Goal: Task Accomplishment & Management: Use online tool/utility

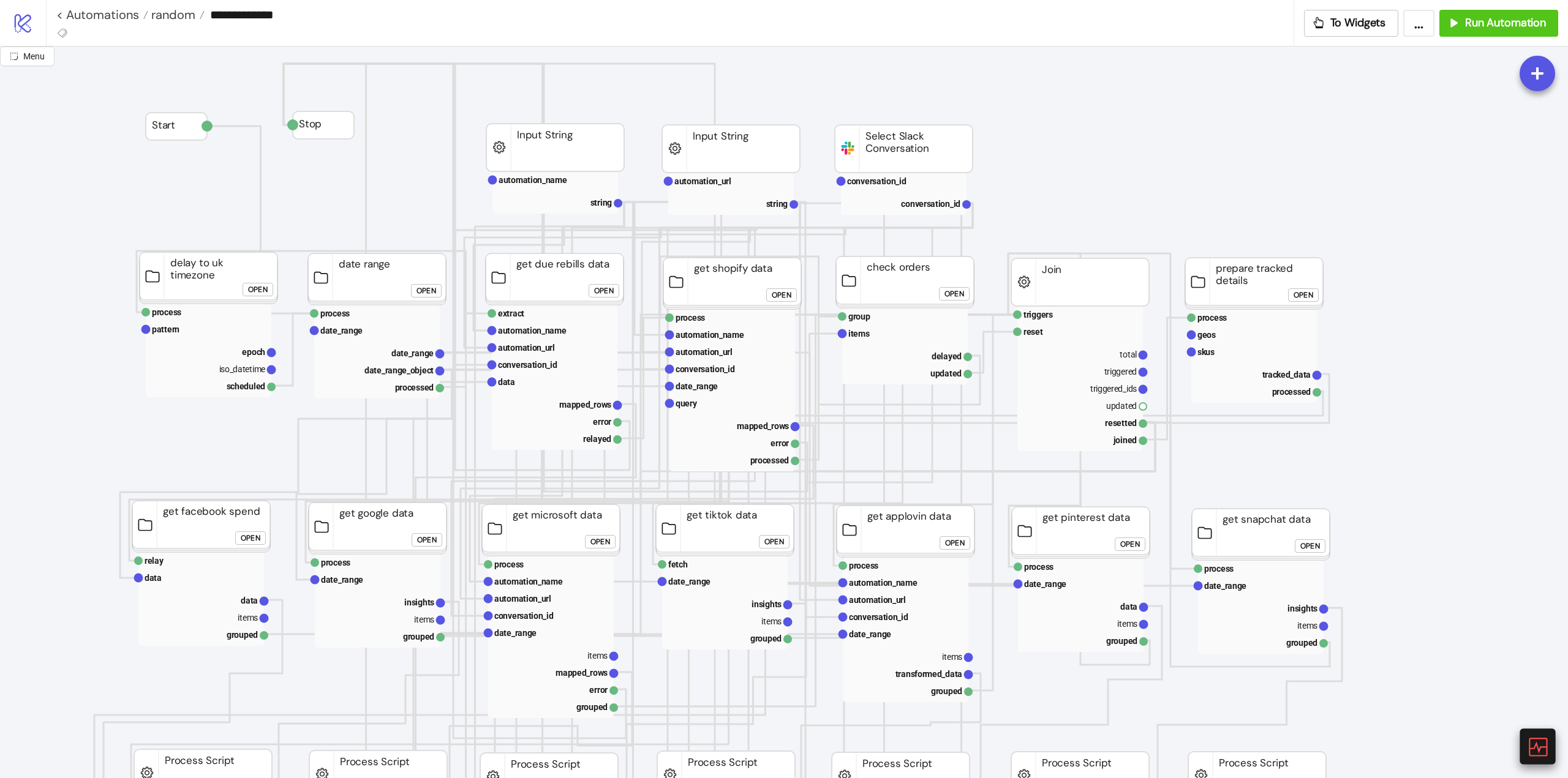
click at [1535, 746] on icon at bounding box center [1536, 746] width 21 height 21
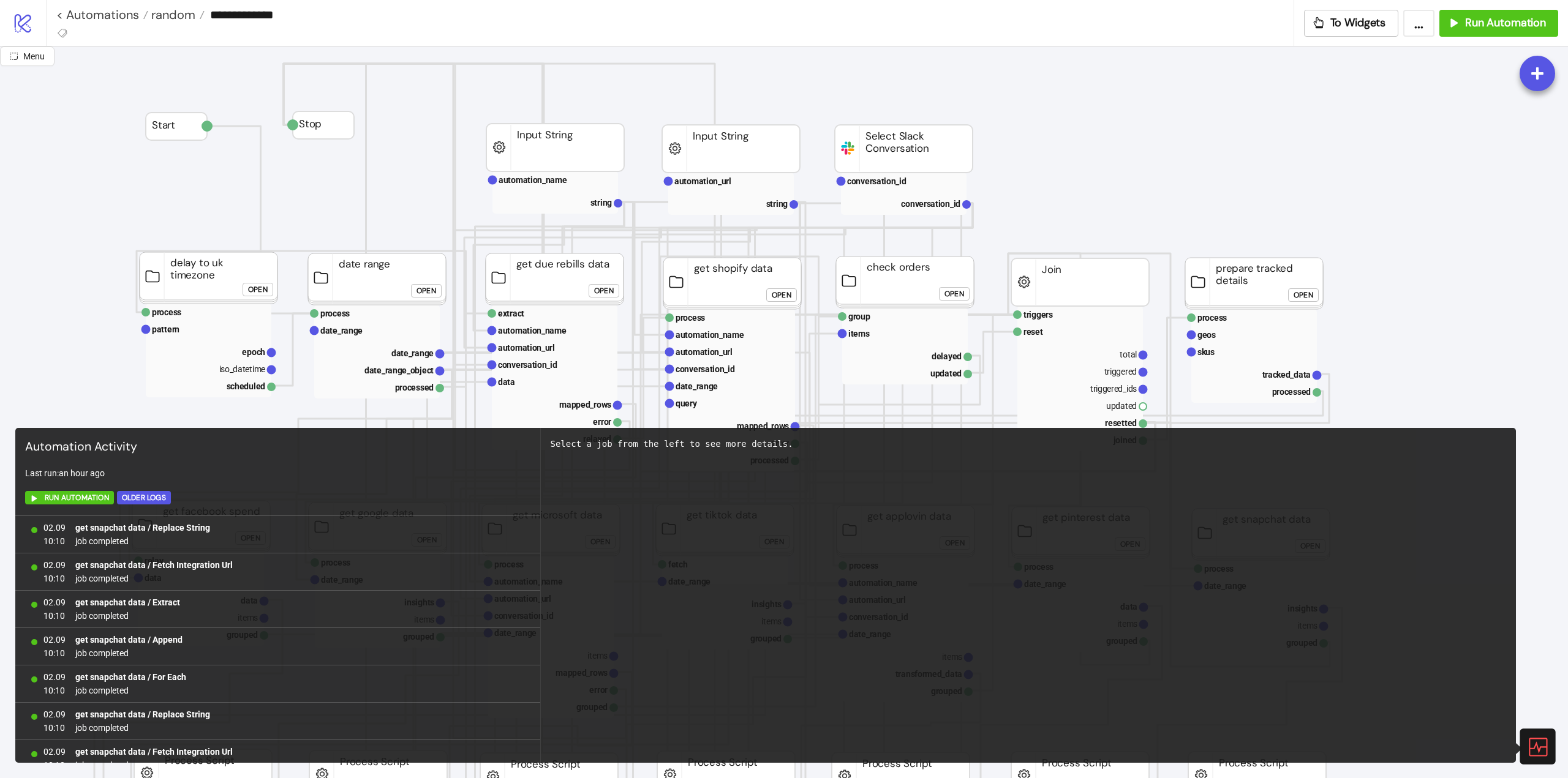
scroll to position [837, 0]
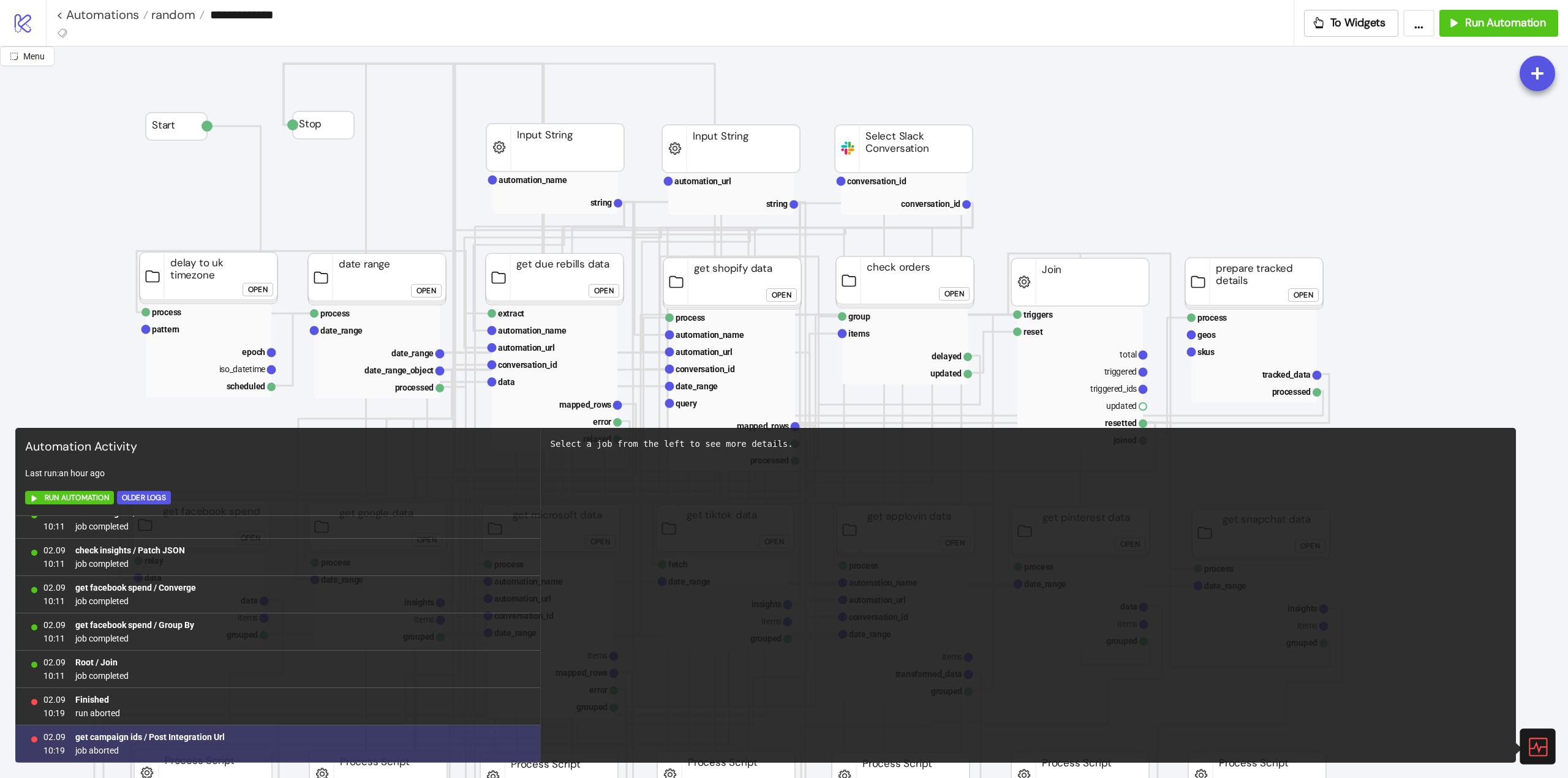
click at [190, 740] on b "get campaign ids / Post Integration Url" at bounding box center [150, 737] width 150 height 10
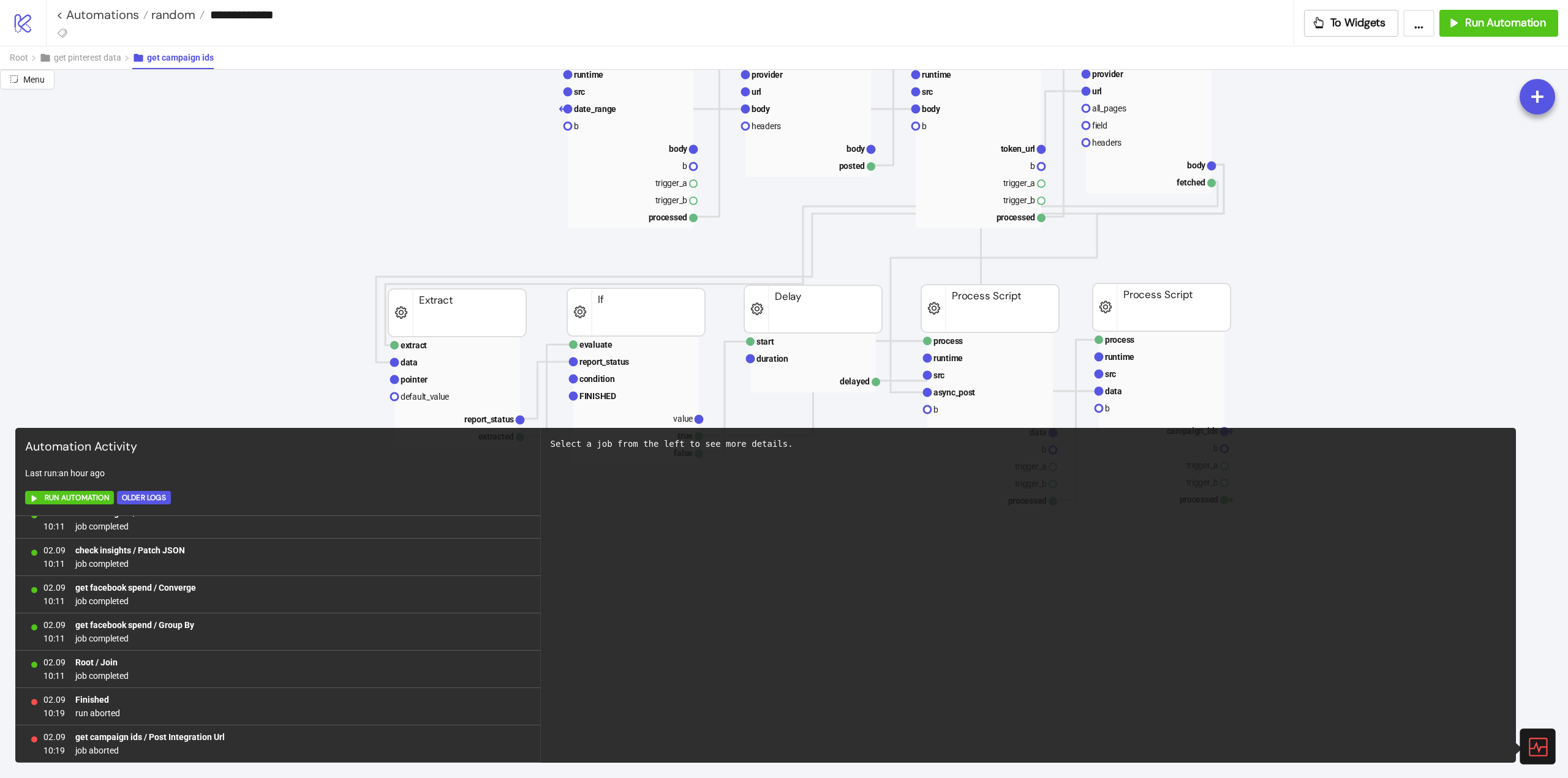
scroll to position [0, 0]
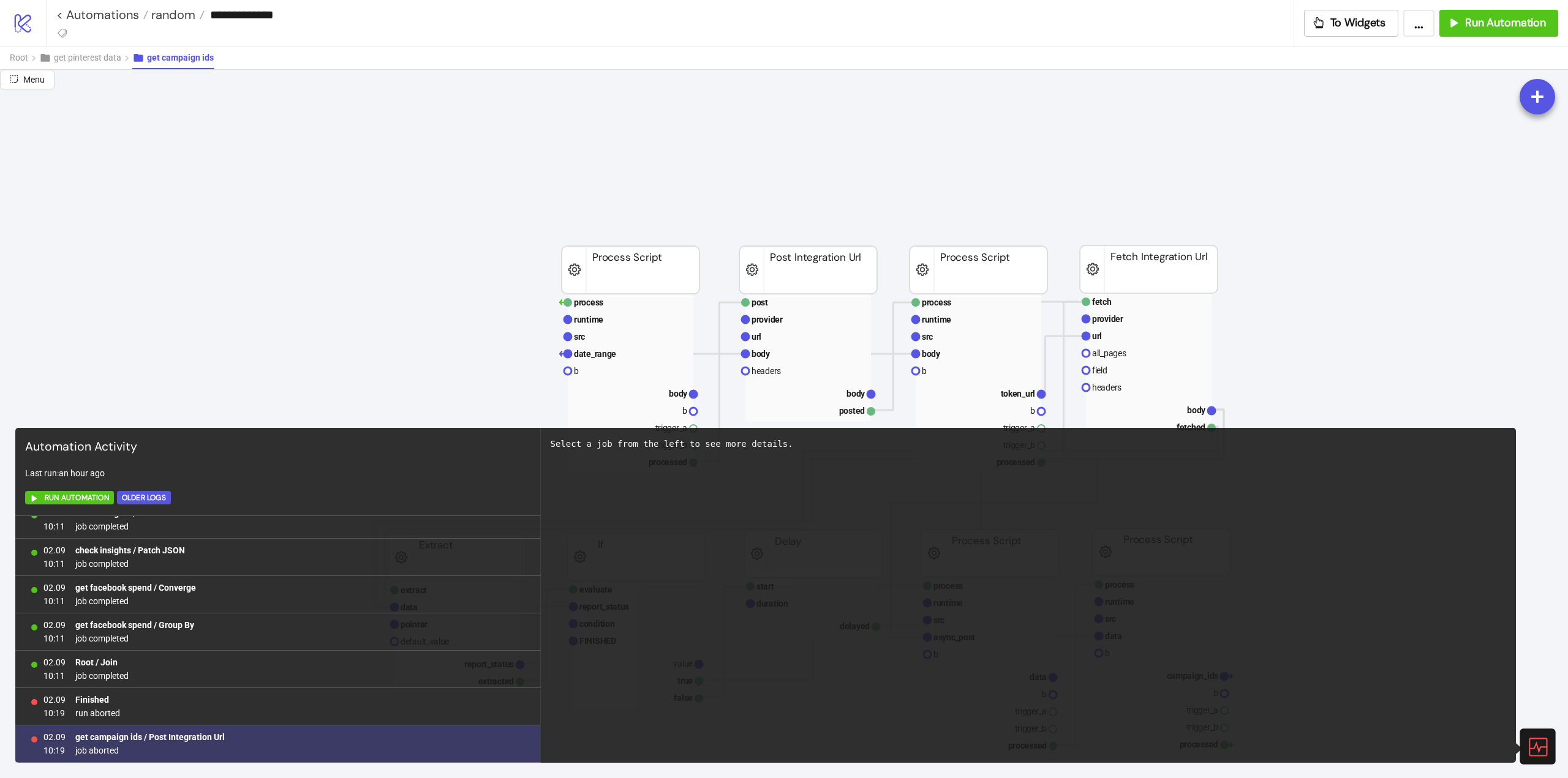
click at [105, 753] on span "job aborted" at bounding box center [150, 751] width 150 height 14
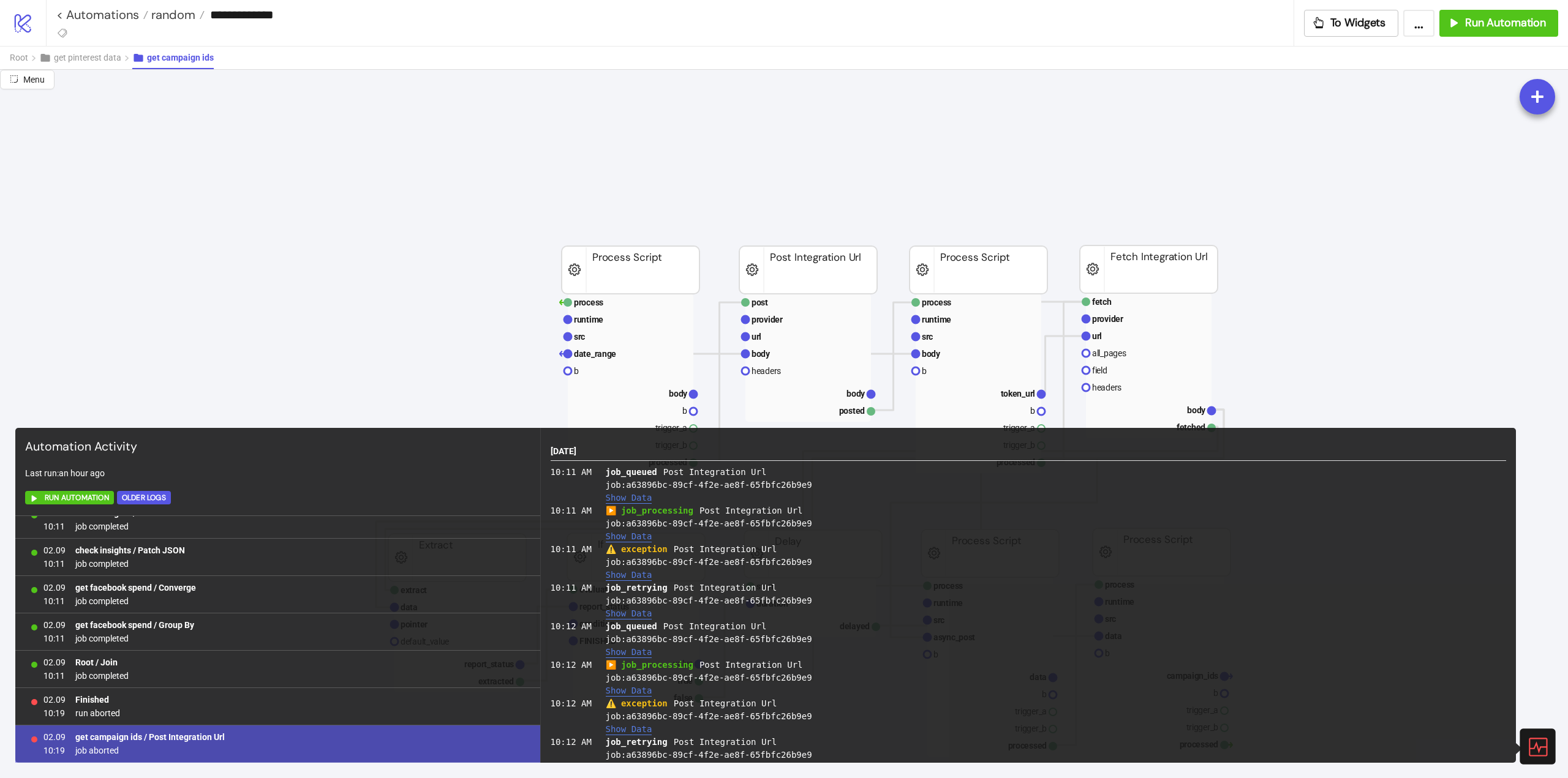
click at [1528, 748] on icon at bounding box center [1536, 746] width 21 height 21
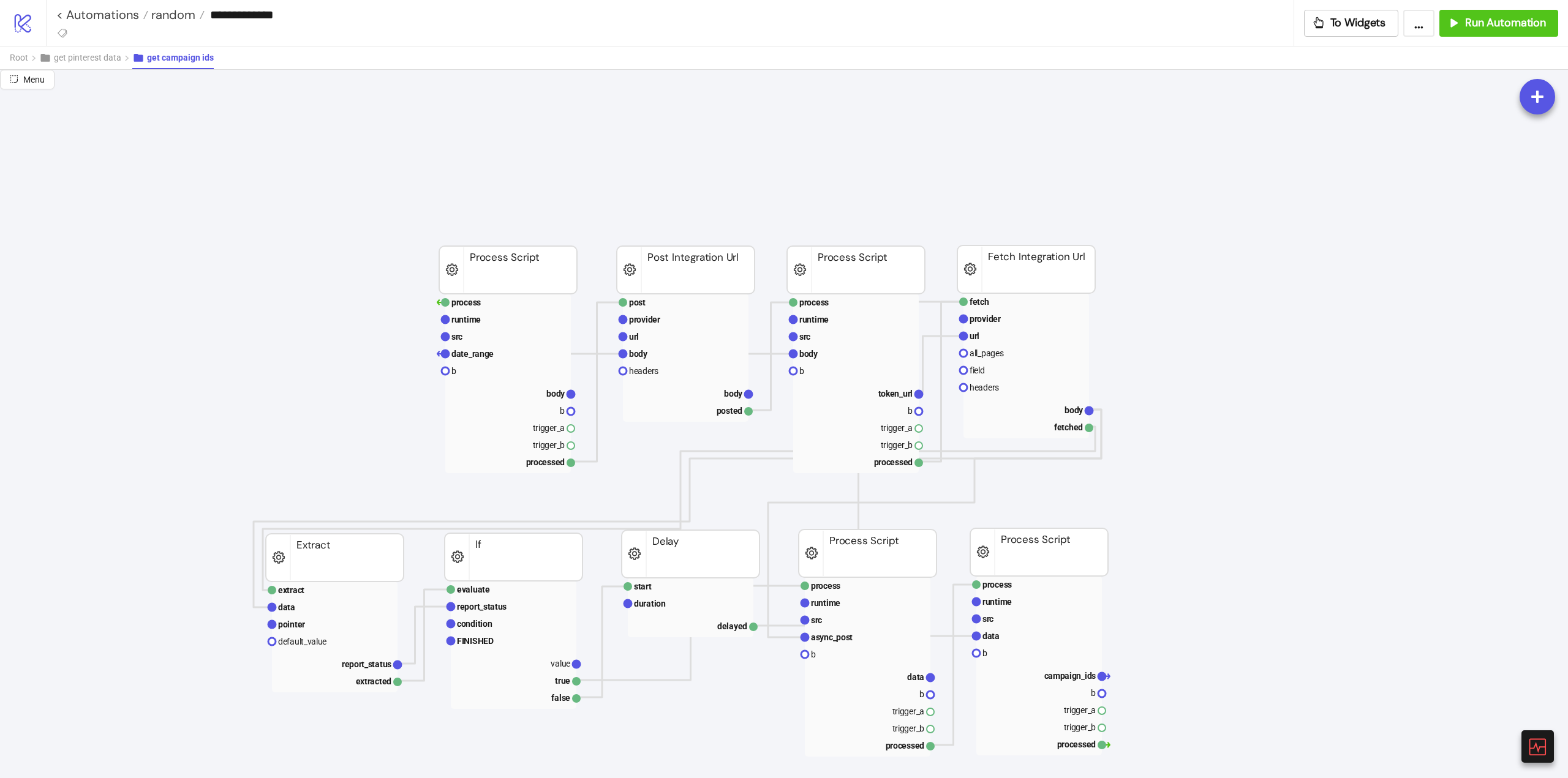
scroll to position [61, 123]
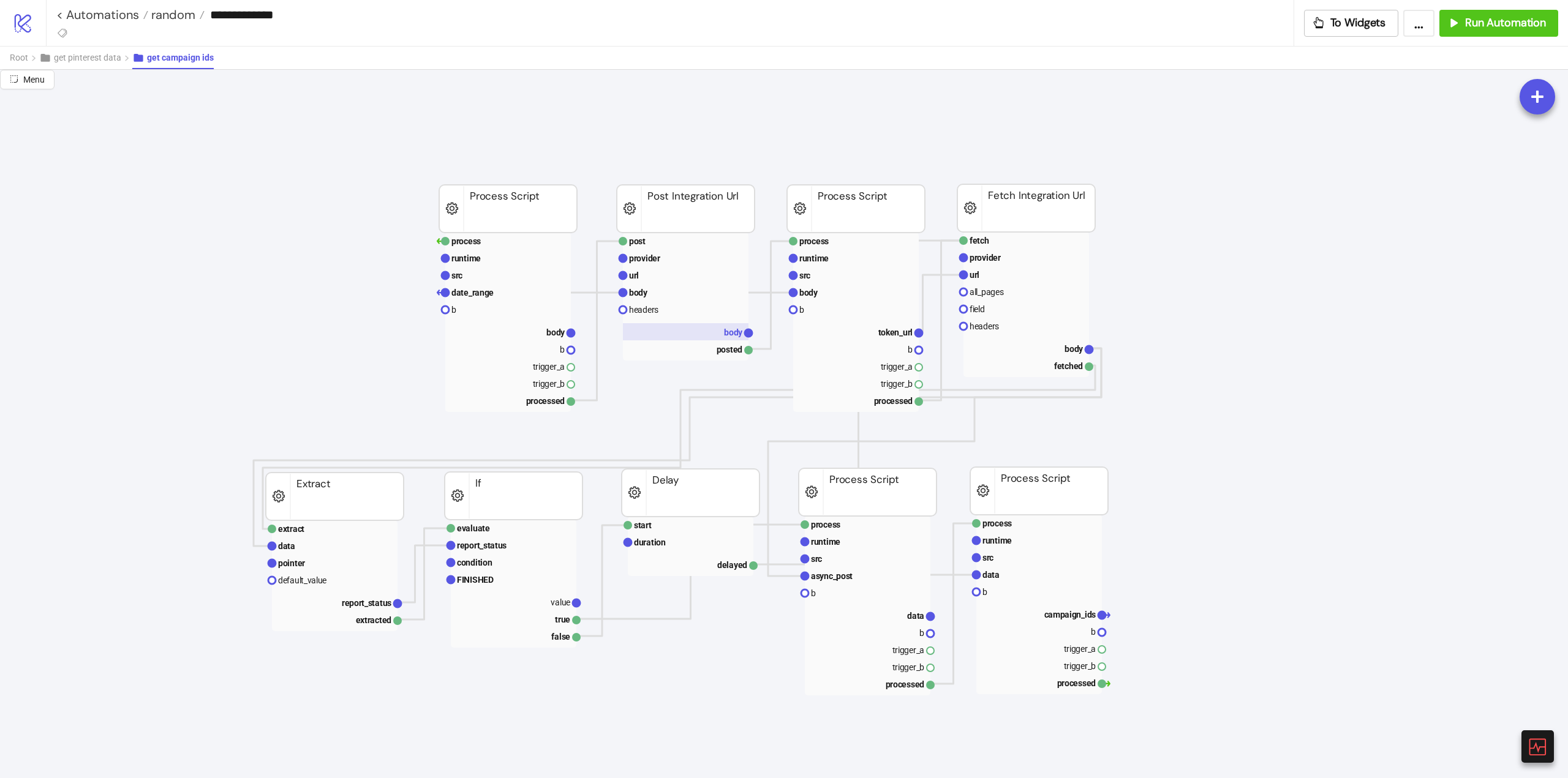
click at [713, 334] on rect at bounding box center [685, 332] width 126 height 17
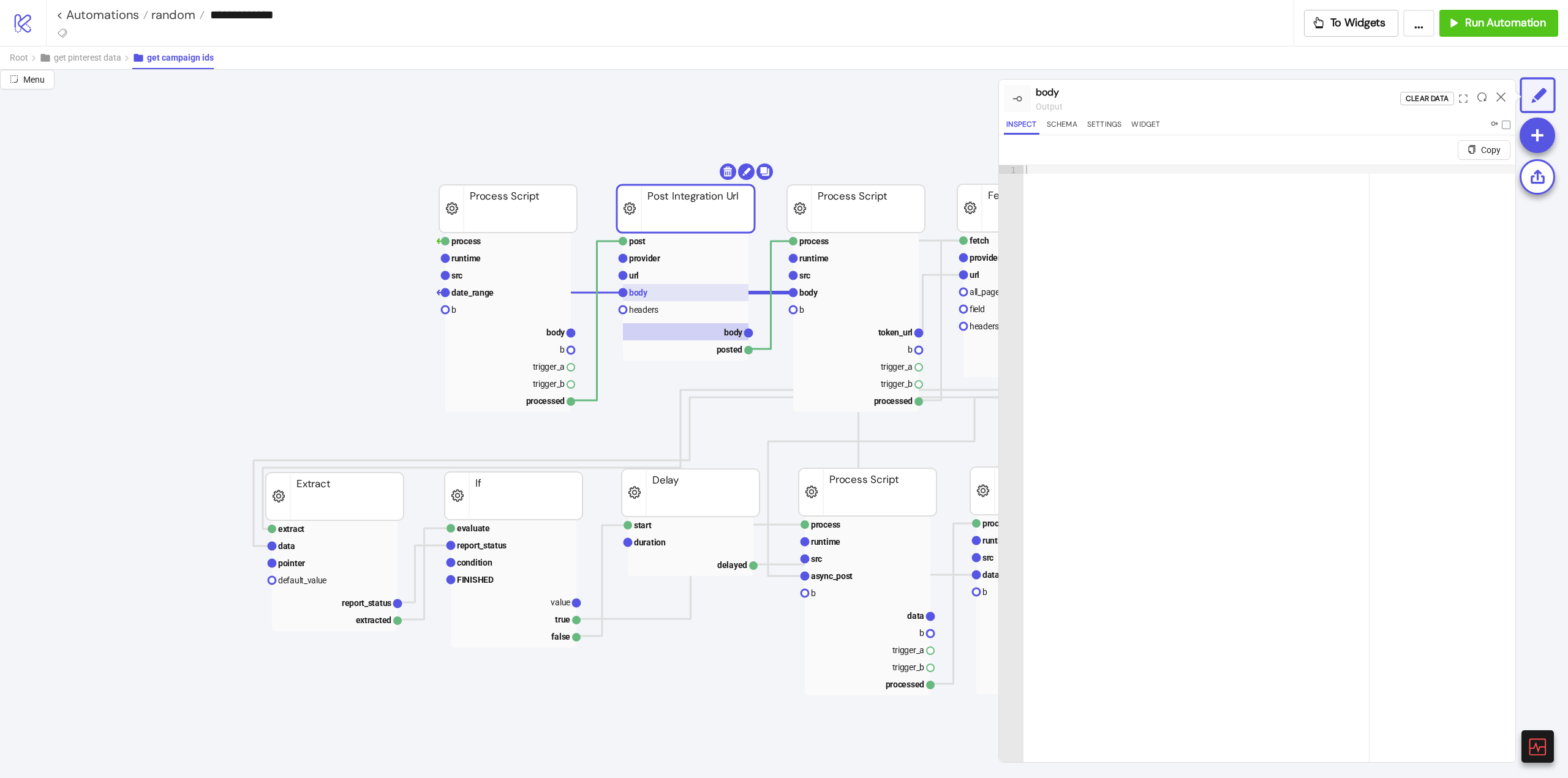
click at [643, 290] on text "body" at bounding box center [638, 293] width 19 height 10
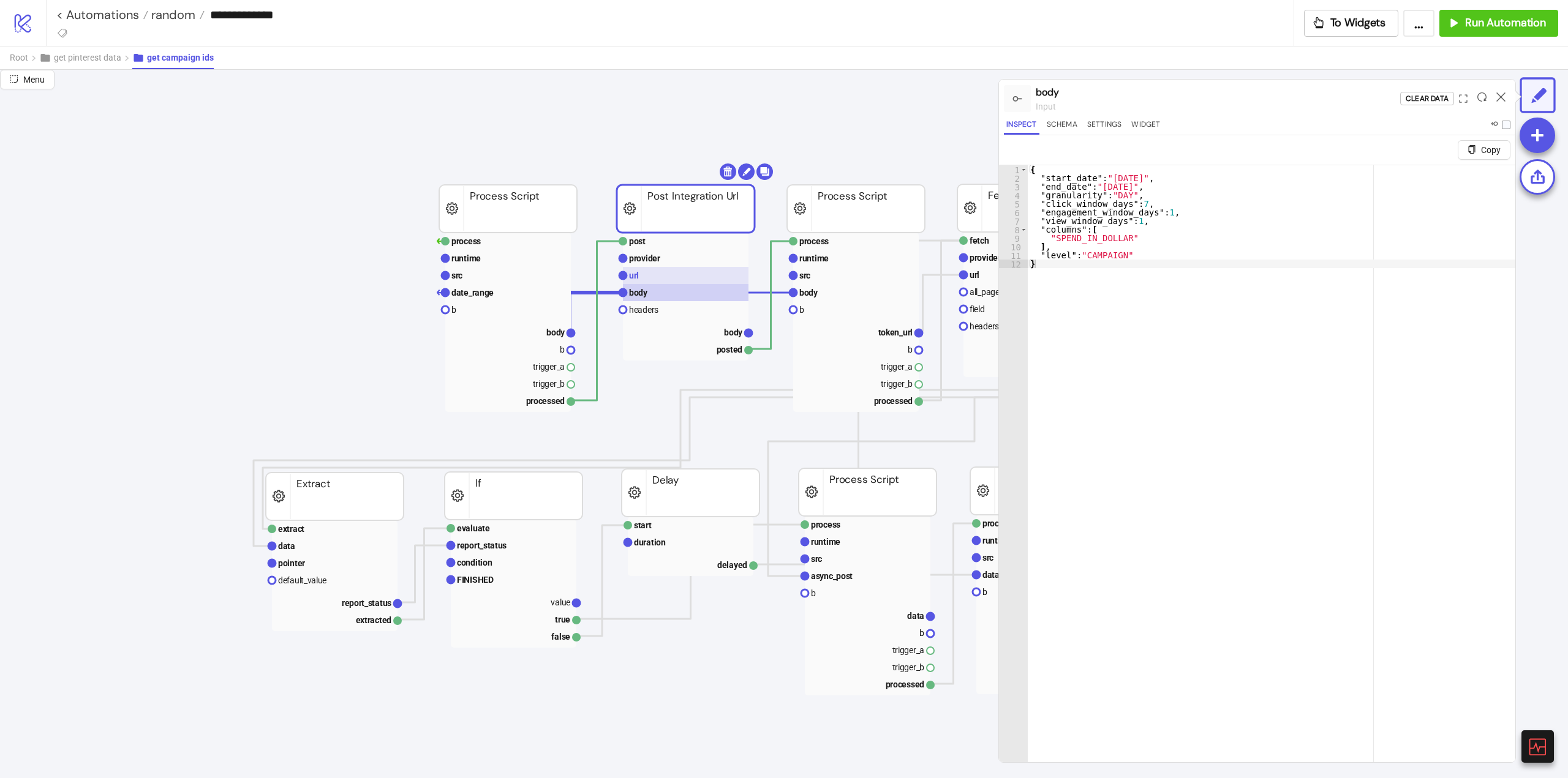
click at [646, 277] on rect at bounding box center [685, 275] width 126 height 17
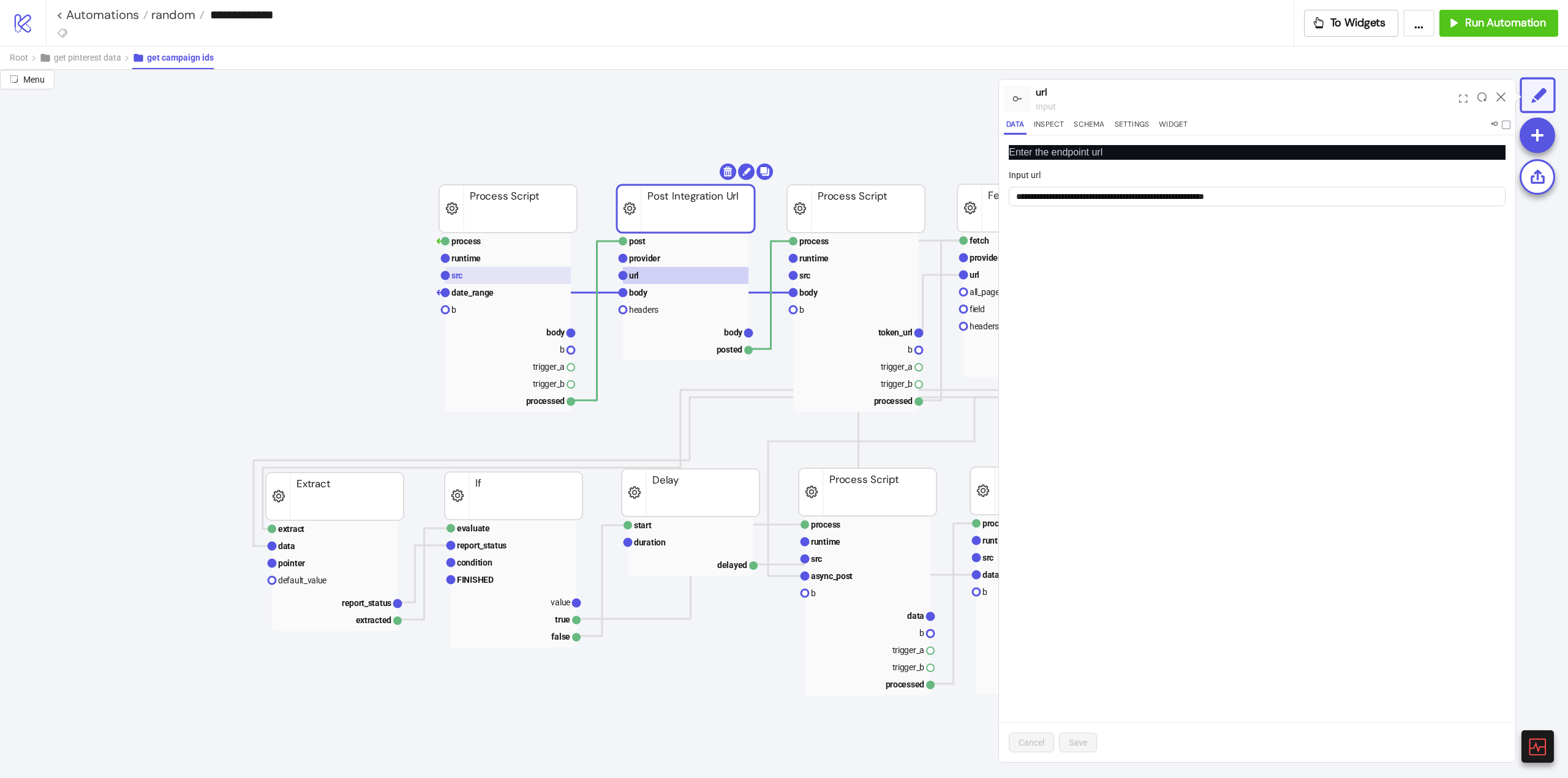
click at [479, 272] on rect at bounding box center [508, 275] width 126 height 17
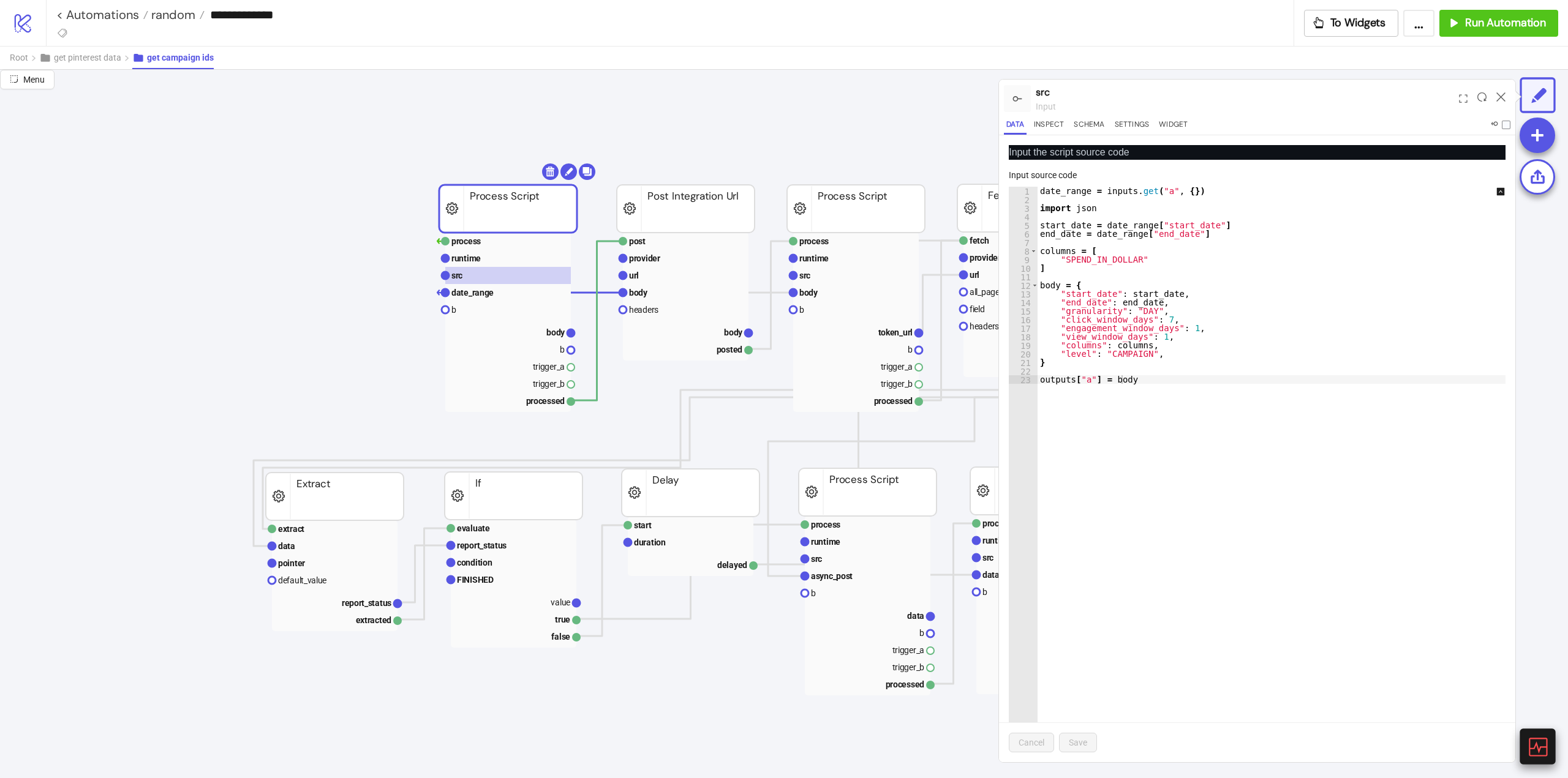
click at [1529, 743] on icon at bounding box center [1537, 747] width 18 height 18
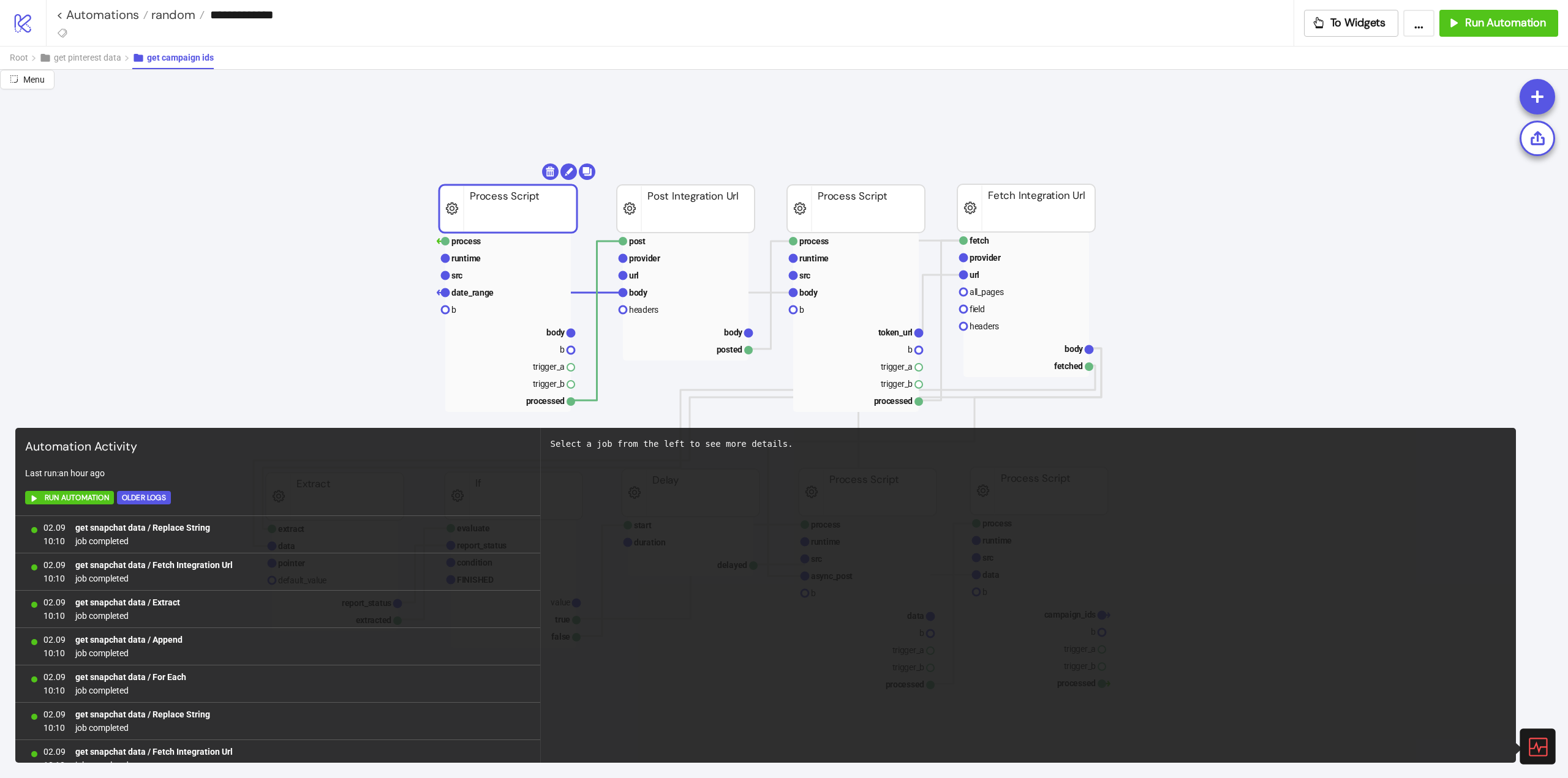
scroll to position [837, 0]
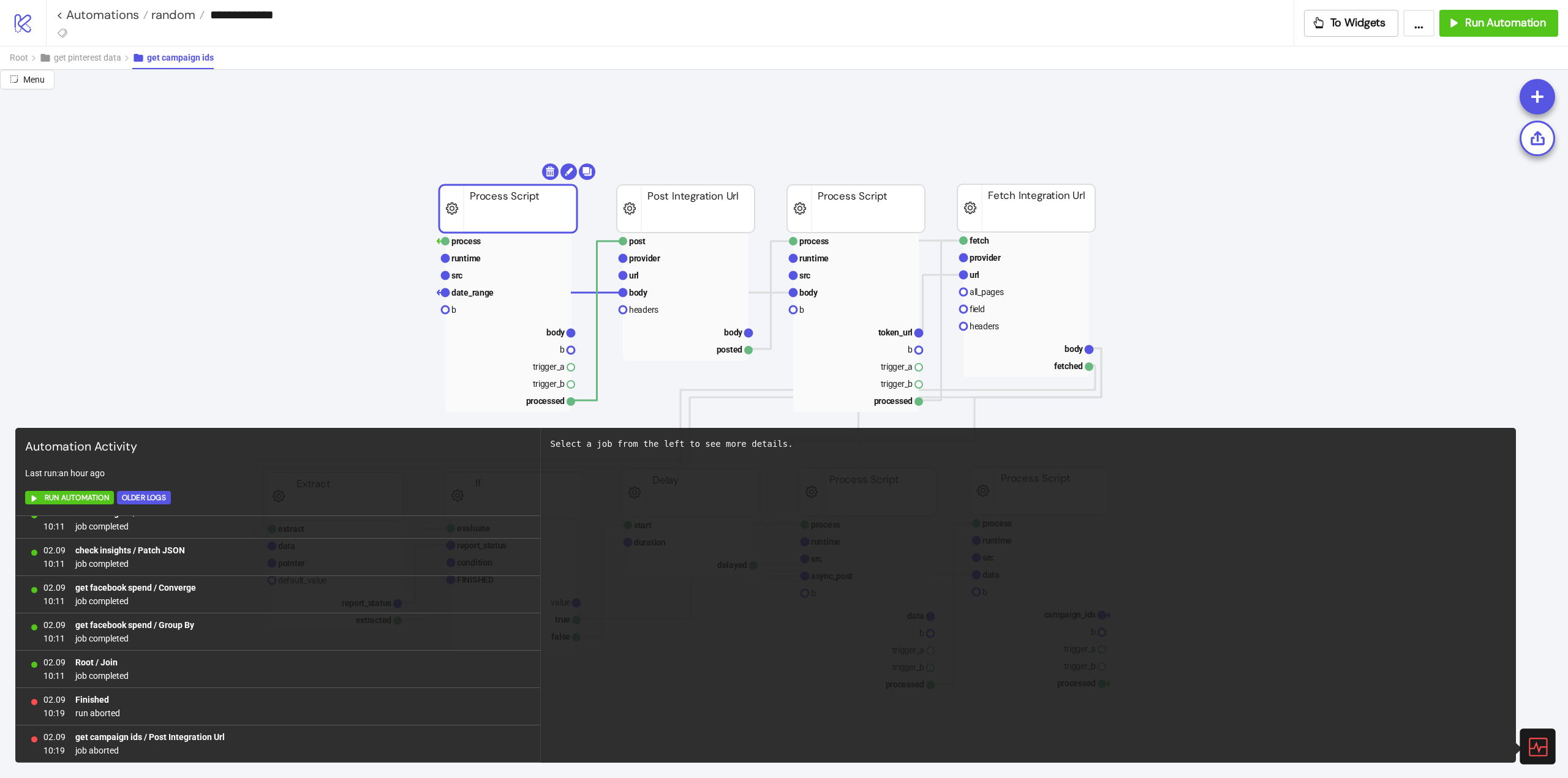
click at [1538, 749] on icon at bounding box center [1537, 747] width 18 height 18
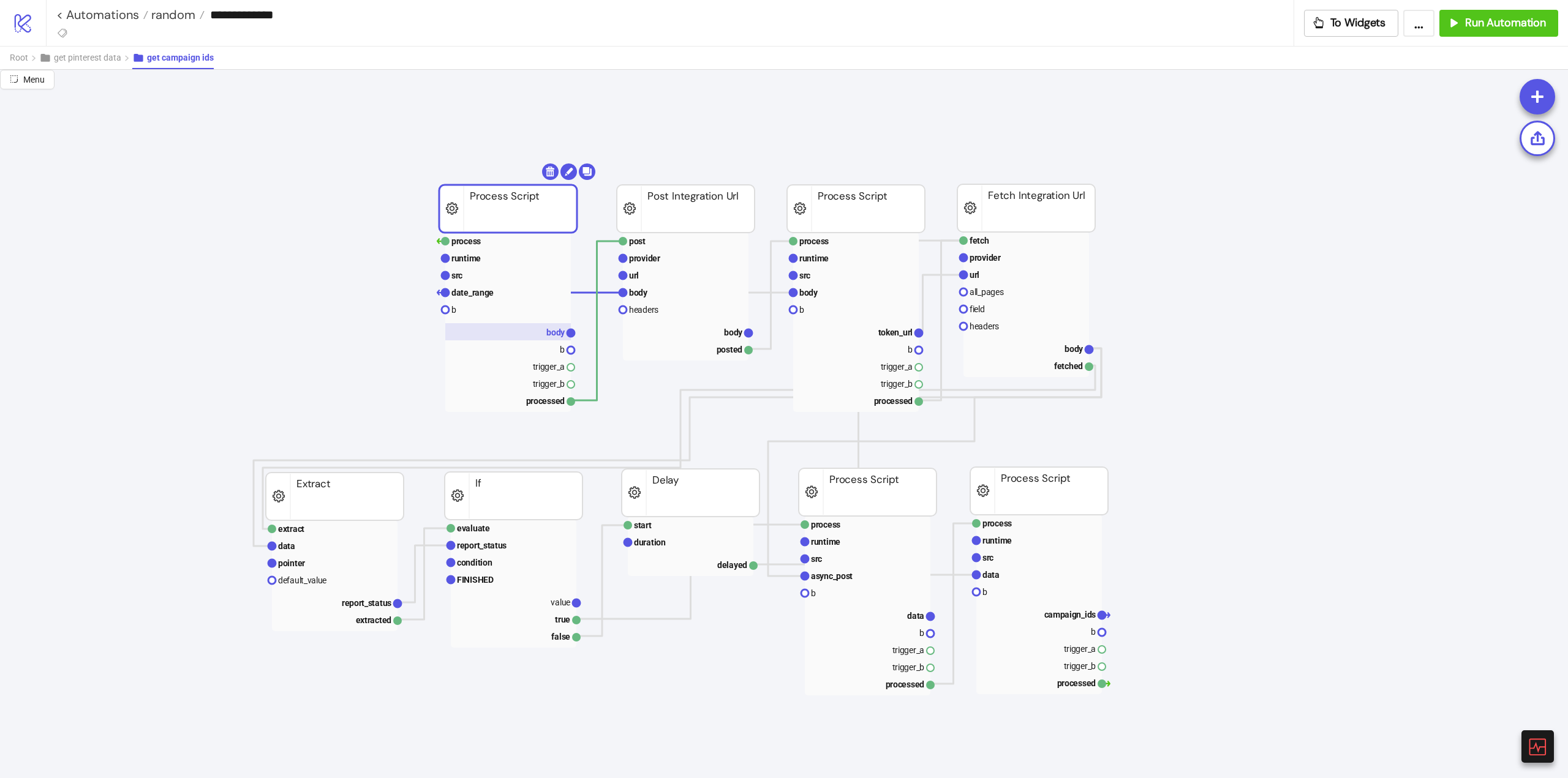
click at [523, 327] on rect at bounding box center [508, 332] width 126 height 17
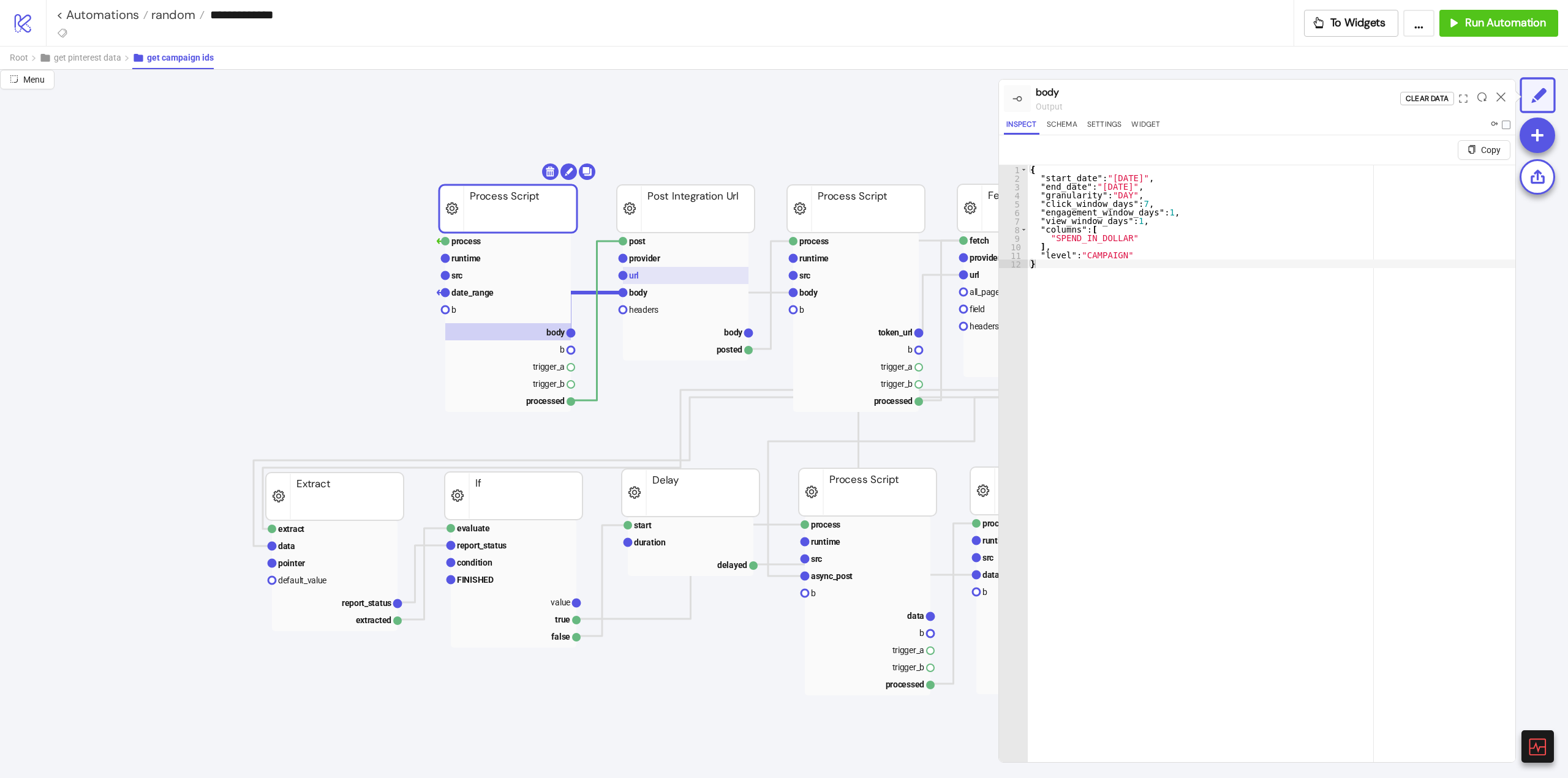
click at [664, 275] on rect at bounding box center [685, 275] width 126 height 17
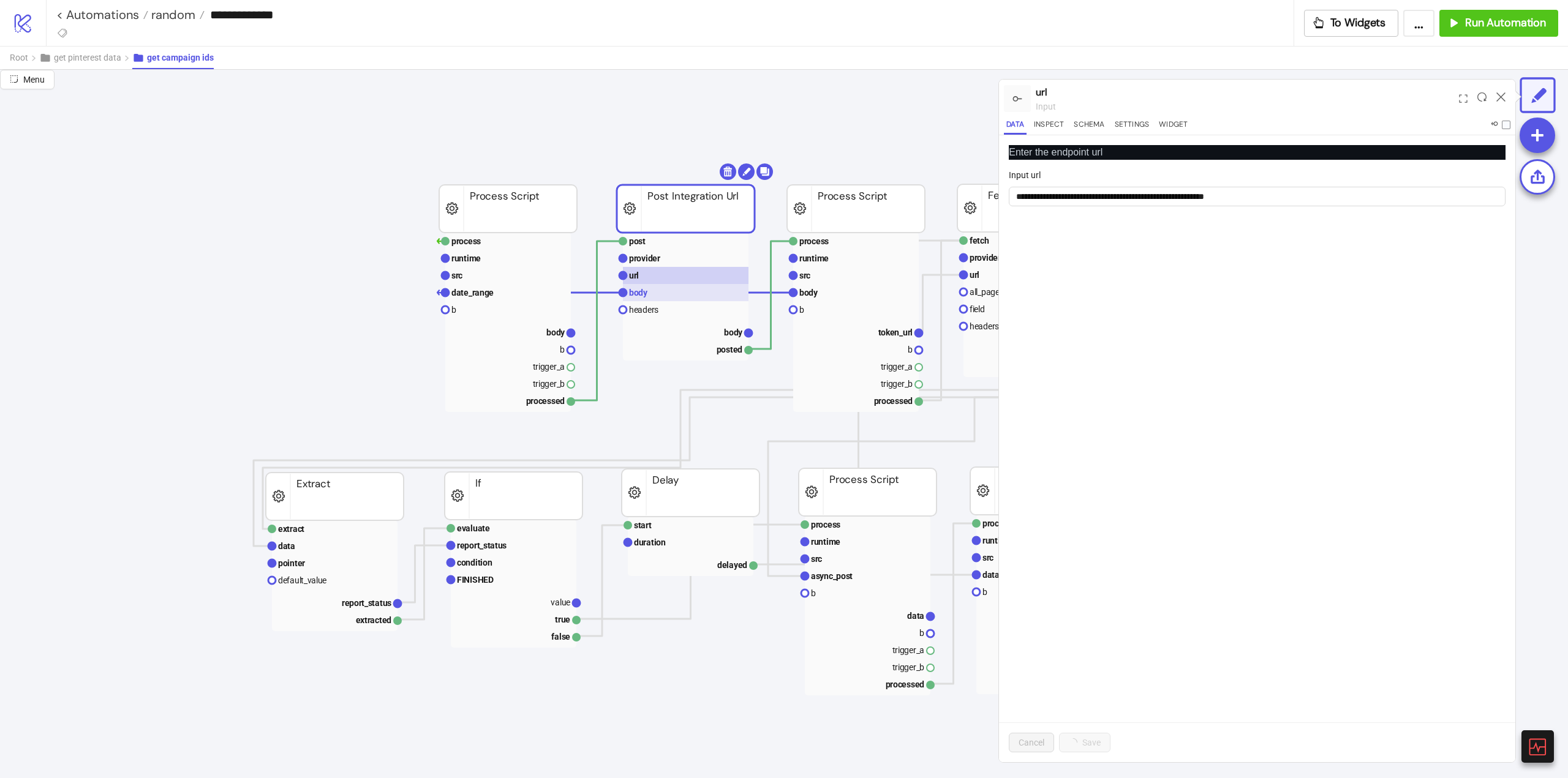
click at [658, 290] on rect at bounding box center [685, 293] width 126 height 17
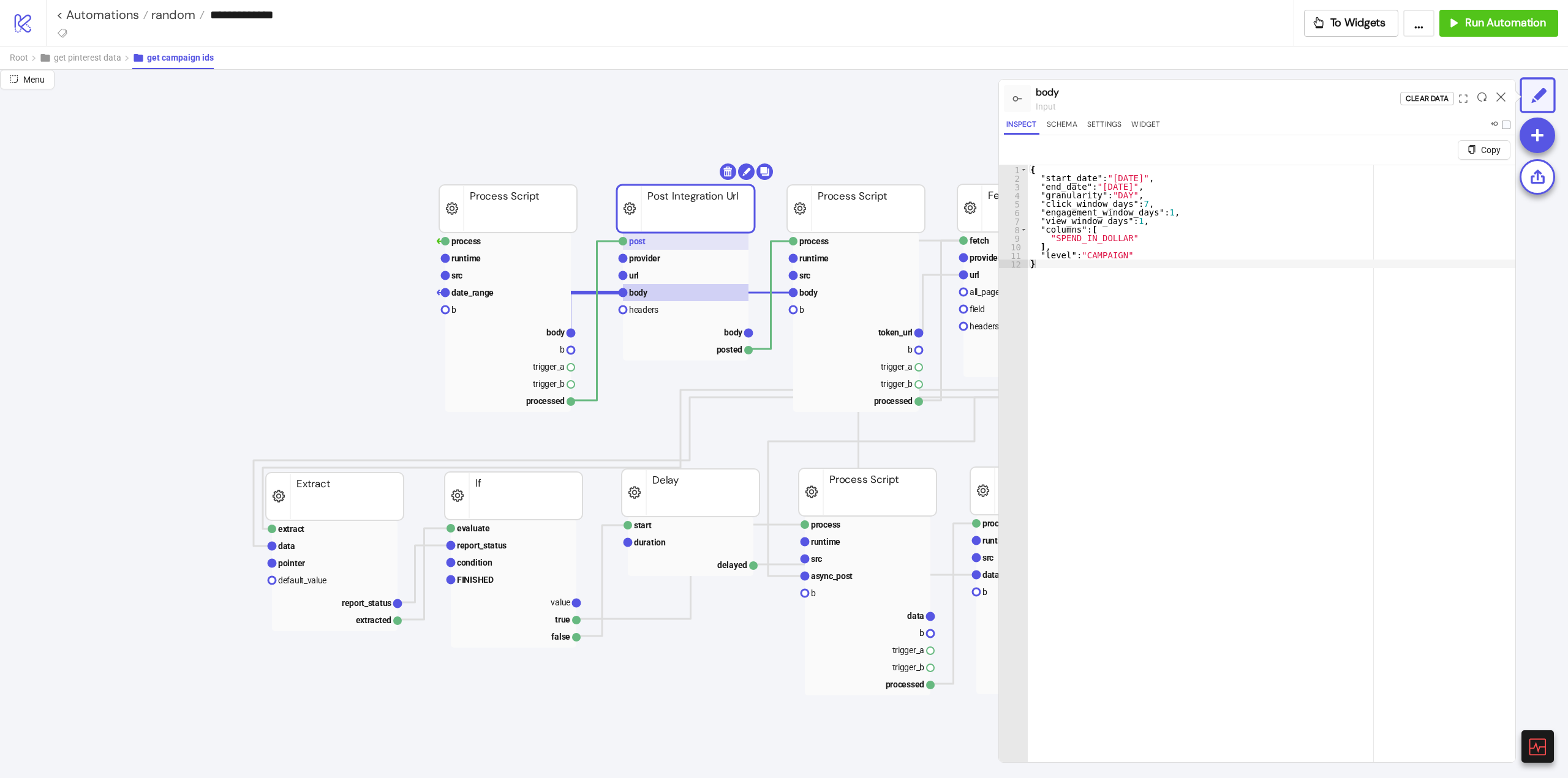
click at [645, 245] on text "post" at bounding box center [637, 241] width 17 height 10
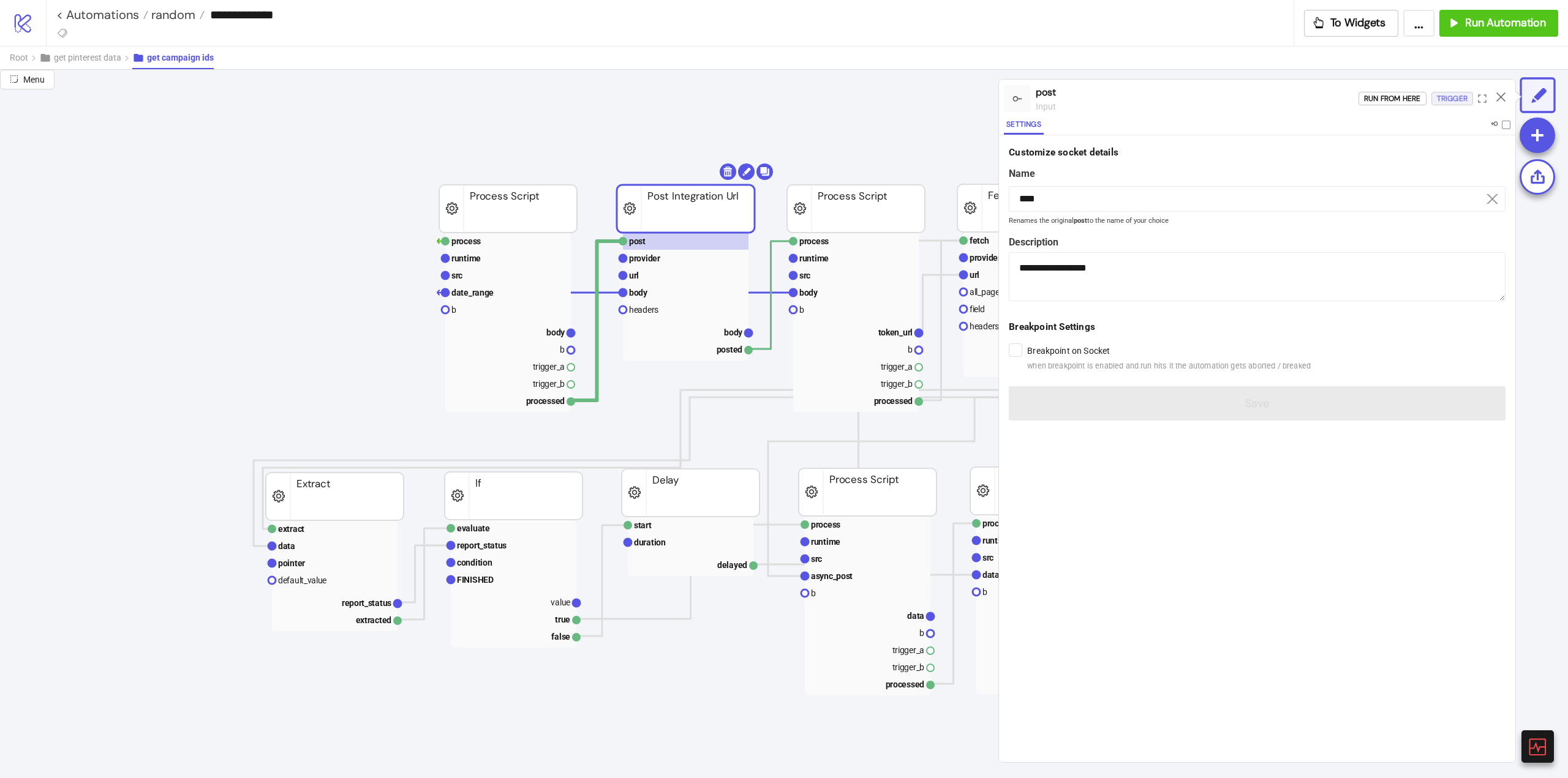
click at [1459, 99] on div "Trigger" at bounding box center [1451, 99] width 31 height 14
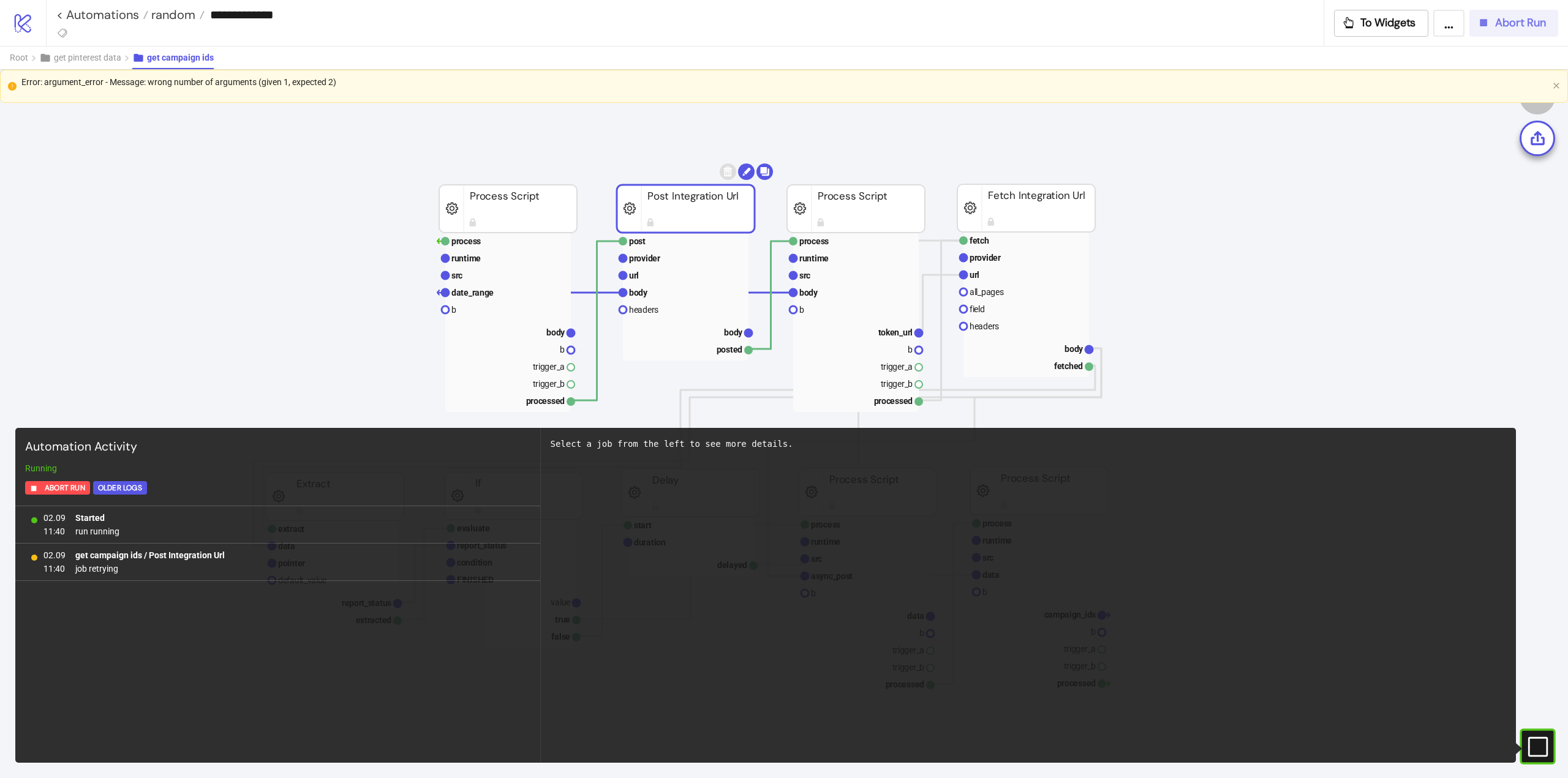
click at [1500, 23] on span "Abort Run" at bounding box center [1521, 23] width 51 height 14
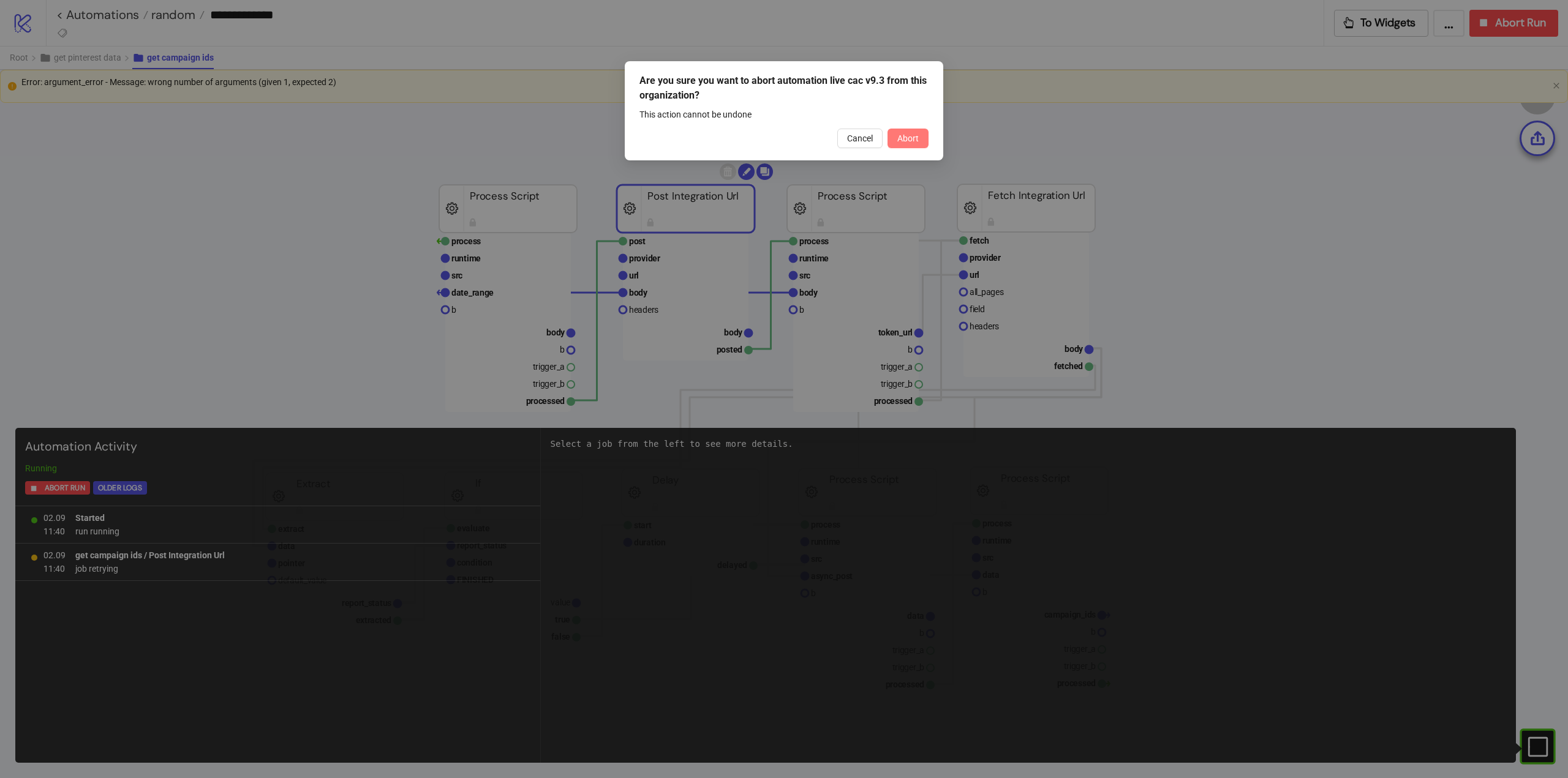
click at [910, 140] on span "Abort" at bounding box center [907, 138] width 21 height 10
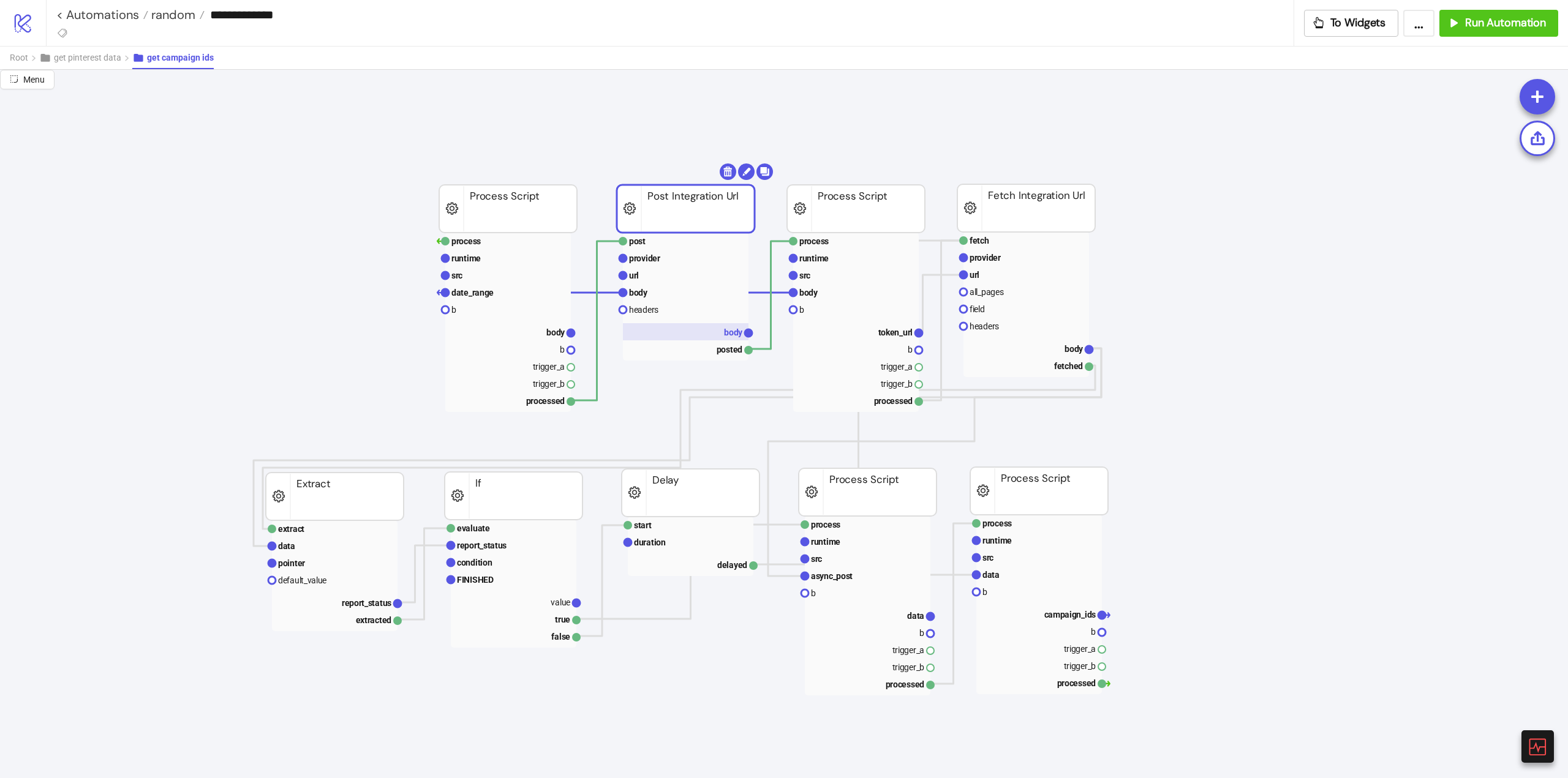
click at [738, 336] on text "body" at bounding box center [733, 332] width 19 height 10
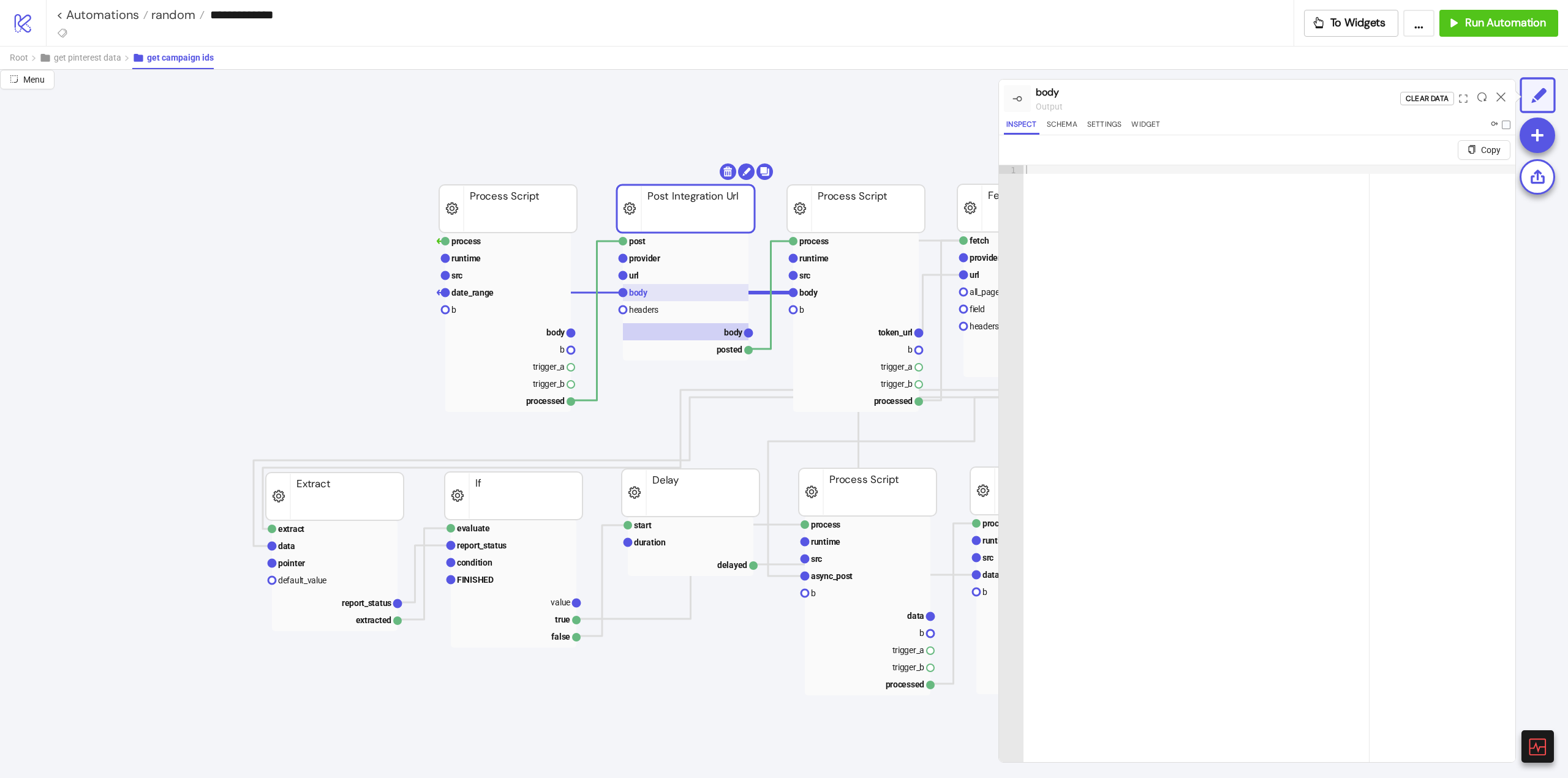
click at [640, 296] on text "body" at bounding box center [638, 293] width 19 height 10
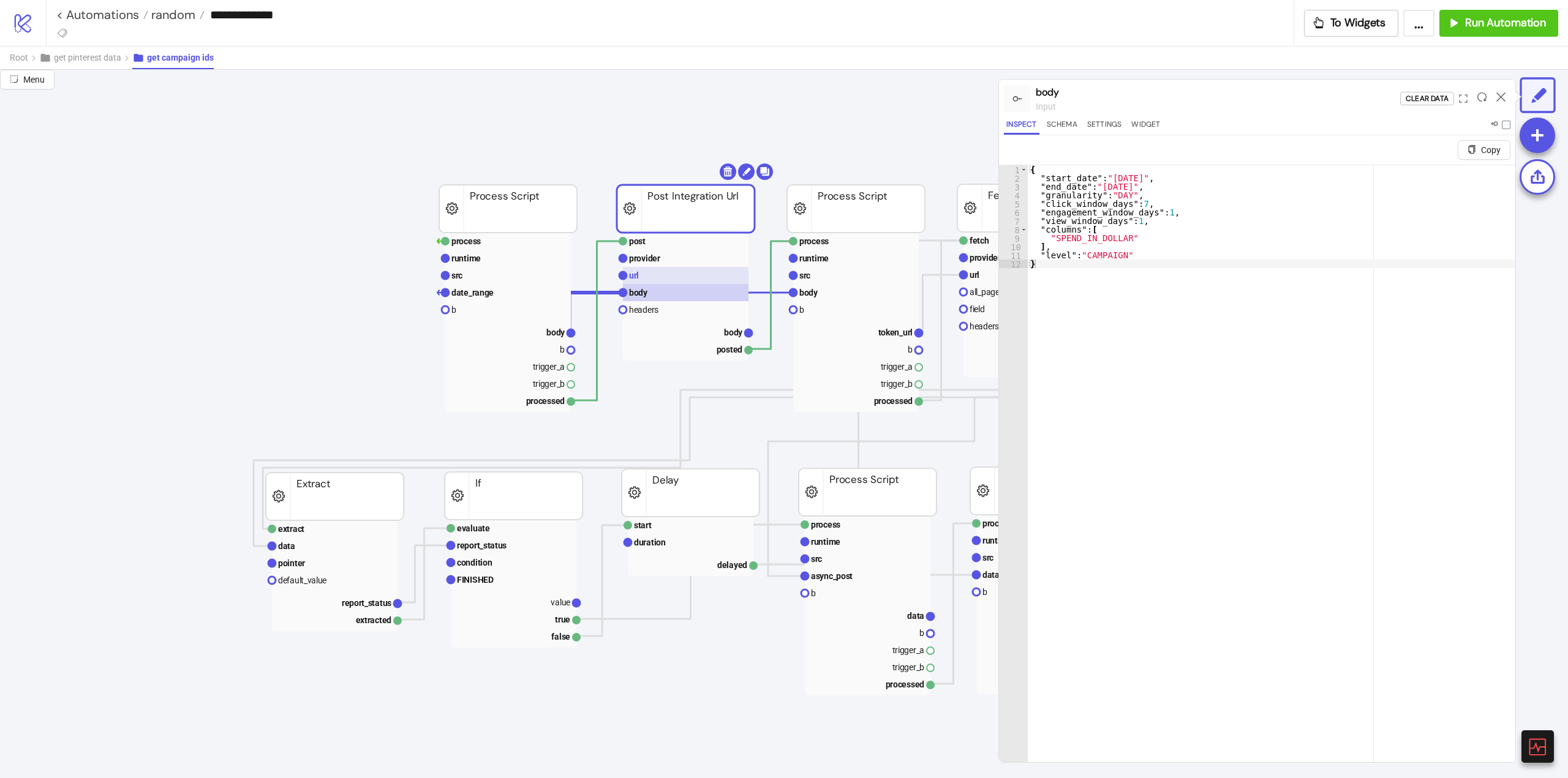
click at [656, 281] on rect at bounding box center [685, 275] width 126 height 17
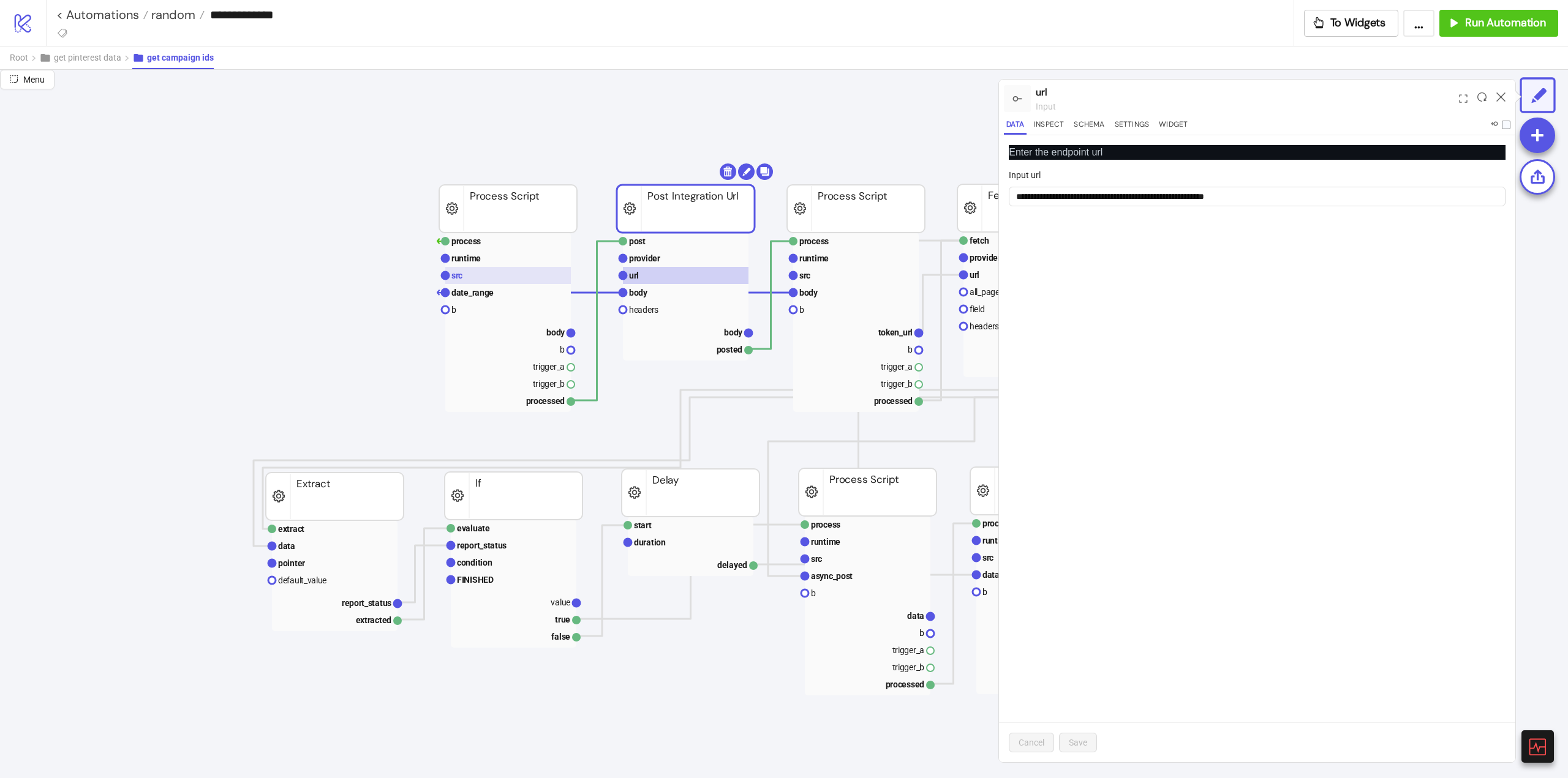
click at [479, 282] on rect at bounding box center [508, 275] width 126 height 17
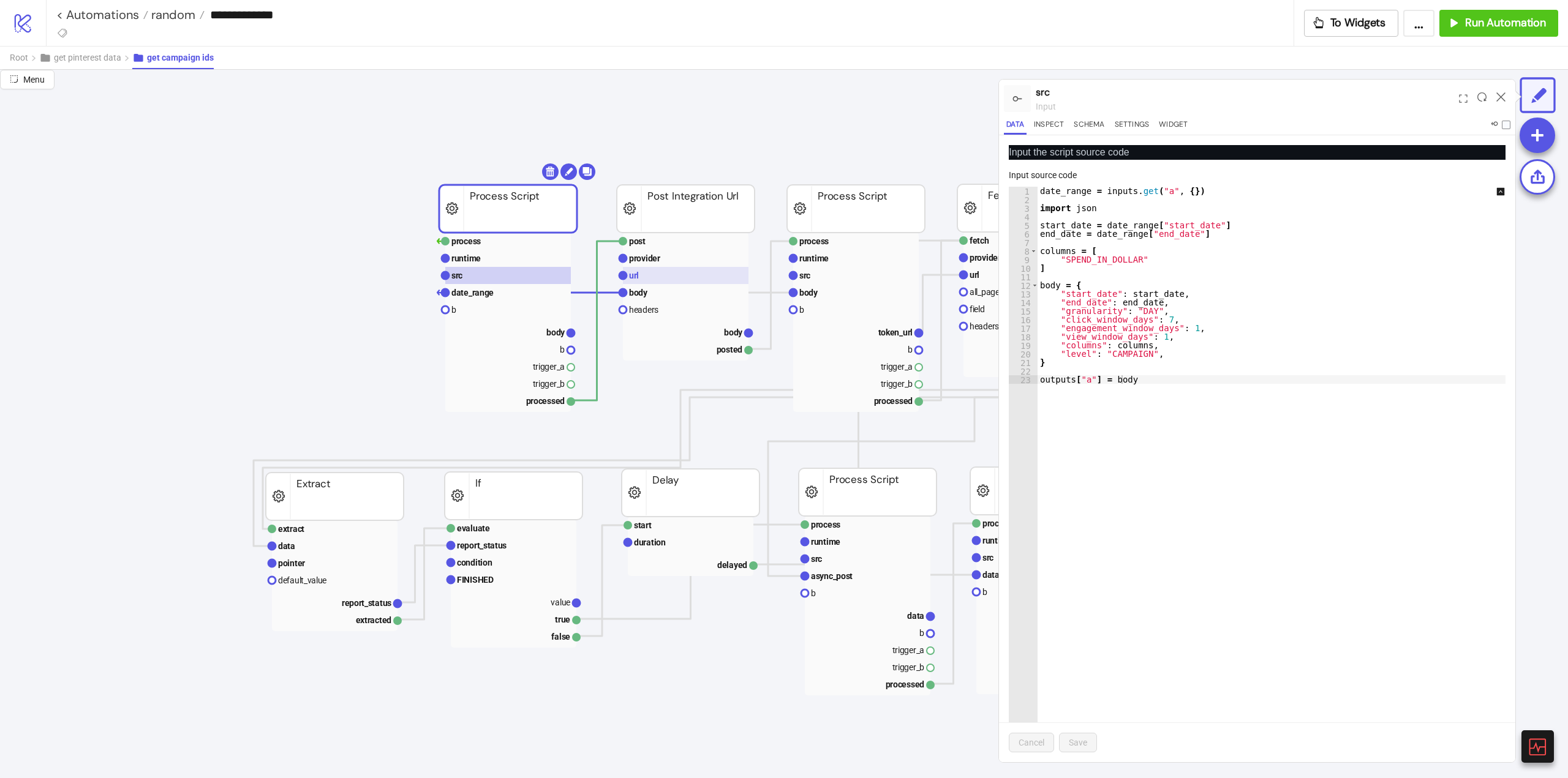
click at [652, 280] on rect at bounding box center [685, 275] width 126 height 17
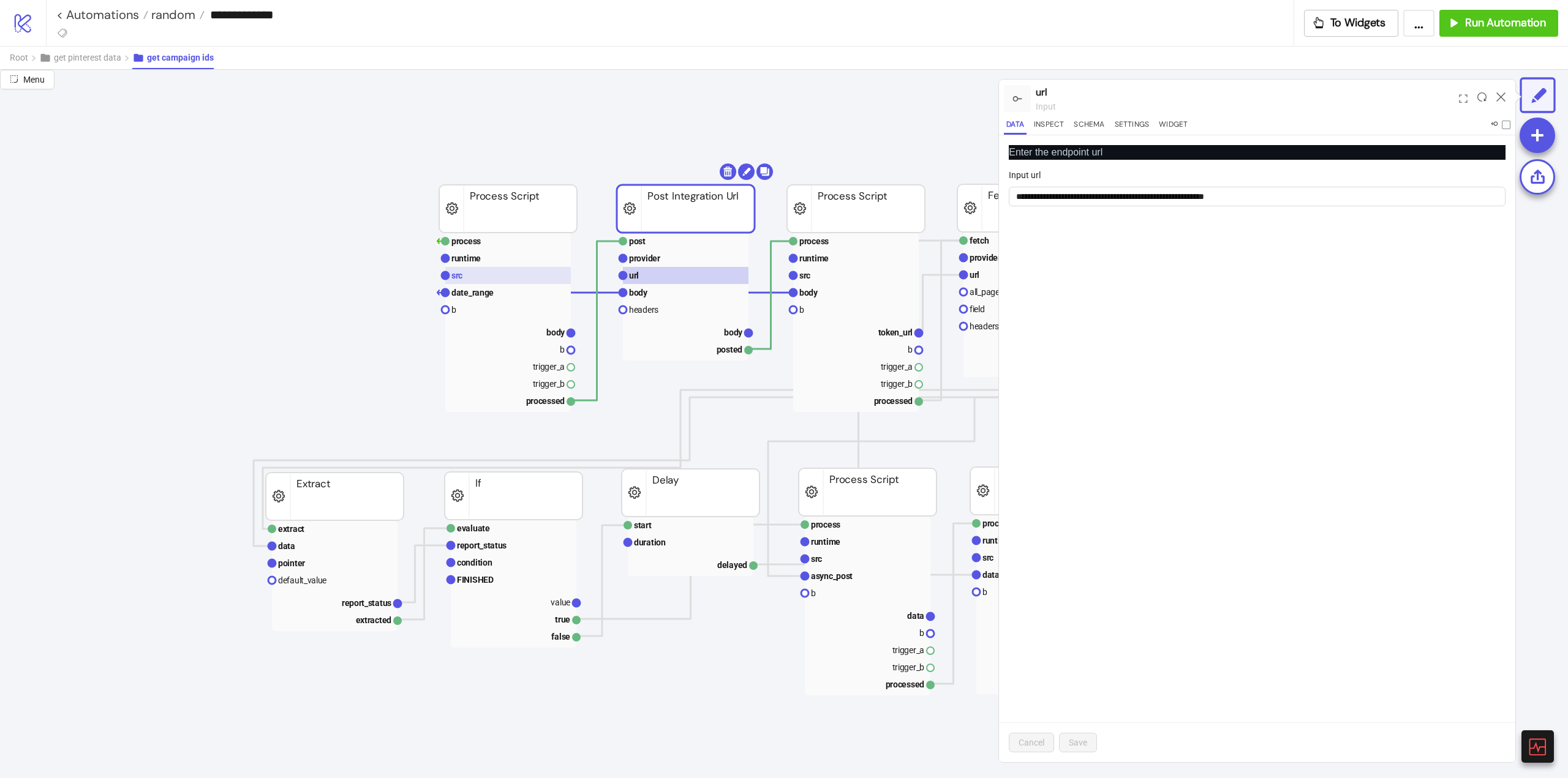
click at [507, 280] on rect at bounding box center [508, 275] width 126 height 17
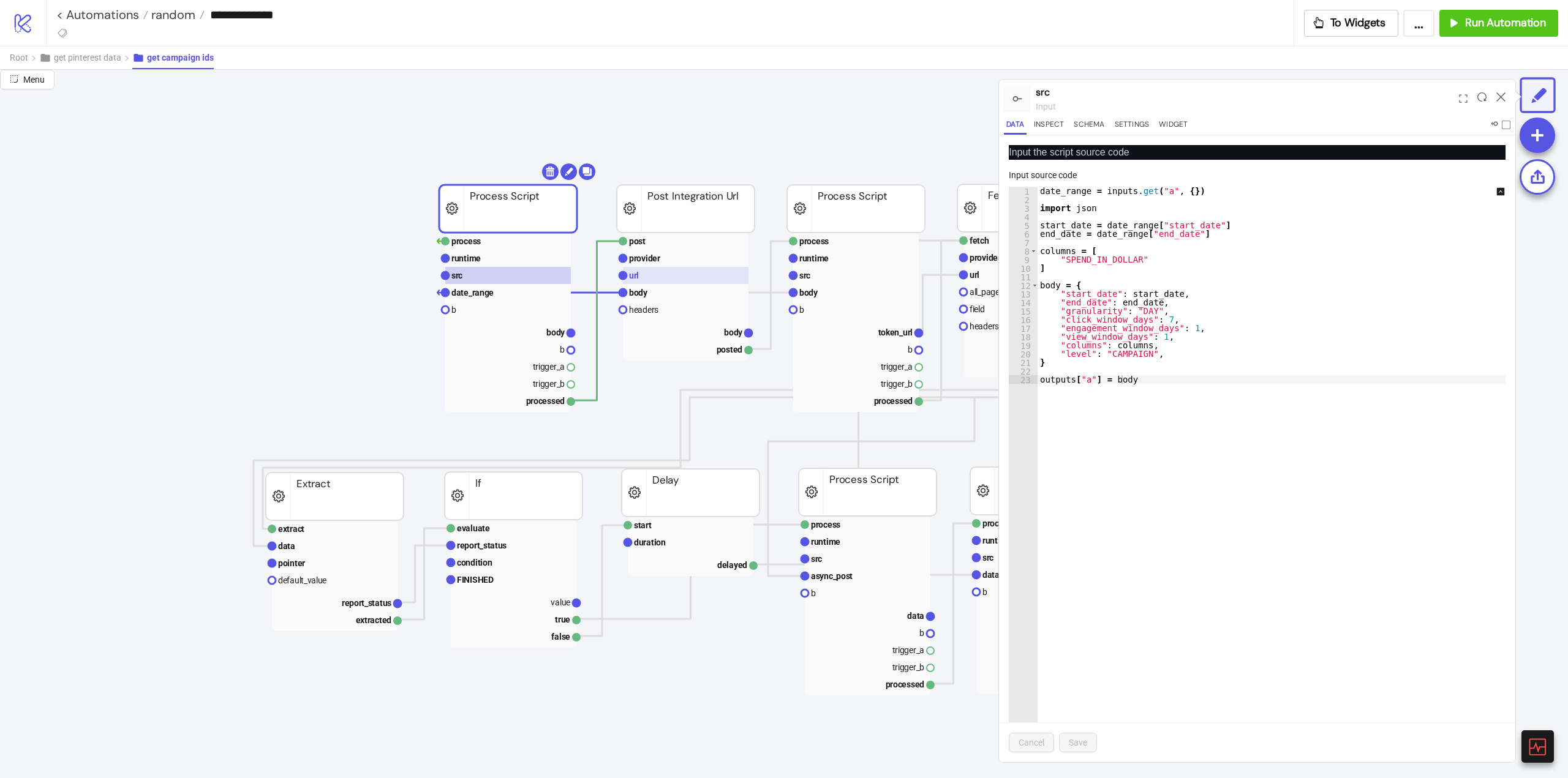
click at [659, 272] on rect at bounding box center [685, 275] width 126 height 17
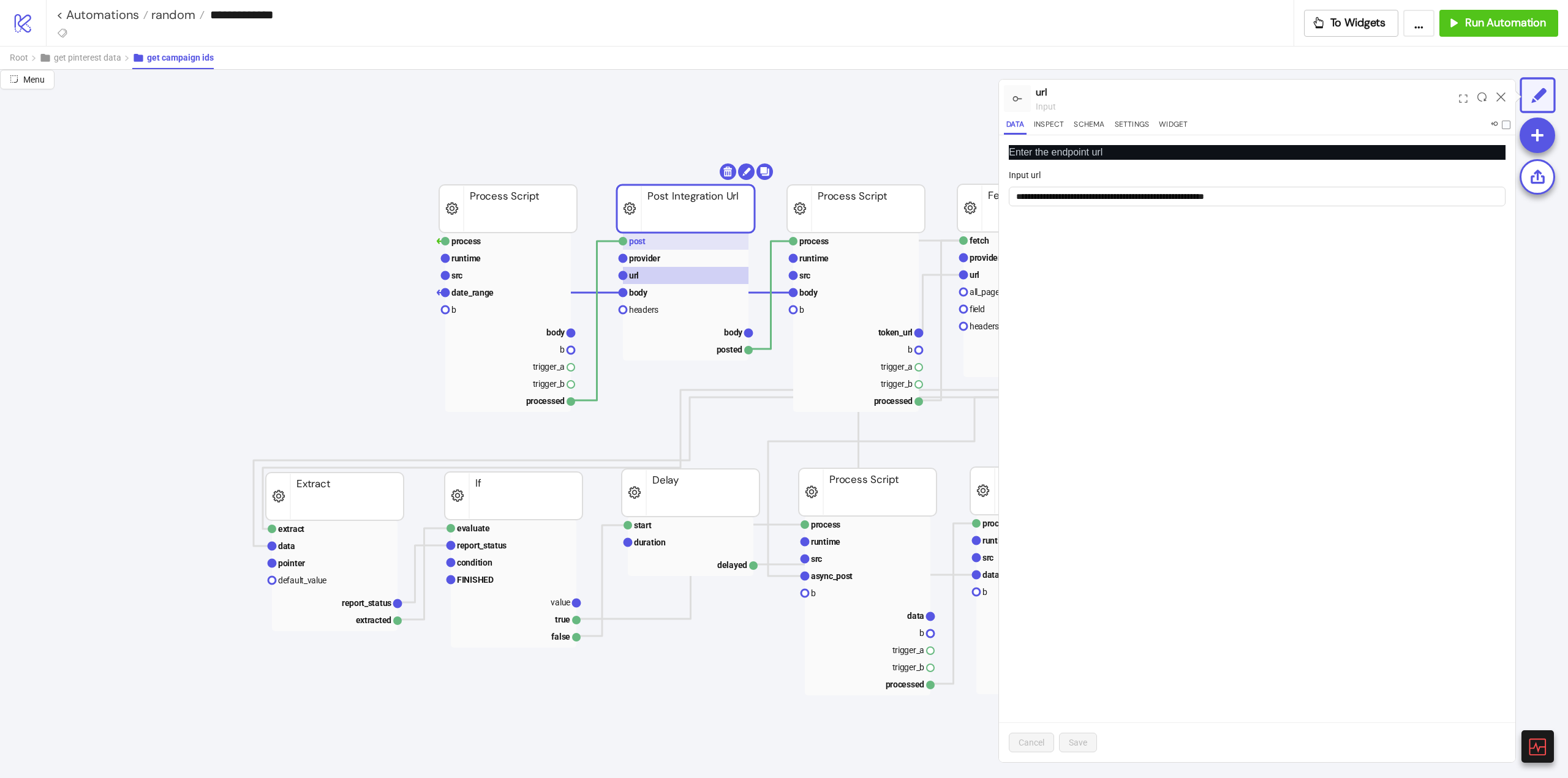
click at [645, 249] on rect at bounding box center [685, 241] width 126 height 17
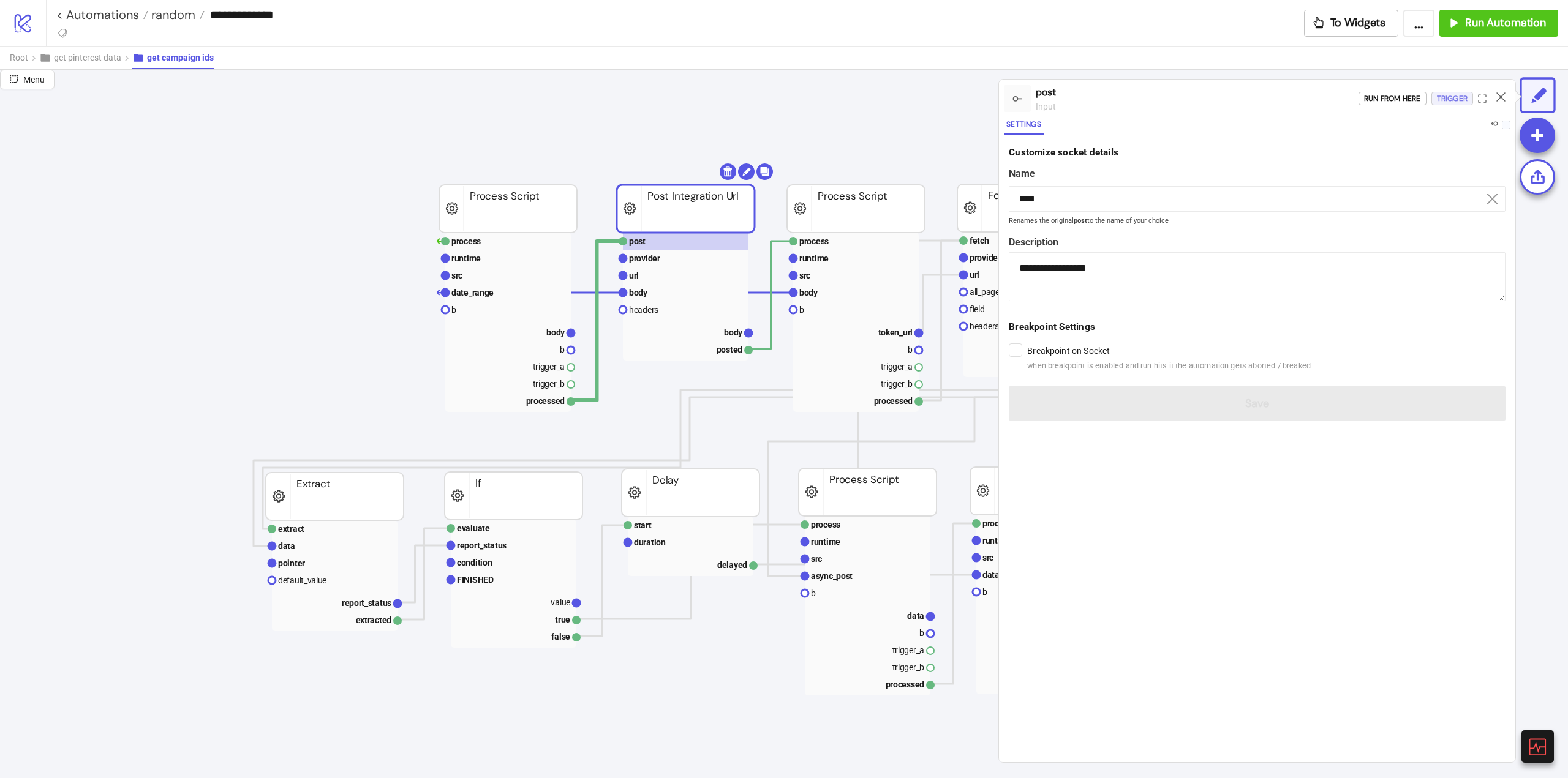
click at [1456, 101] on div "Trigger" at bounding box center [1451, 99] width 31 height 14
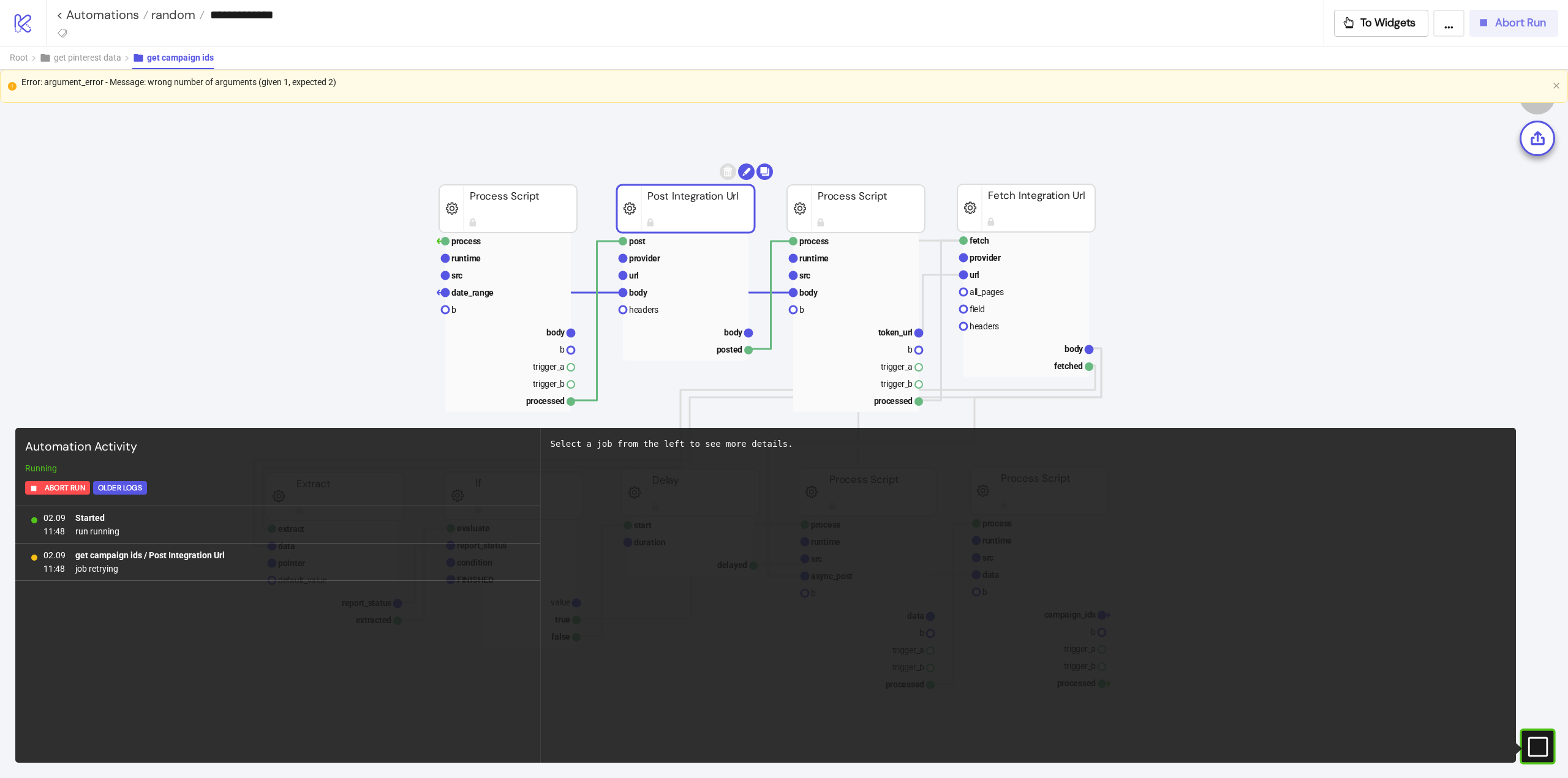
click at [1485, 20] on icon "button" at bounding box center [1484, 23] width 8 height 8
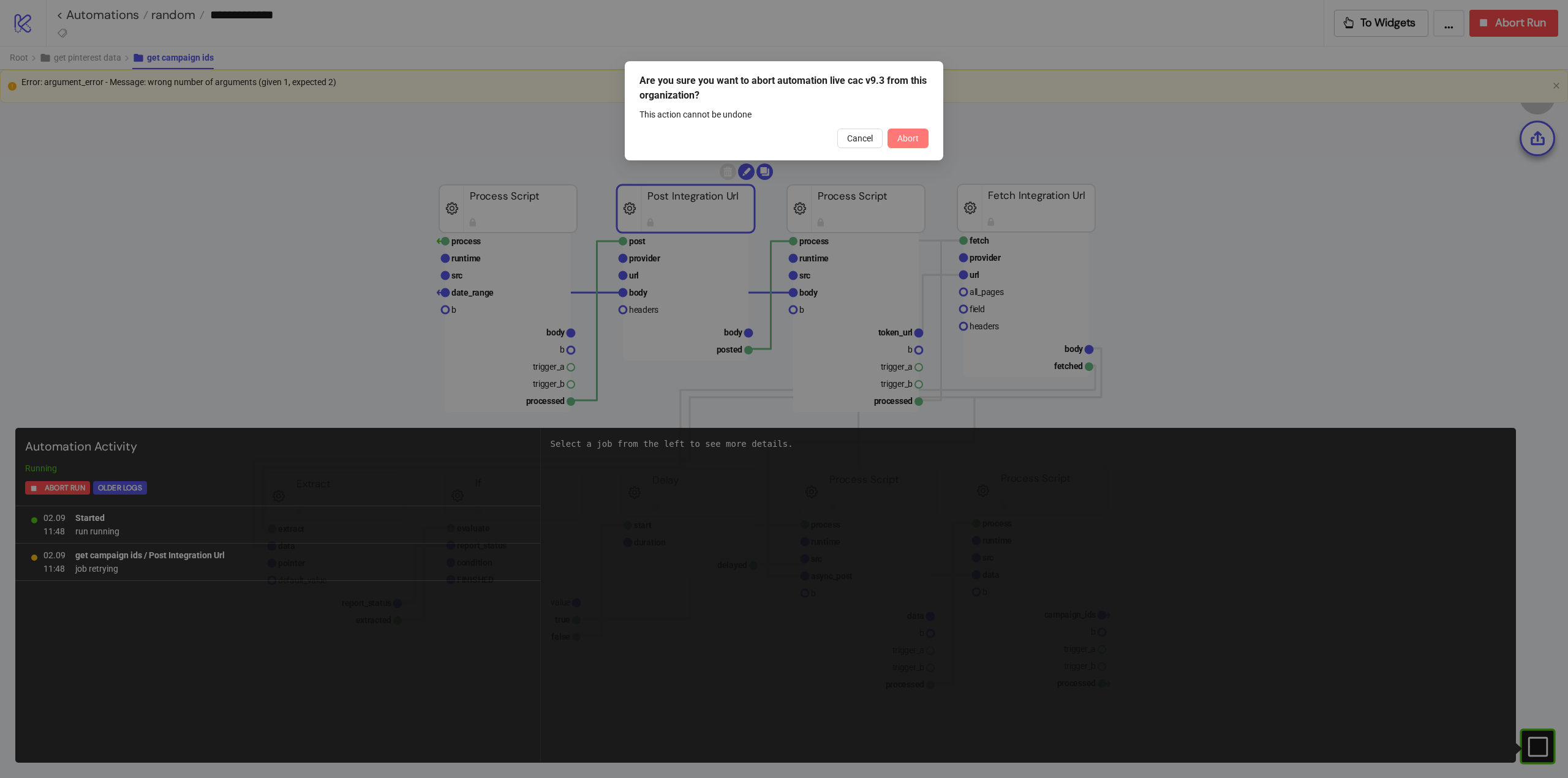
click at [901, 138] on span "Abort" at bounding box center [907, 138] width 21 height 10
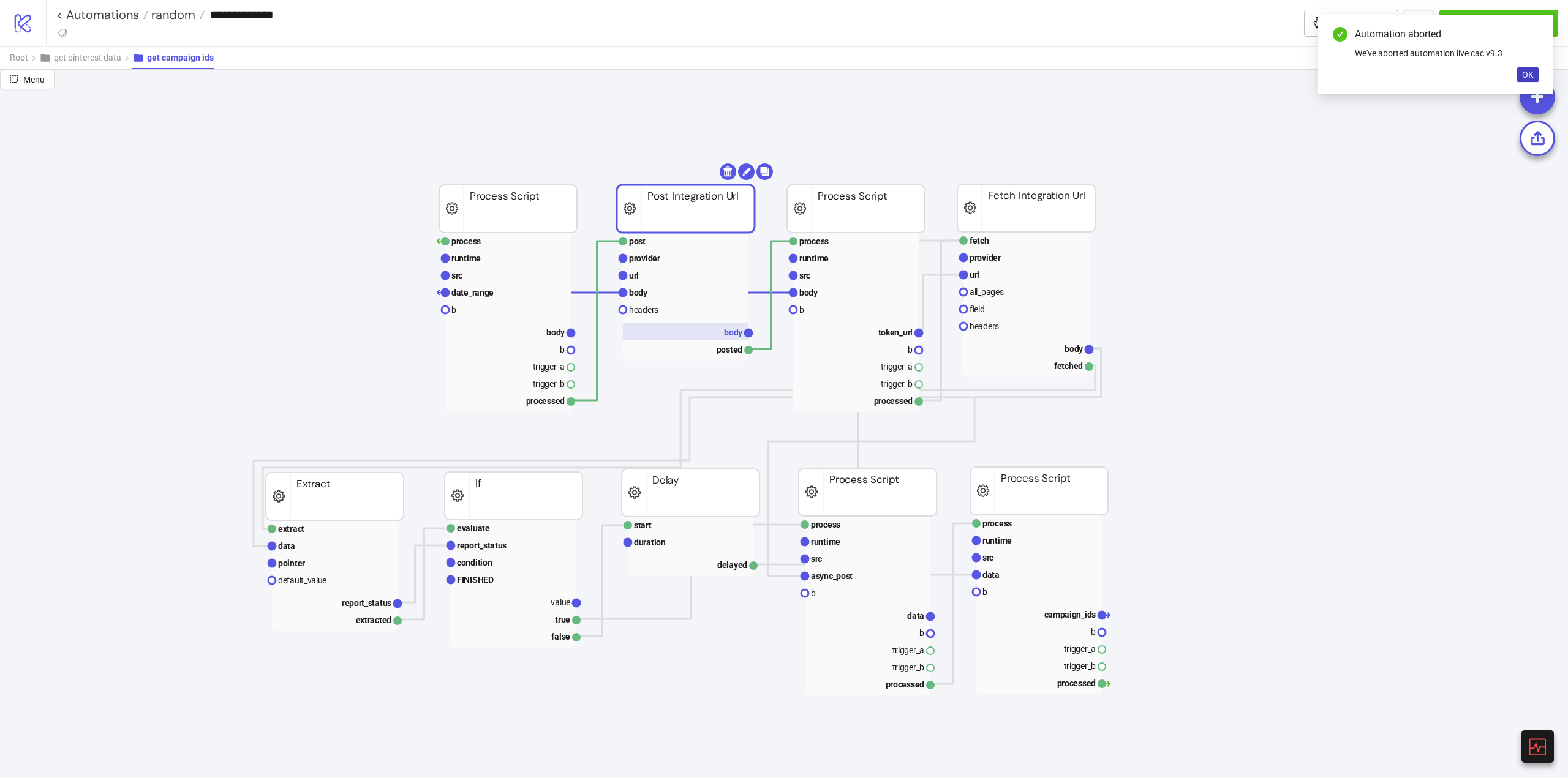
click at [717, 330] on rect at bounding box center [685, 332] width 126 height 17
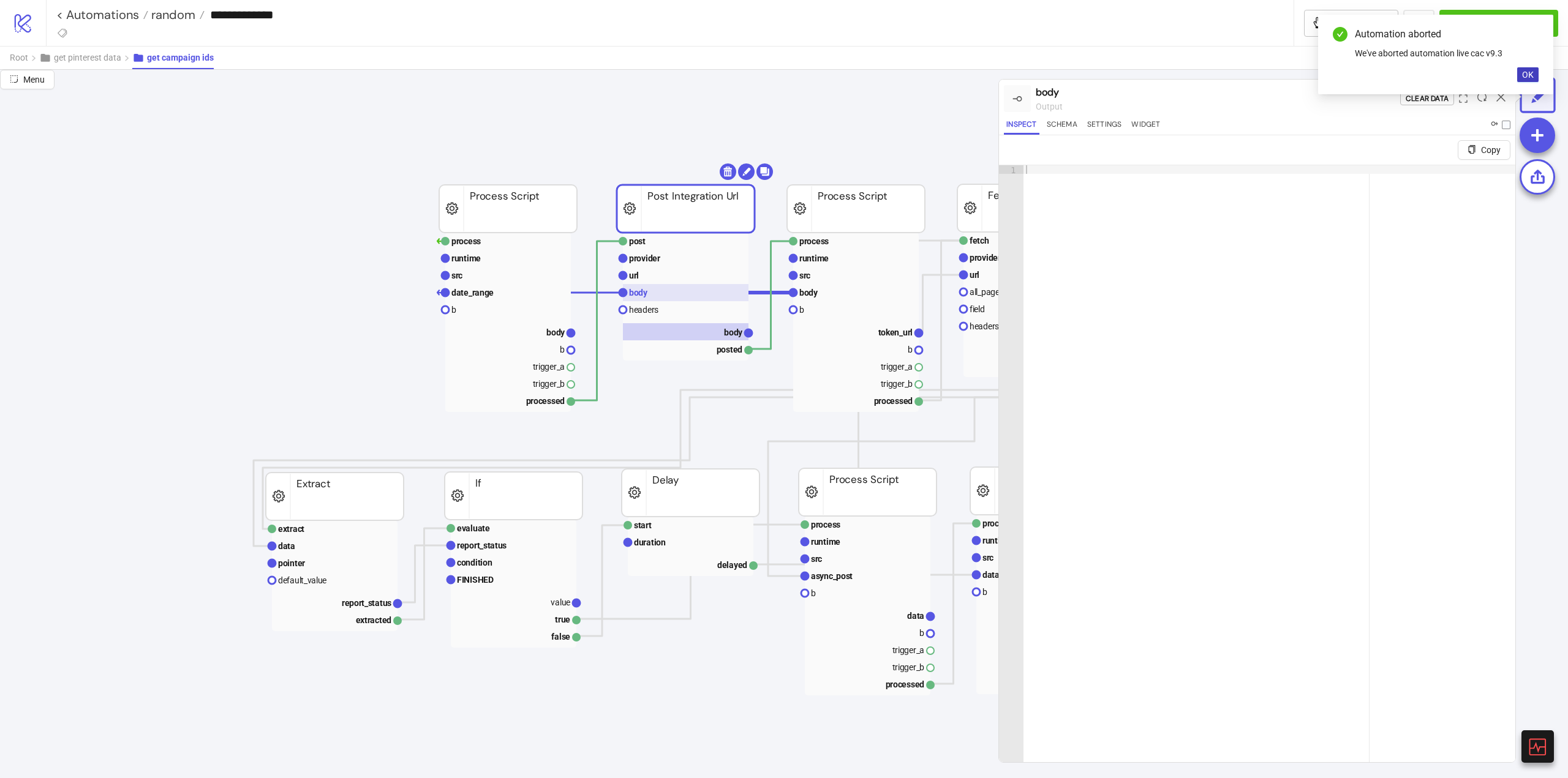
click at [647, 287] on rect at bounding box center [685, 293] width 126 height 17
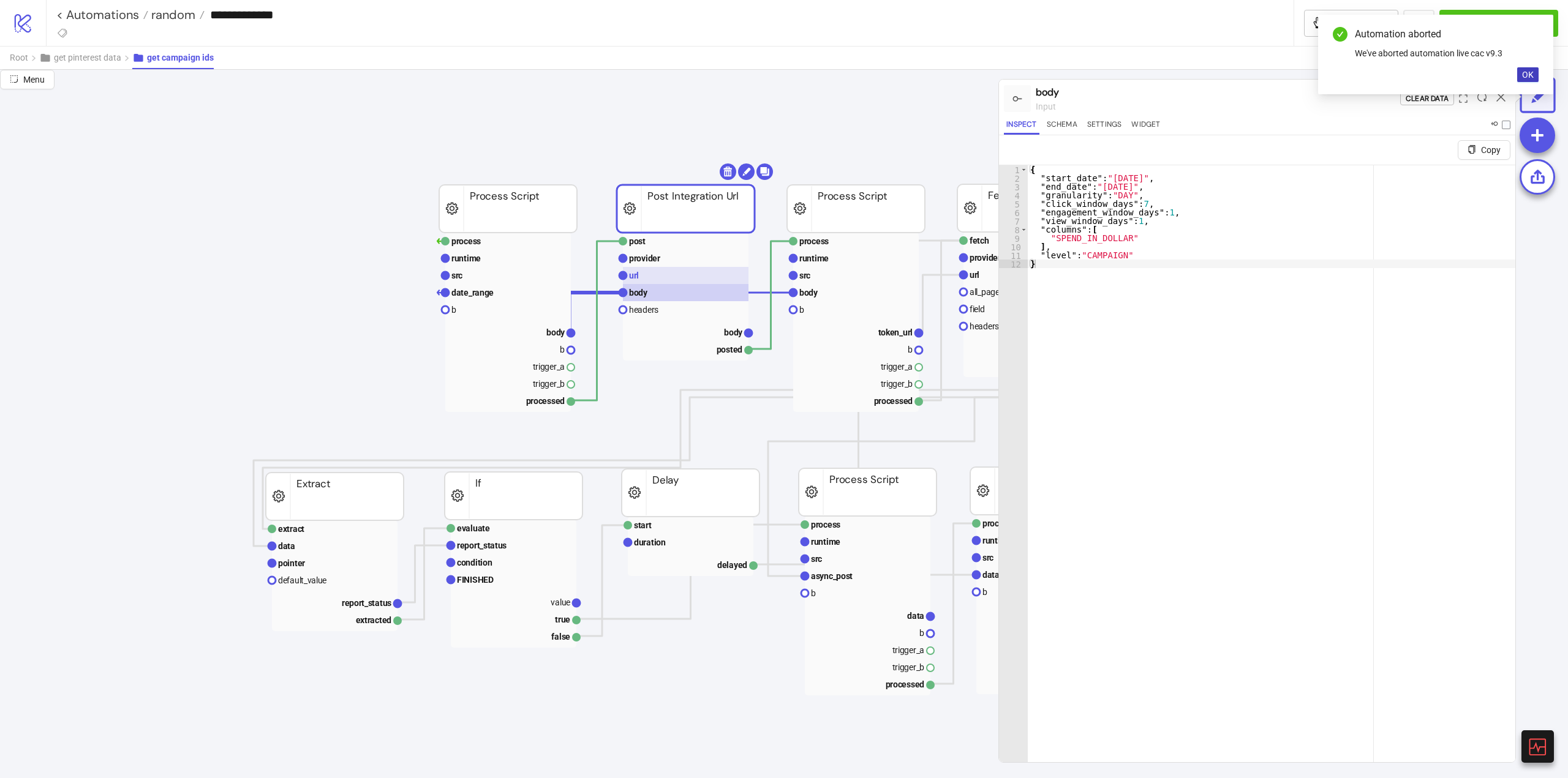
click at [649, 284] on rect at bounding box center [685, 275] width 126 height 17
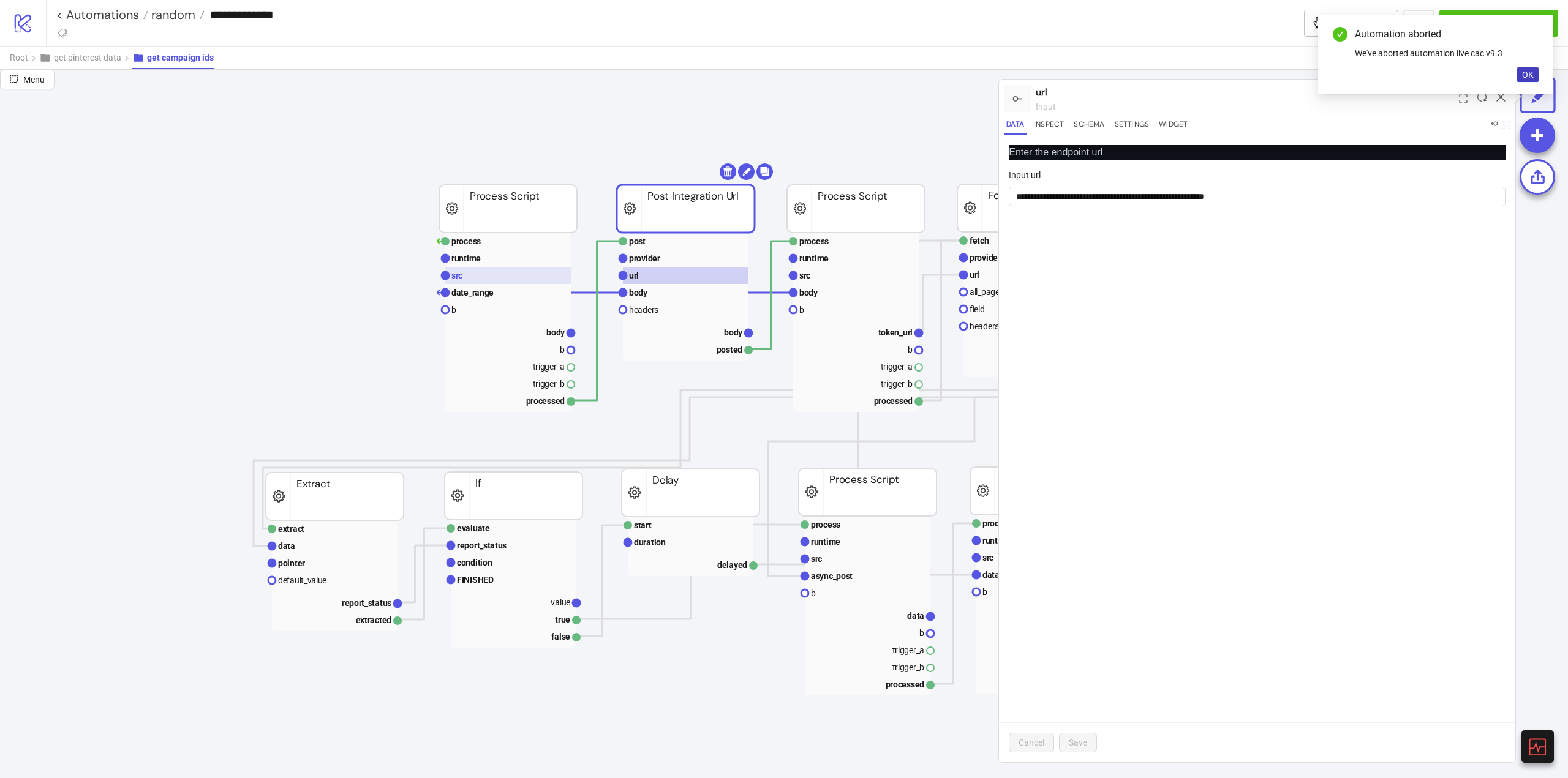
click at [469, 281] on rect at bounding box center [508, 275] width 126 height 17
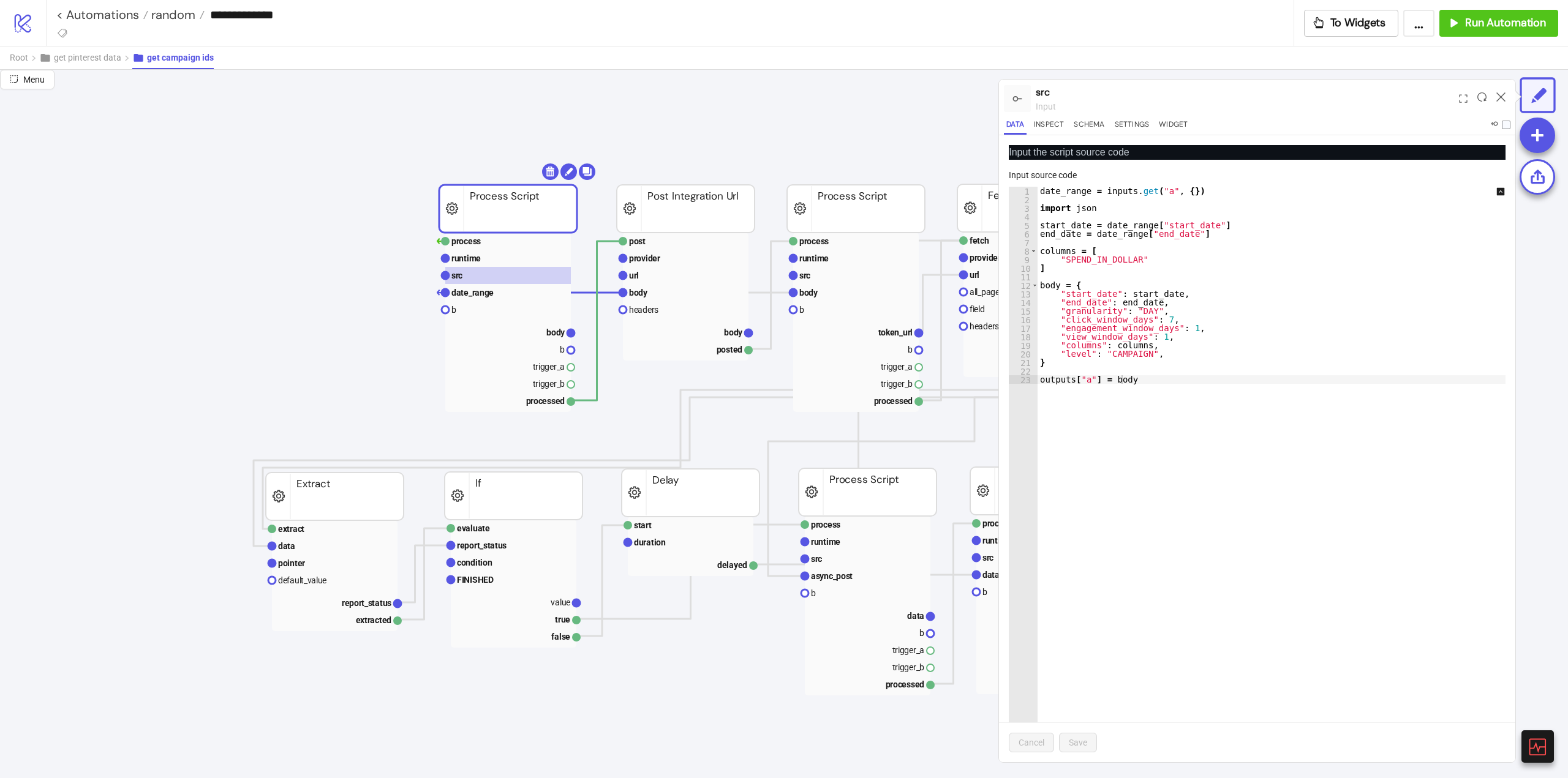
type textarea "**********"
click at [1147, 476] on div "date_range = inputs . get ( "a" , { }) import json start_date = date_range [ "s…" at bounding box center [1280, 483] width 485 height 593
click at [644, 276] on rect at bounding box center [685, 275] width 126 height 17
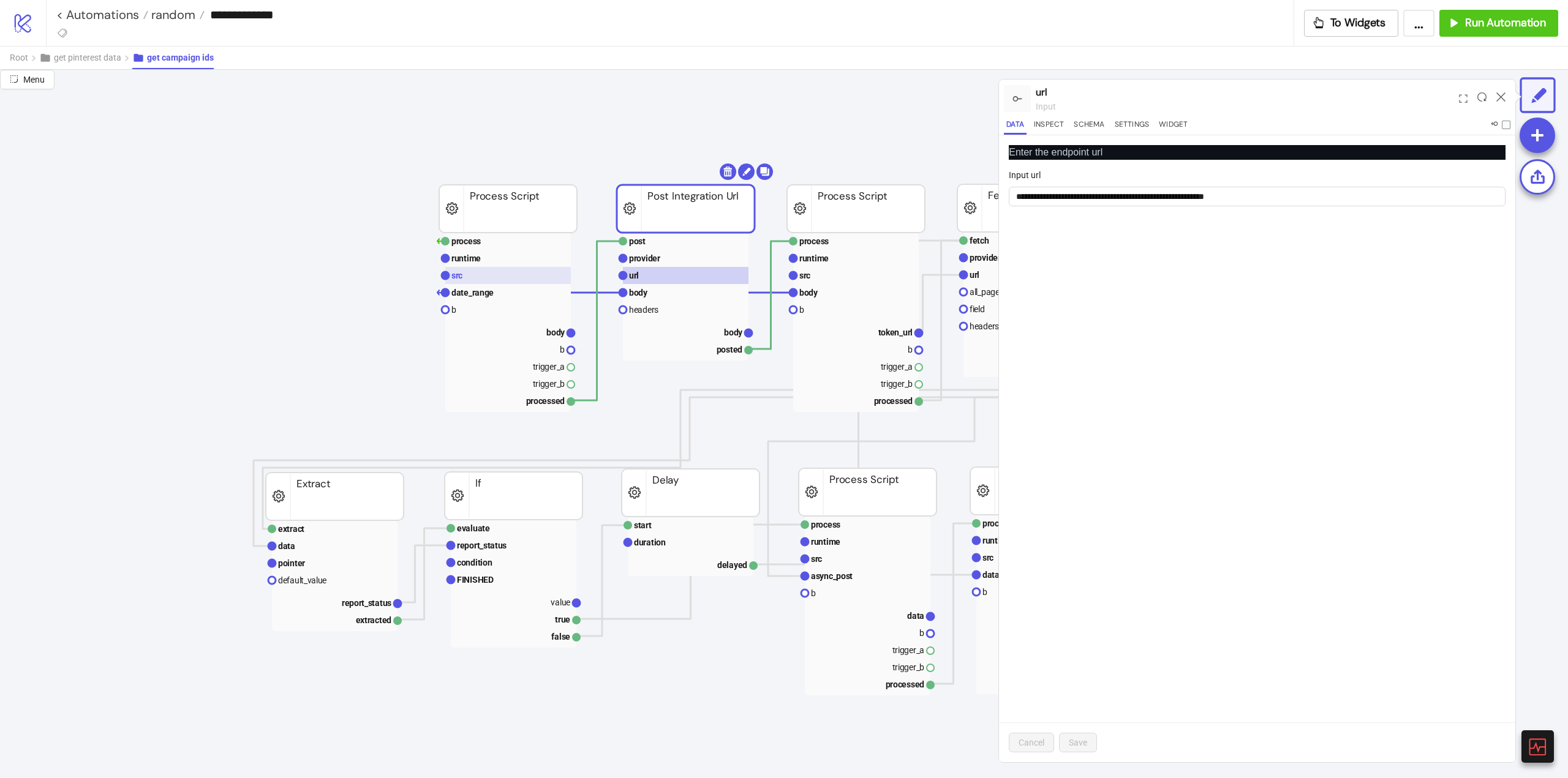
click at [498, 276] on rect at bounding box center [508, 275] width 126 height 17
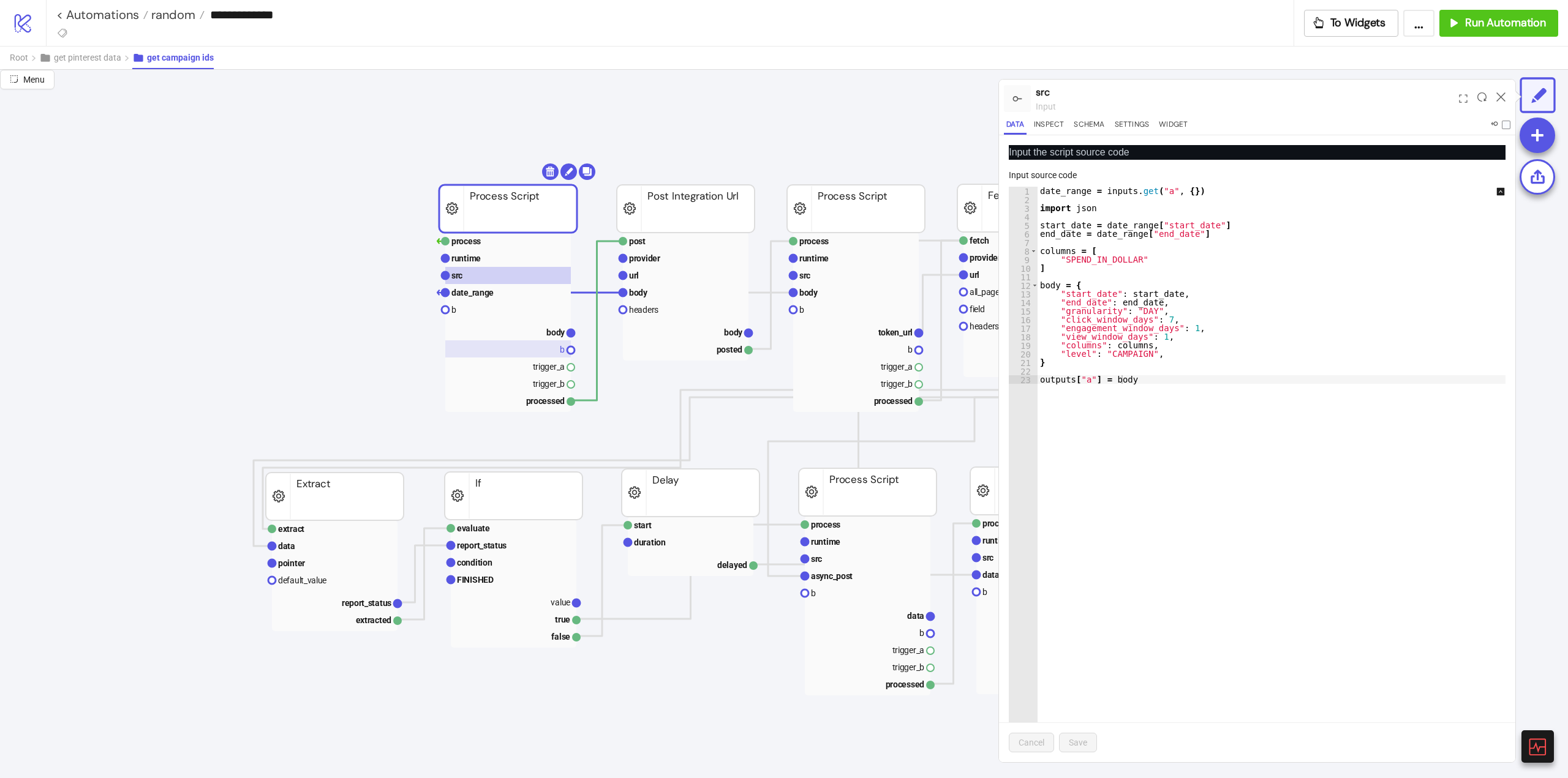
scroll to position [61, 306]
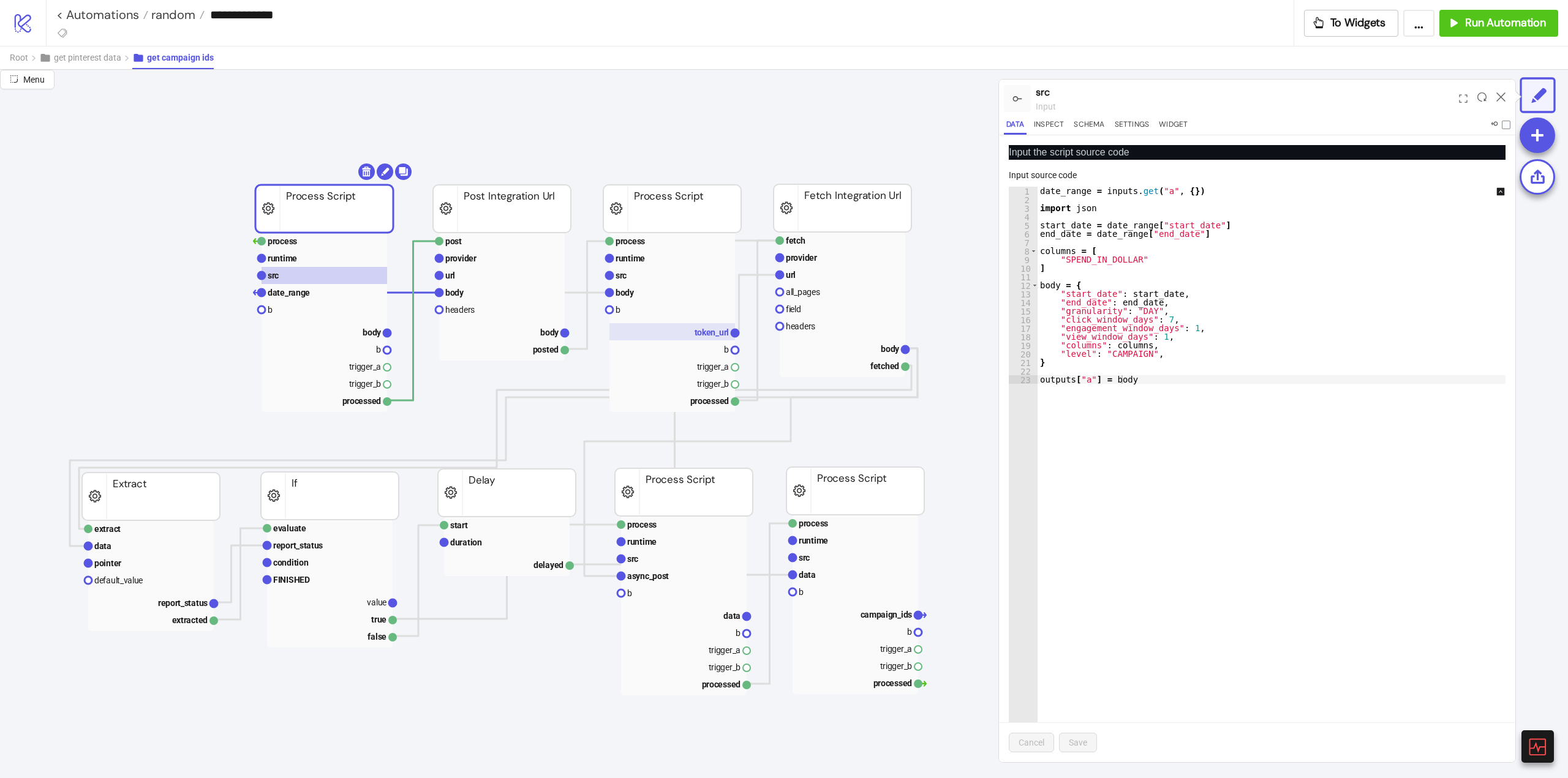
click at [693, 334] on rect at bounding box center [672, 332] width 126 height 17
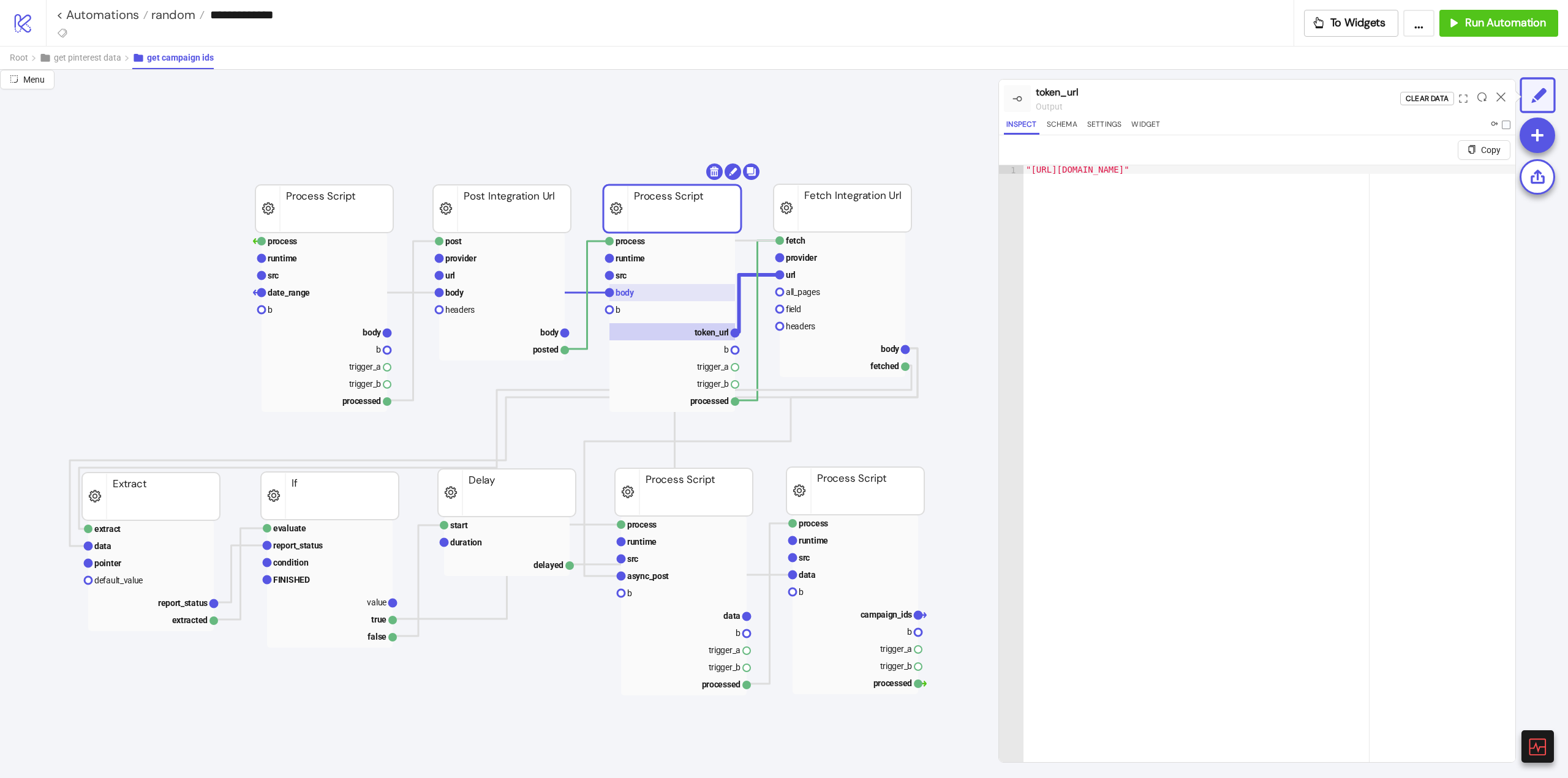
click at [652, 293] on rect at bounding box center [672, 293] width 126 height 17
click at [643, 280] on rect at bounding box center [672, 275] width 126 height 17
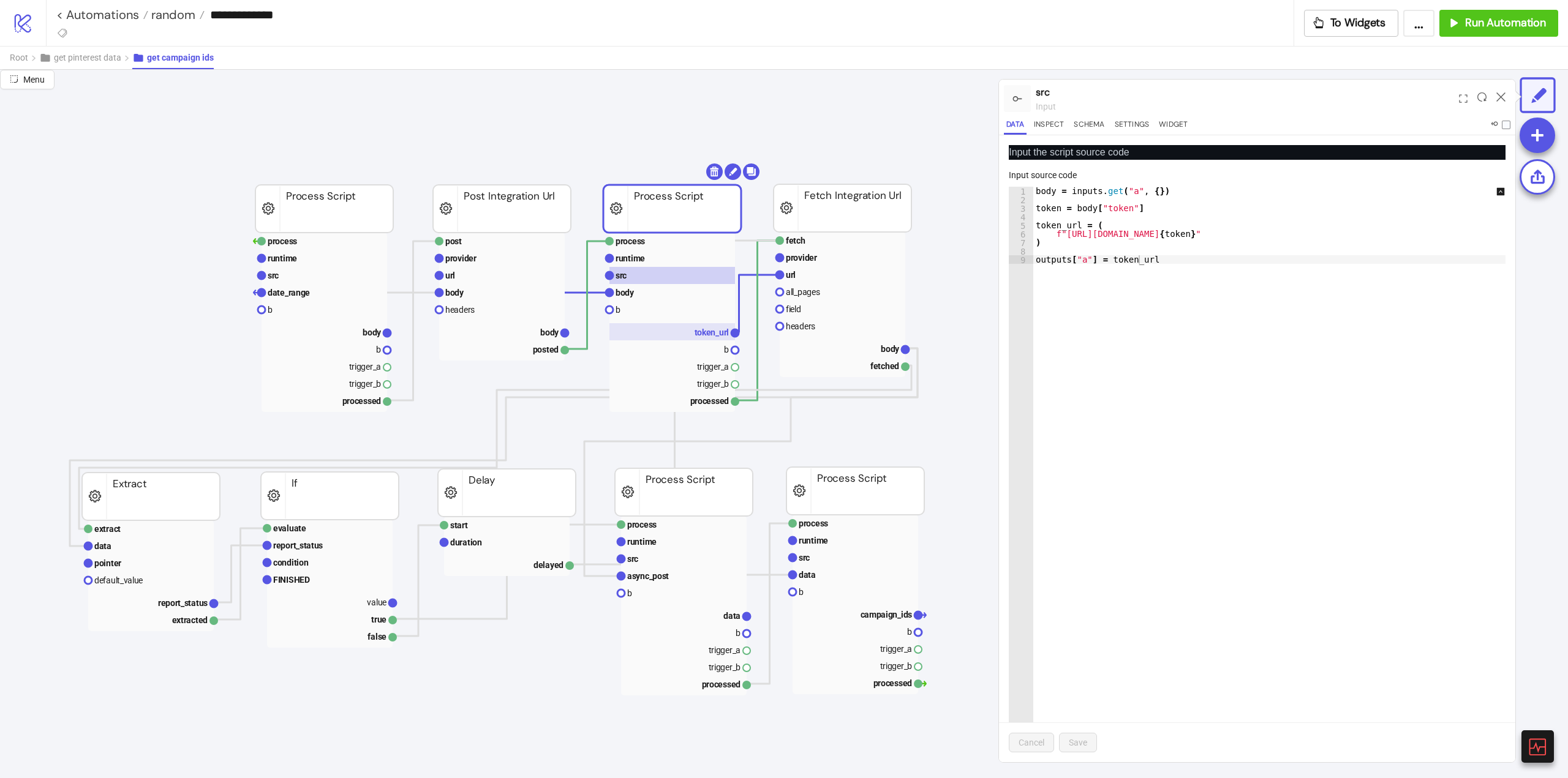
click at [691, 335] on rect at bounding box center [672, 332] width 126 height 17
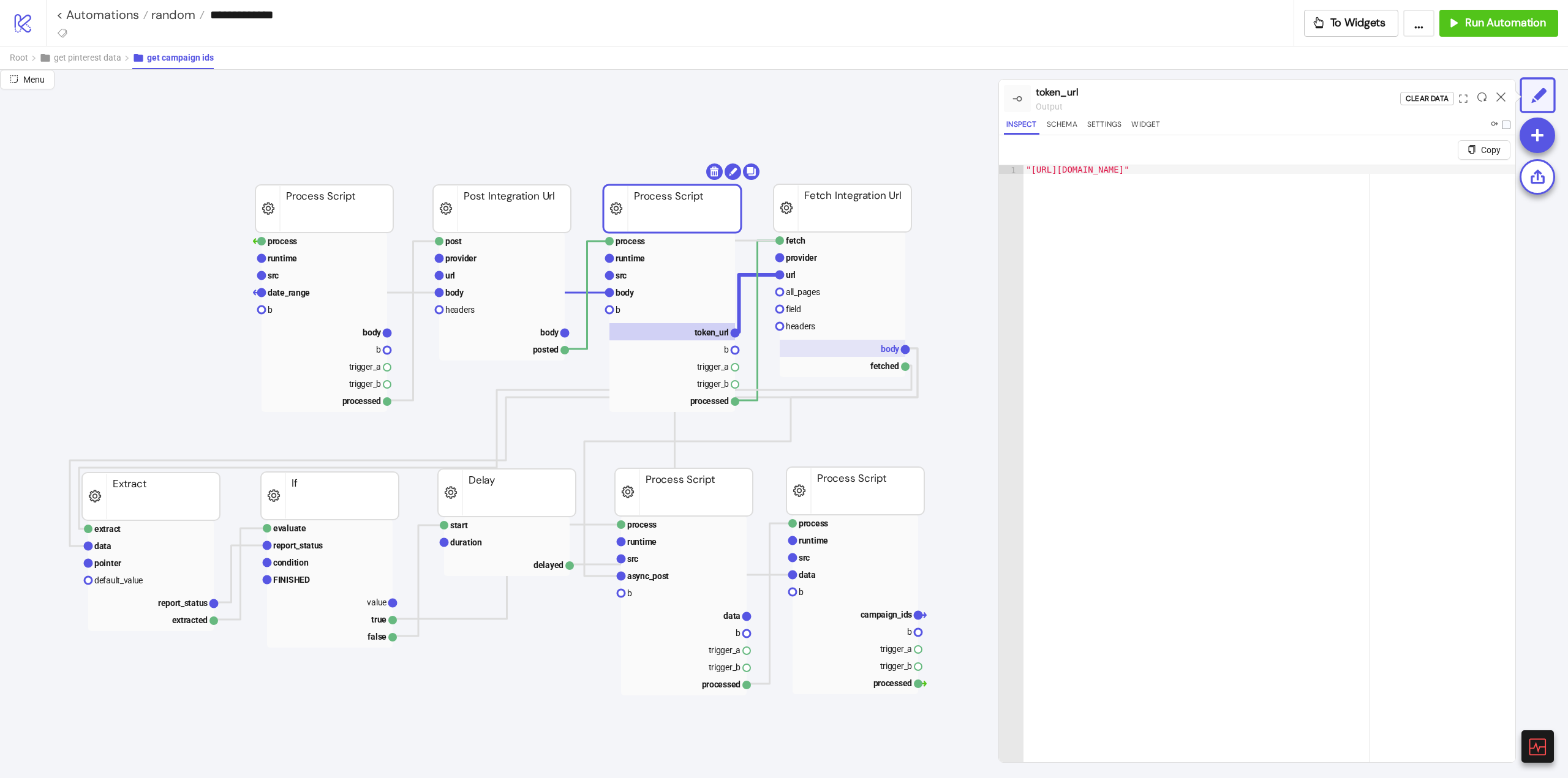
click at [868, 345] on rect at bounding box center [842, 348] width 126 height 17
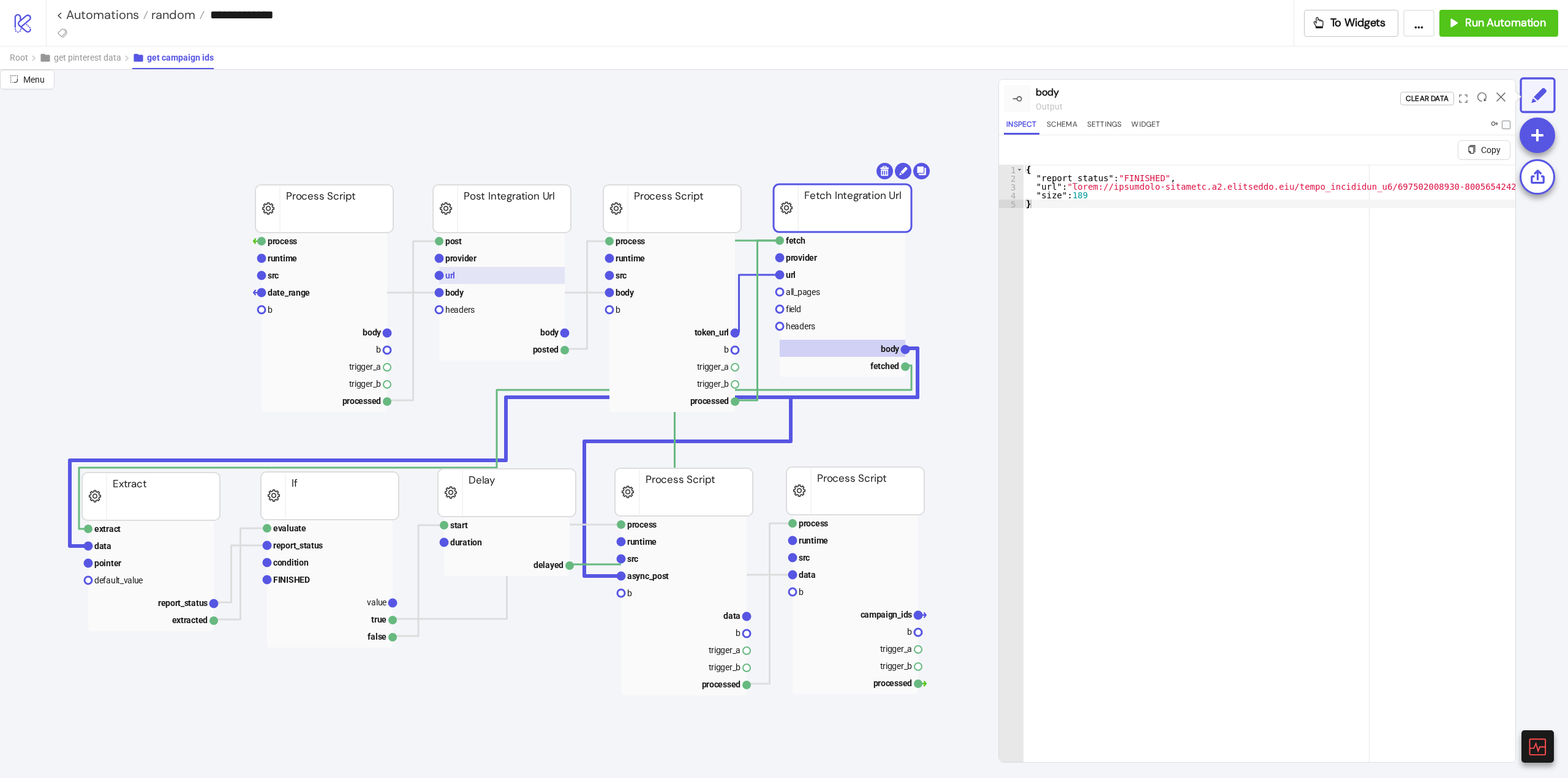
click at [537, 274] on rect at bounding box center [502, 275] width 126 height 17
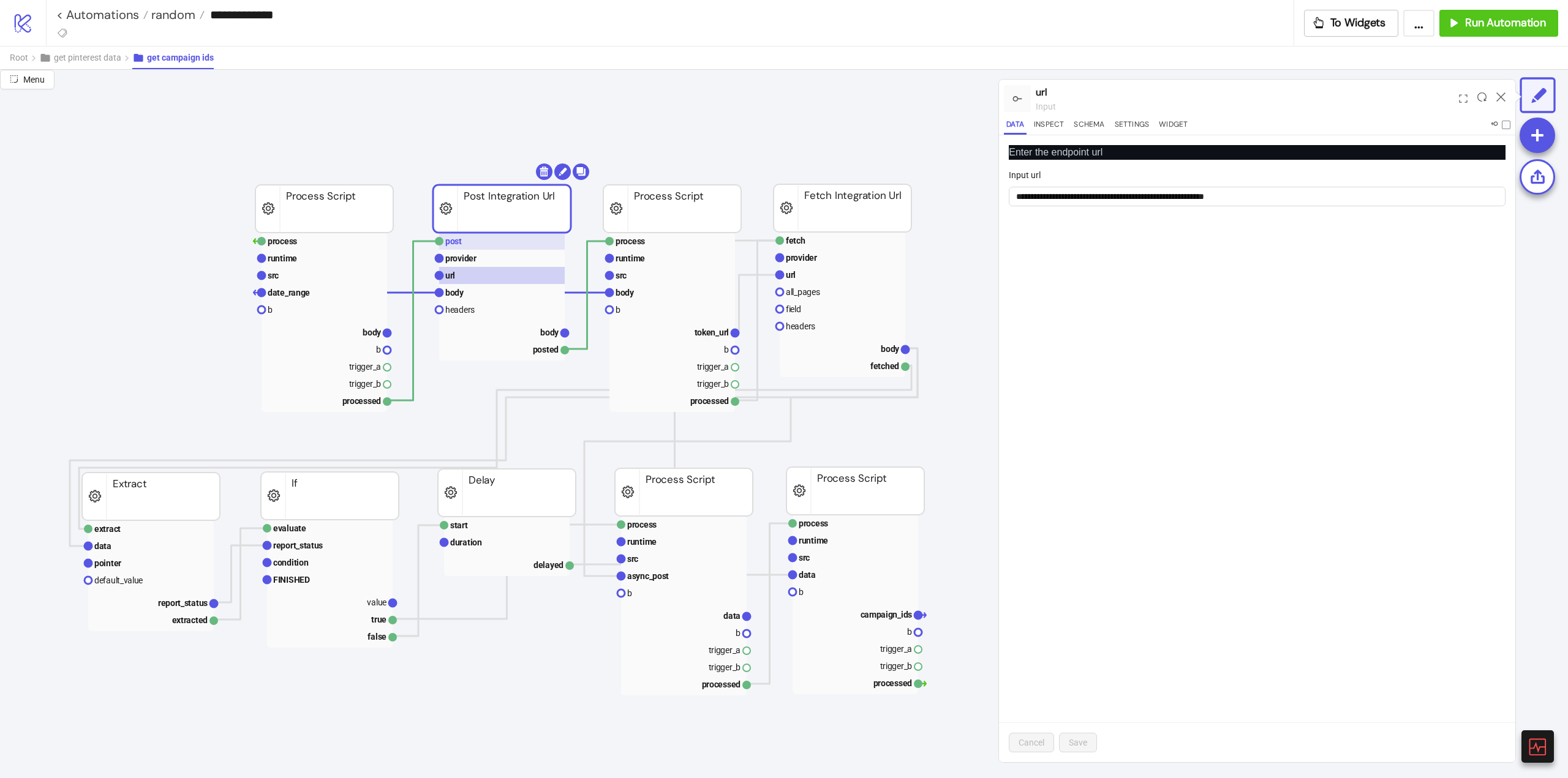
click at [515, 244] on rect at bounding box center [502, 241] width 126 height 17
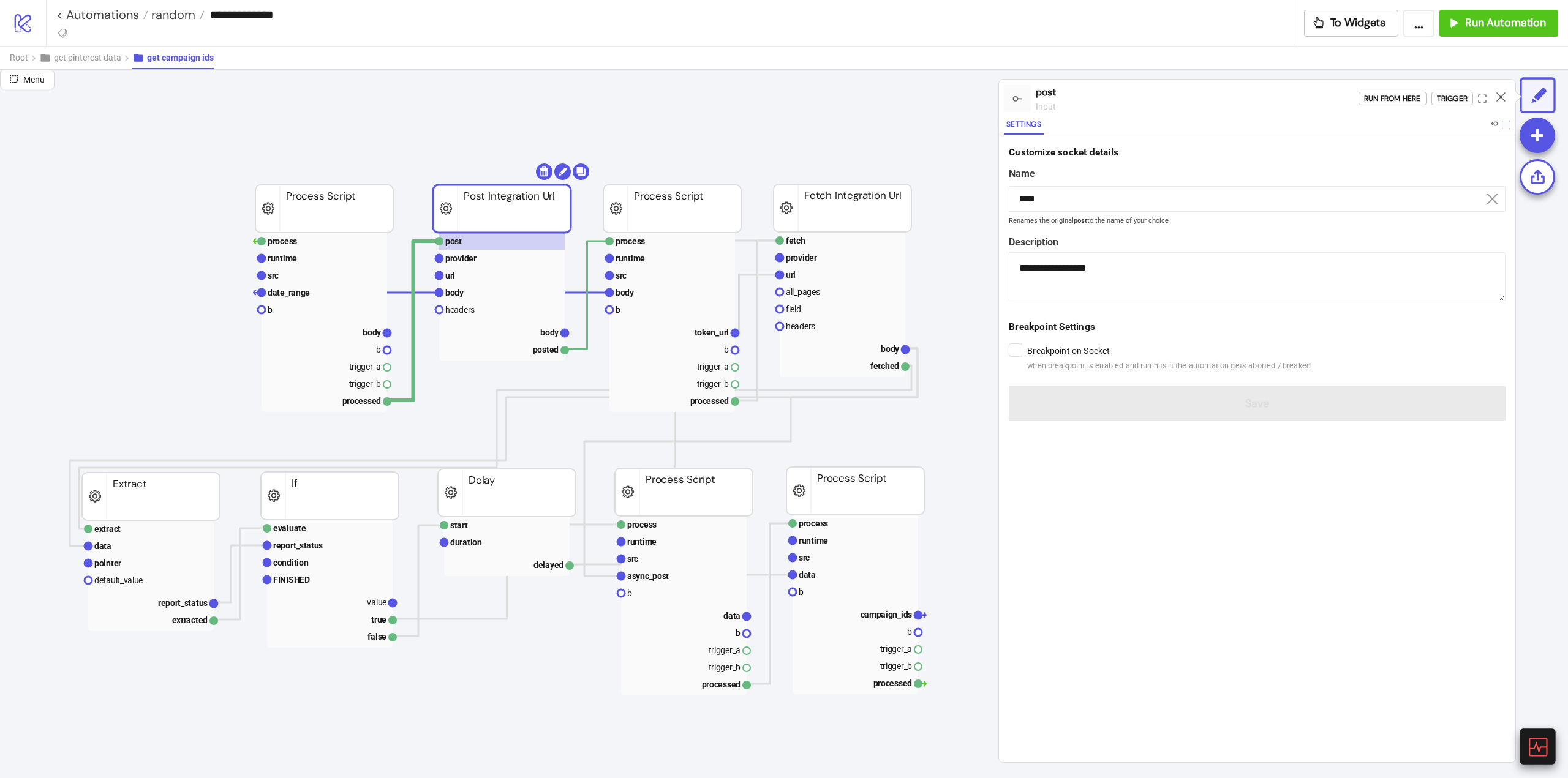
click at [1535, 746] on icon at bounding box center [1537, 747] width 18 height 18
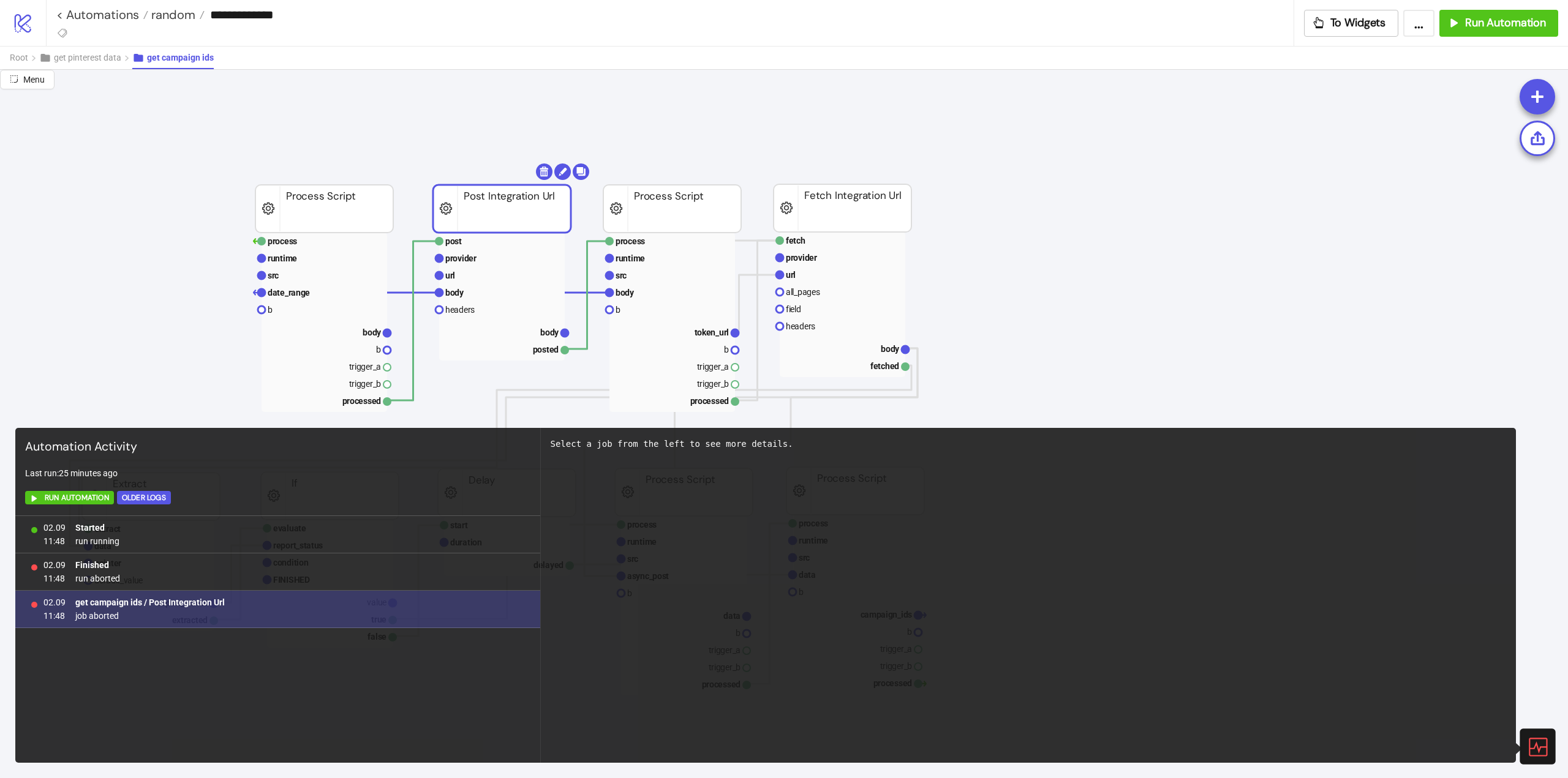
click at [104, 618] on span "job aborted" at bounding box center [150, 616] width 150 height 14
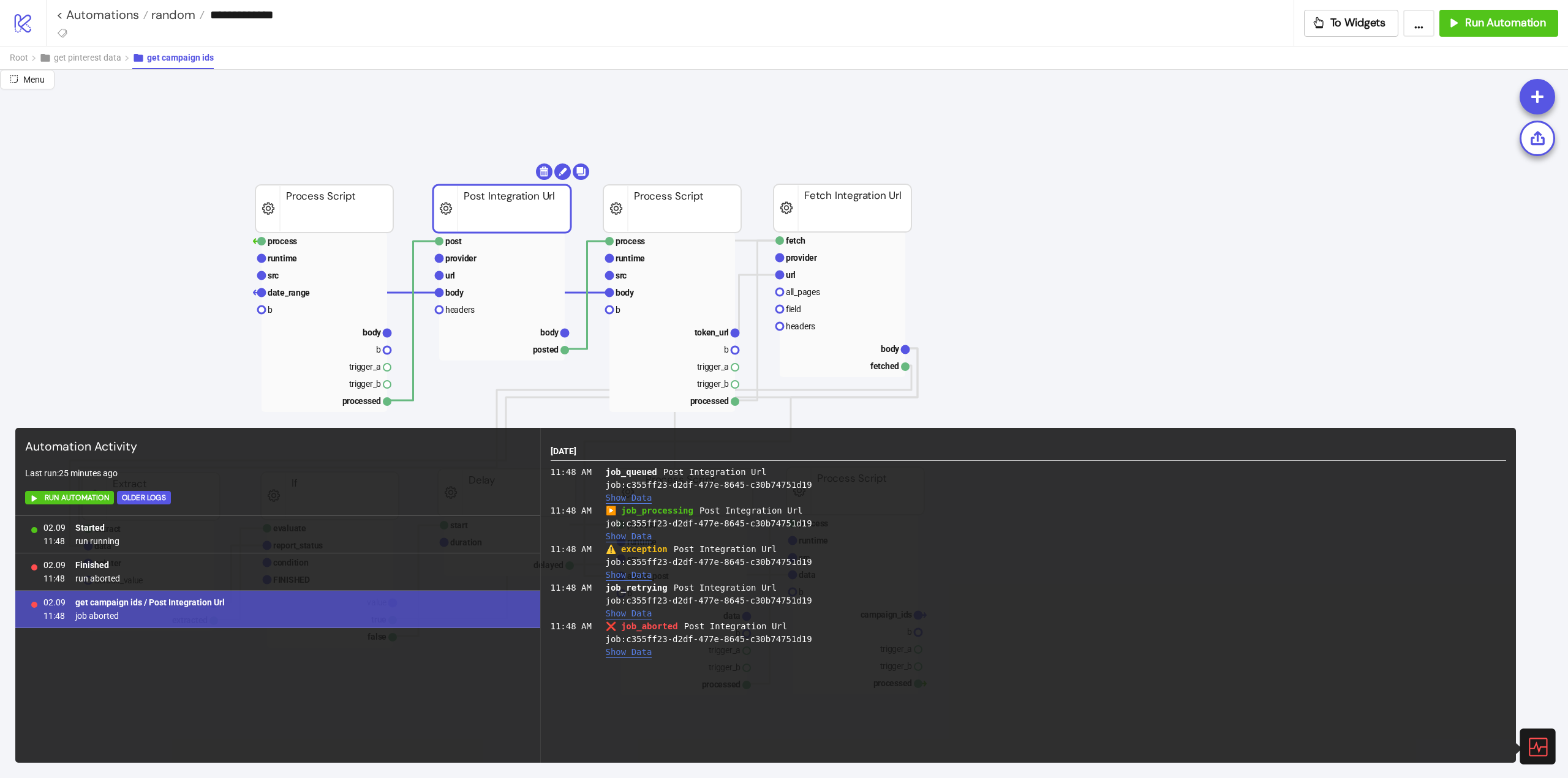
click at [624, 579] on button "Show Data" at bounding box center [629, 576] width 47 height 11
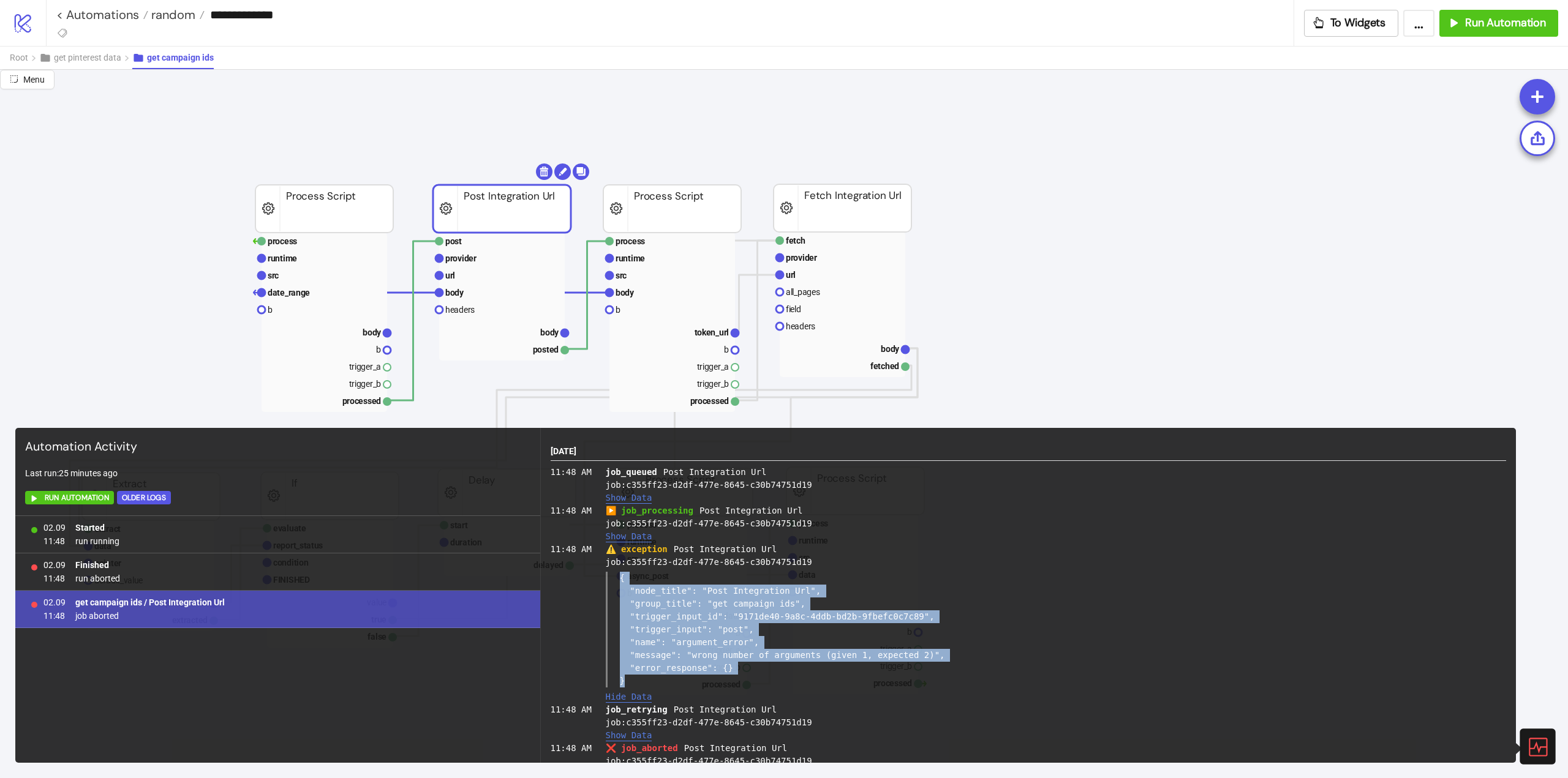
drag, startPoint x: 624, startPoint y: 682, endPoint x: 616, endPoint y: 578, distance: 104.3
click at [616, 578] on div "{ "node_title": "Post Integration Url", "group_title": "get campaign ids", "tri…" at bounding box center [1056, 630] width 901 height 116
copy div "{ "node_title": "Post Integration Url", "group_title": "get campaign ids", "tri…"
click at [310, 271] on rect at bounding box center [324, 275] width 126 height 17
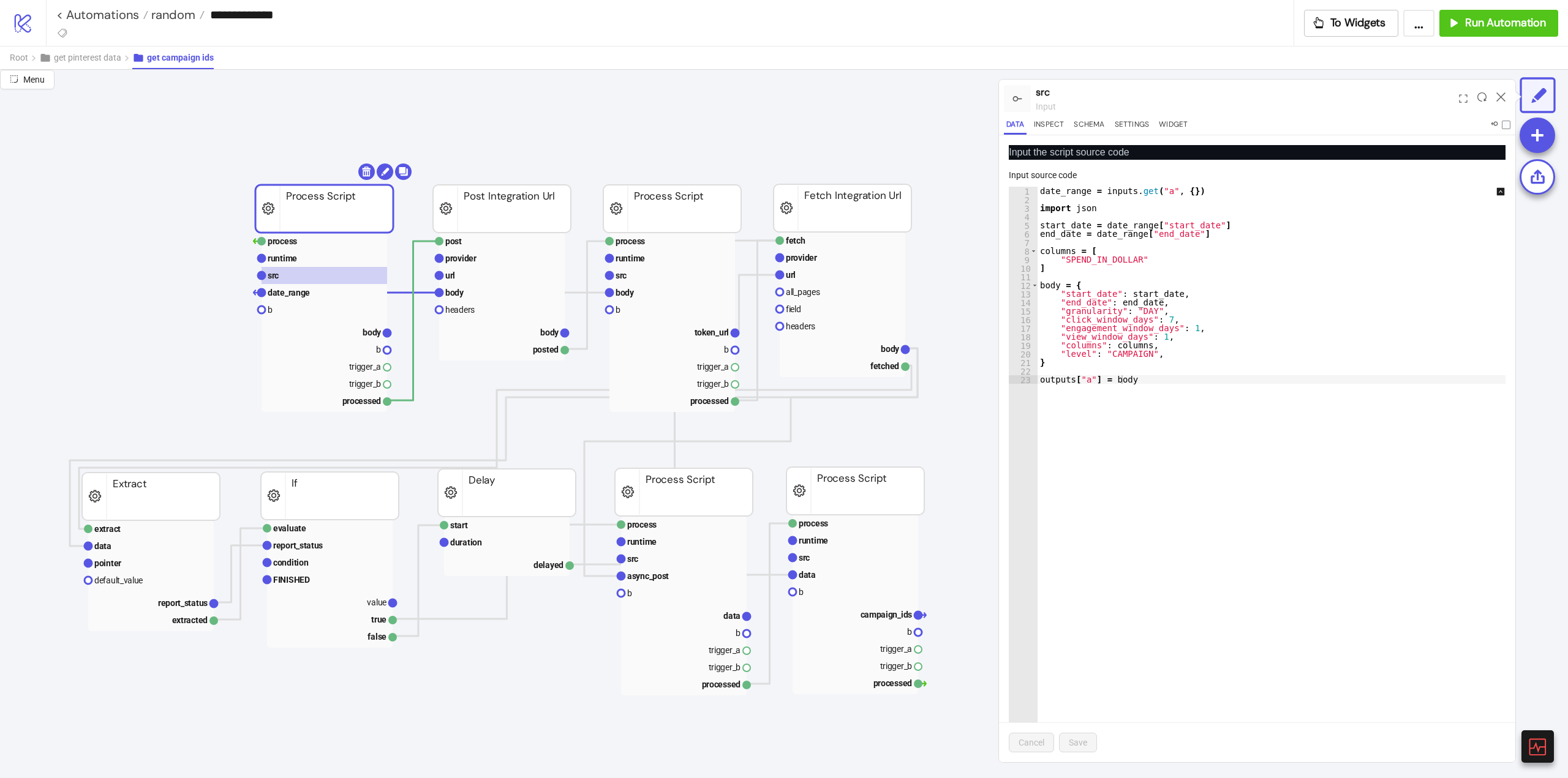
type textarea "*"
drag, startPoint x: 1047, startPoint y: 365, endPoint x: 1093, endPoint y: 370, distance: 46.3
click at [1041, 363] on div "date_range = inputs . get ( "a" , { }) import json start_date = date_range [ "s…" at bounding box center [1280, 483] width 485 height 593
click at [1223, 374] on div "date_range = inputs . get ( "a" , { }) import json start_date = date_range [ "s…" at bounding box center [1280, 483] width 485 height 593
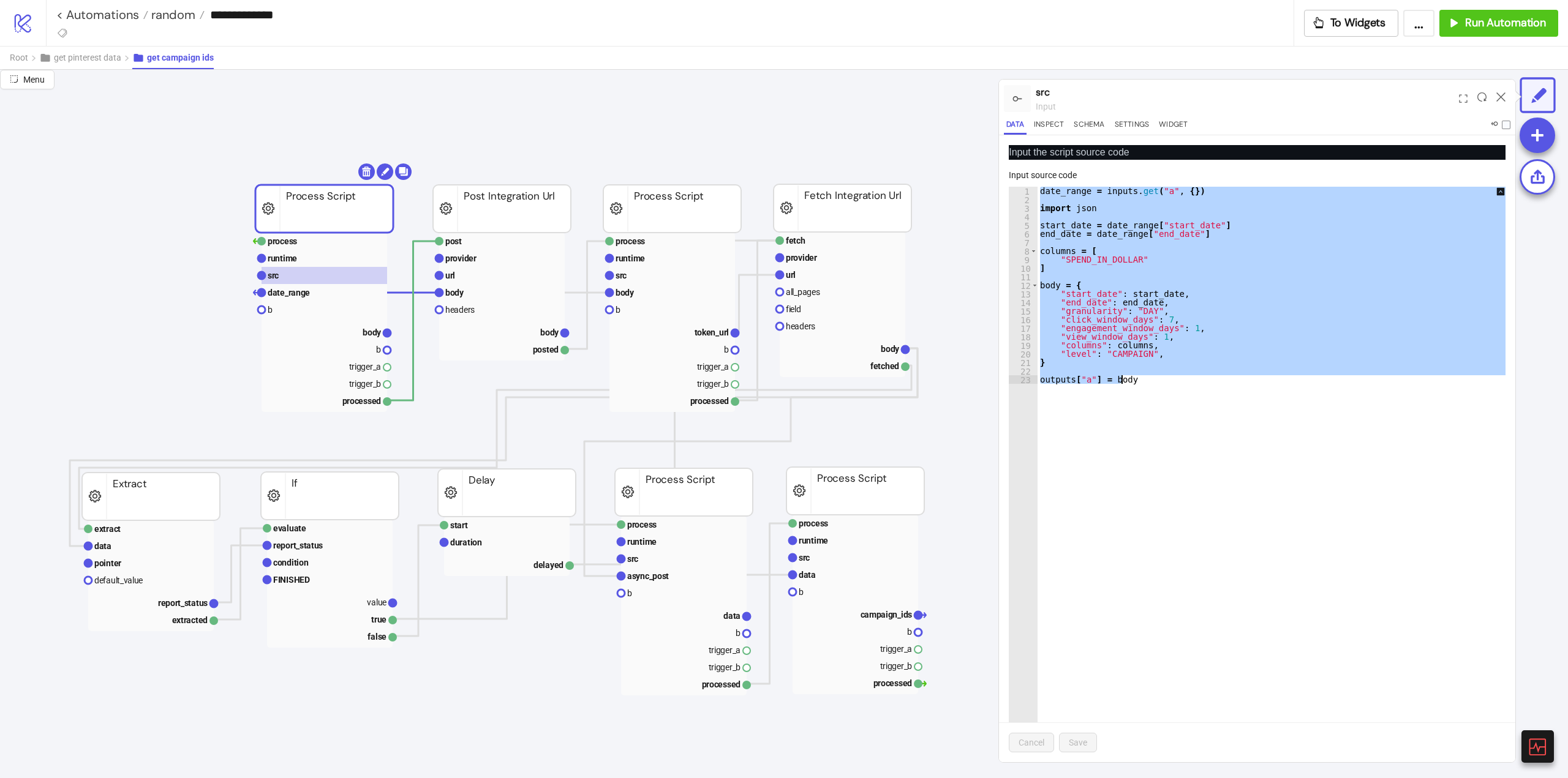
click at [1162, 264] on div "date_range = inputs . get ( "a" , { }) import json start_date = date_range [ "s…" at bounding box center [1280, 474] width 485 height 576
type textarea "*"
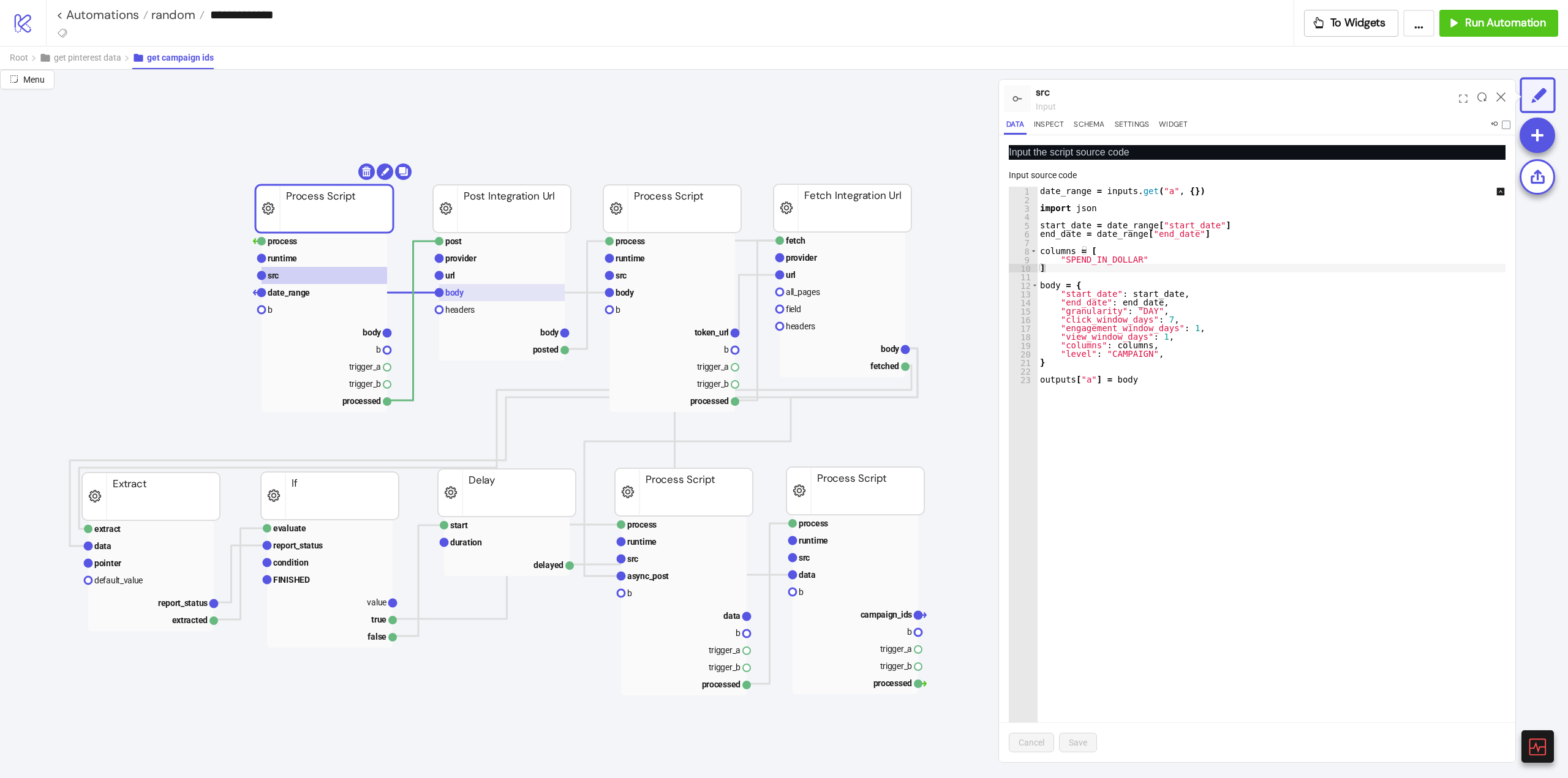
click at [461, 292] on text "body" at bounding box center [454, 293] width 19 height 10
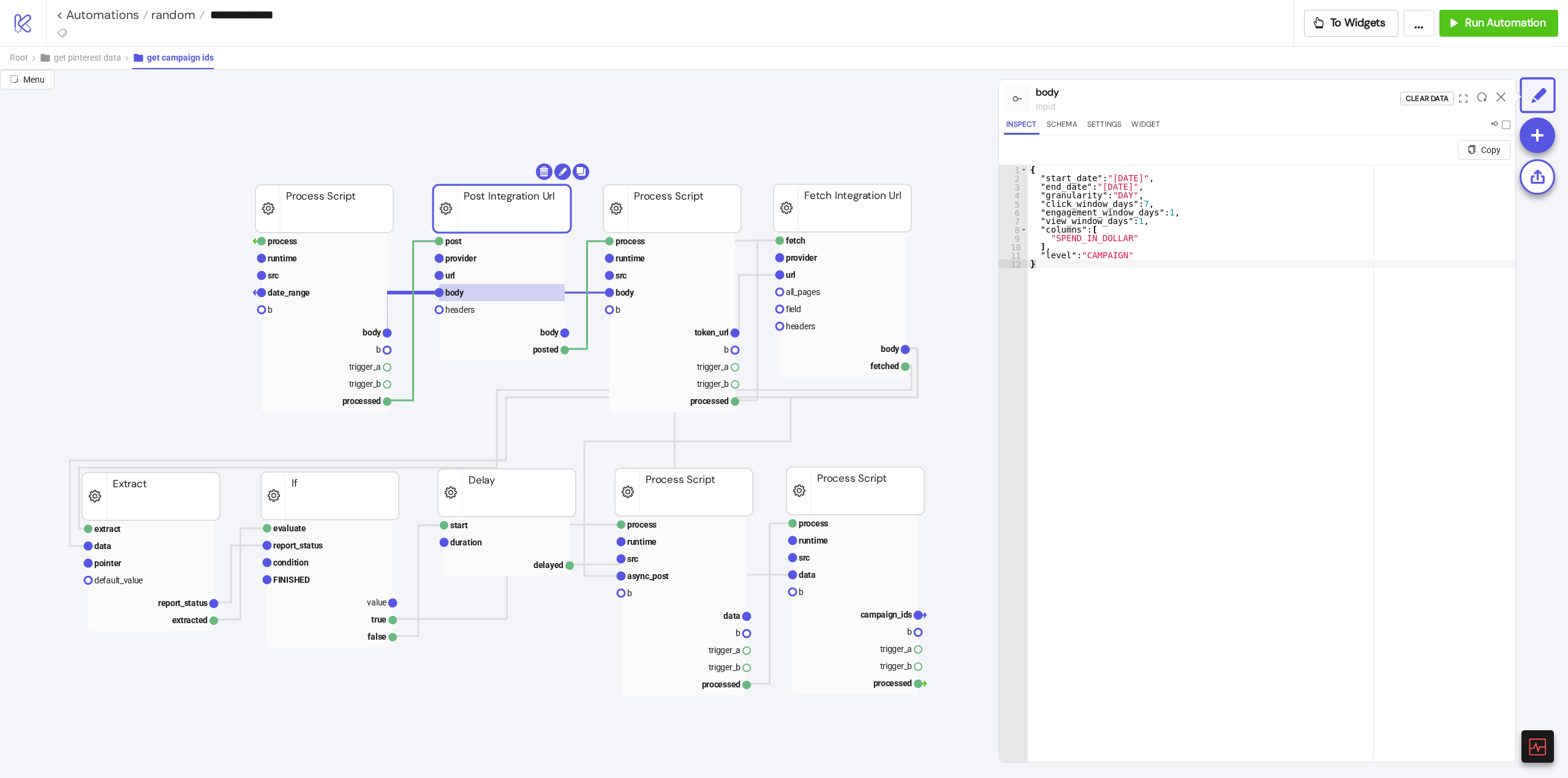
type textarea "*"
click at [1094, 280] on div "{ "start_date" : "[DATE]" , "end_date" : "[DATE]" , "granularity" : "DAY" , "cl…" at bounding box center [1272, 487] width 488 height 643
click at [462, 281] on rect at bounding box center [502, 275] width 126 height 17
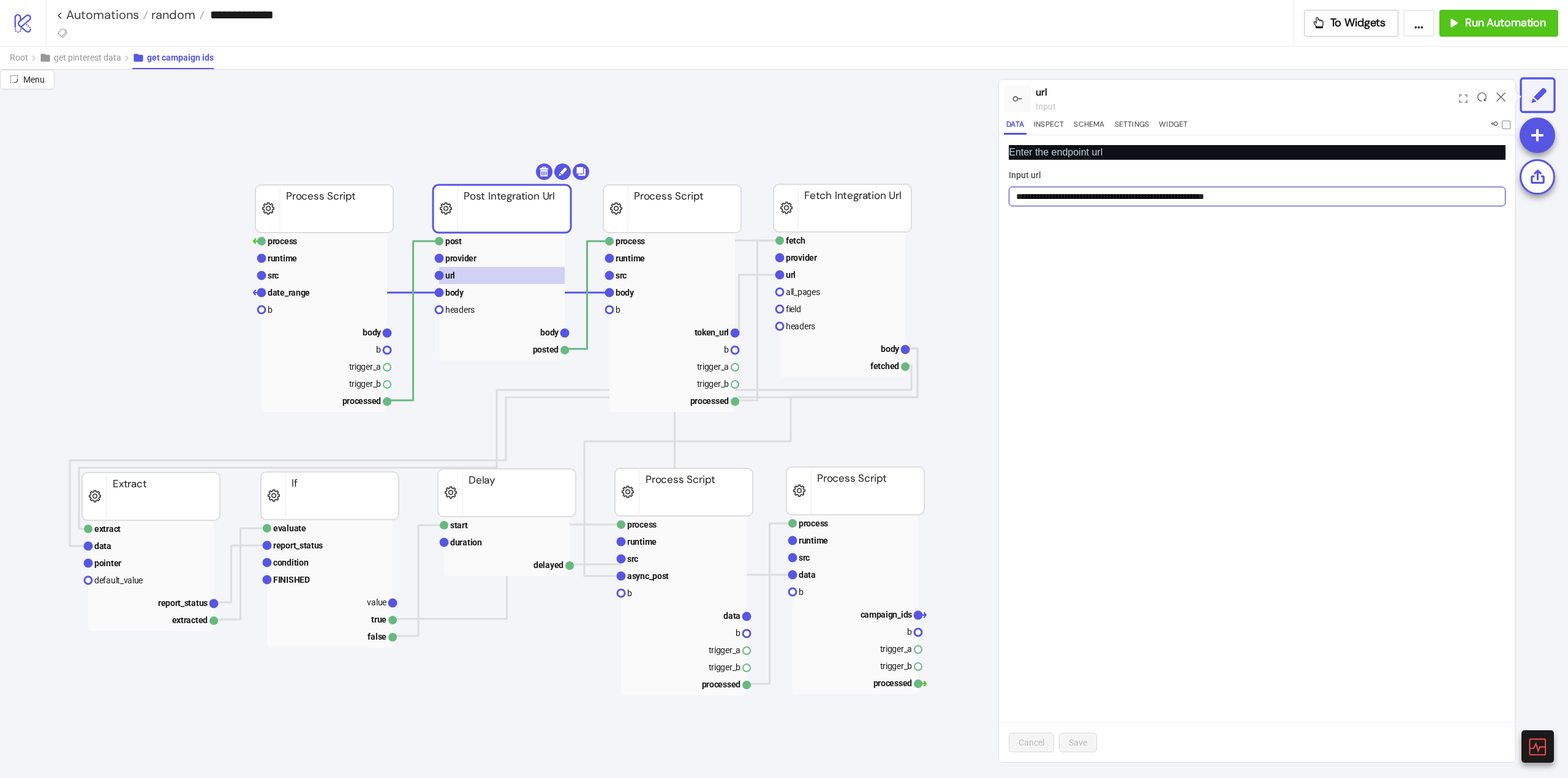
click at [1302, 202] on input "**********" at bounding box center [1257, 196] width 497 height 20
drag, startPoint x: 1311, startPoint y: 247, endPoint x: 1281, endPoint y: 255, distance: 31.0
click at [1311, 248] on div "**********" at bounding box center [1257, 448] width 516 height 627
click at [480, 291] on rect at bounding box center [502, 293] width 126 height 17
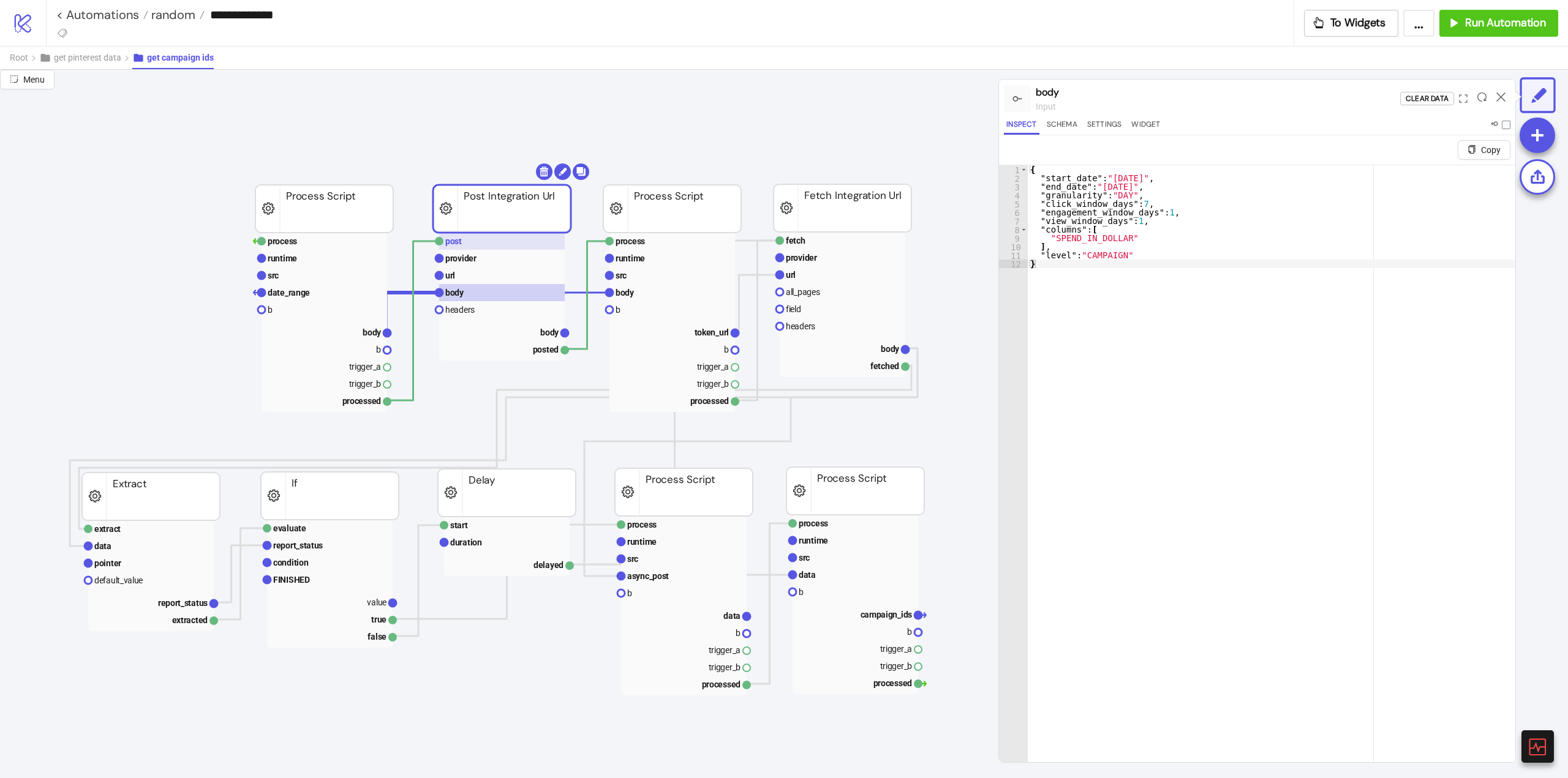
click at [466, 239] on rect at bounding box center [502, 241] width 126 height 17
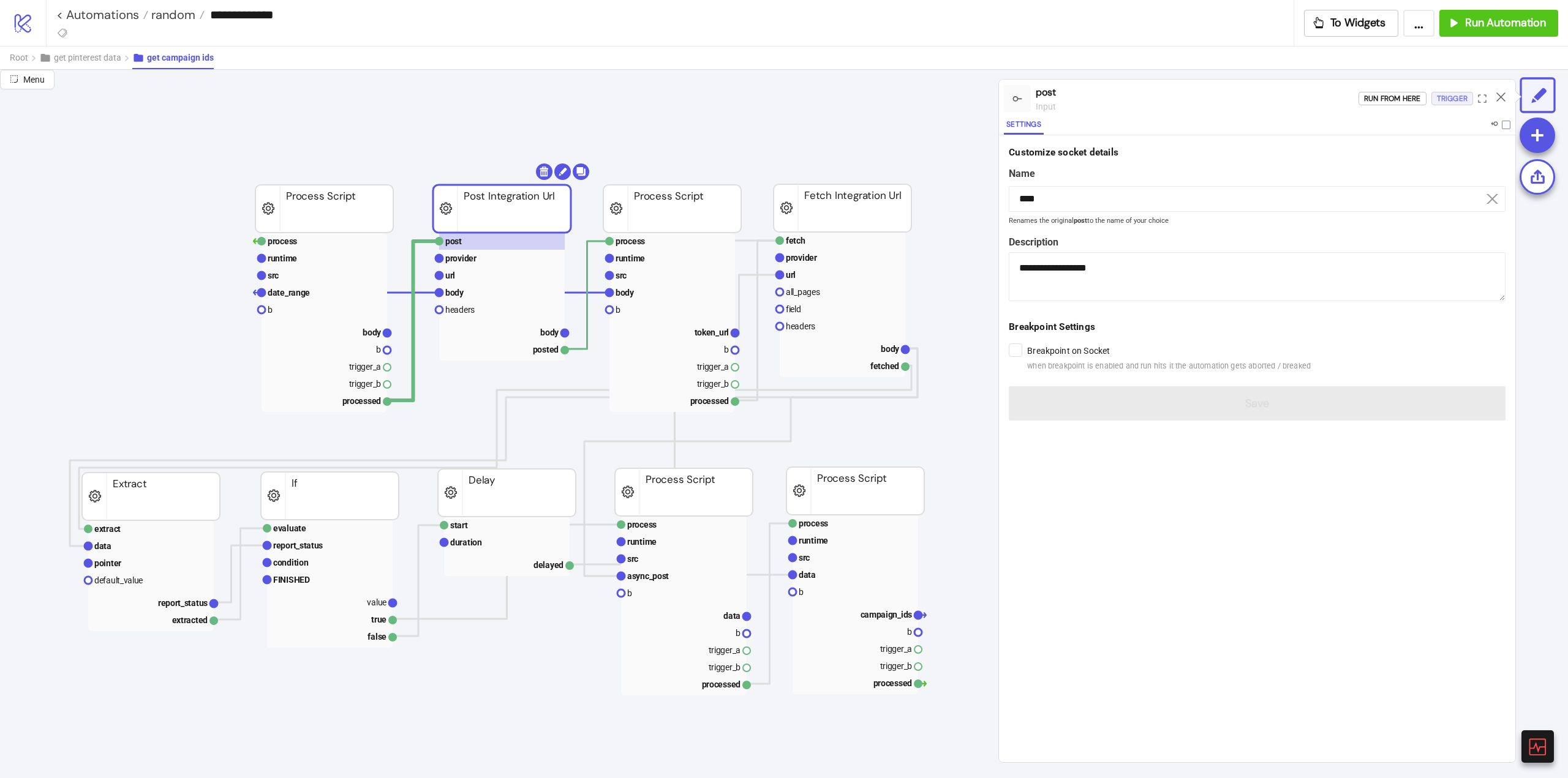
click at [1453, 99] on div "Trigger" at bounding box center [1451, 99] width 31 height 14
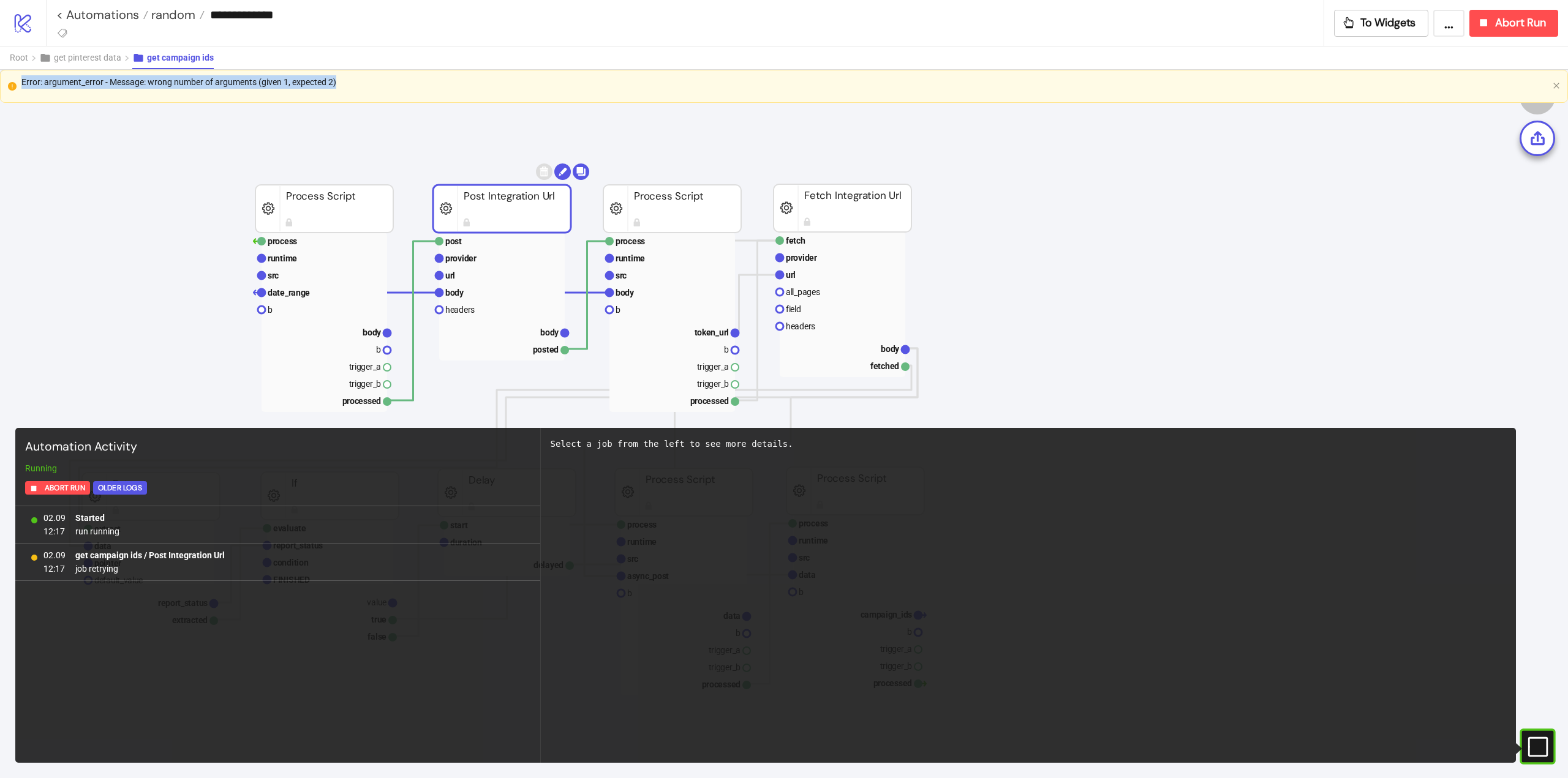
drag, startPoint x: 344, startPoint y: 82, endPoint x: 21, endPoint y: 74, distance: 323.1
click at [21, 74] on div "Error: argument_error - Message: wrong number of arguments (given 1, expected 2)" at bounding box center [784, 87] width 1568 height 33
copy div "Error: argument_error - Message: wrong number of arguments (given 1, expected 2)"
drag, startPoint x: 1533, startPoint y: 740, endPoint x: 1494, endPoint y: 505, distance: 238.2
click at [1533, 739] on icon "#e9k1n36qviq57_to { animation: e9k1n36qviq57_to__to 2000ms linear infinite norm…" at bounding box center [1536, 746] width 21 height 21
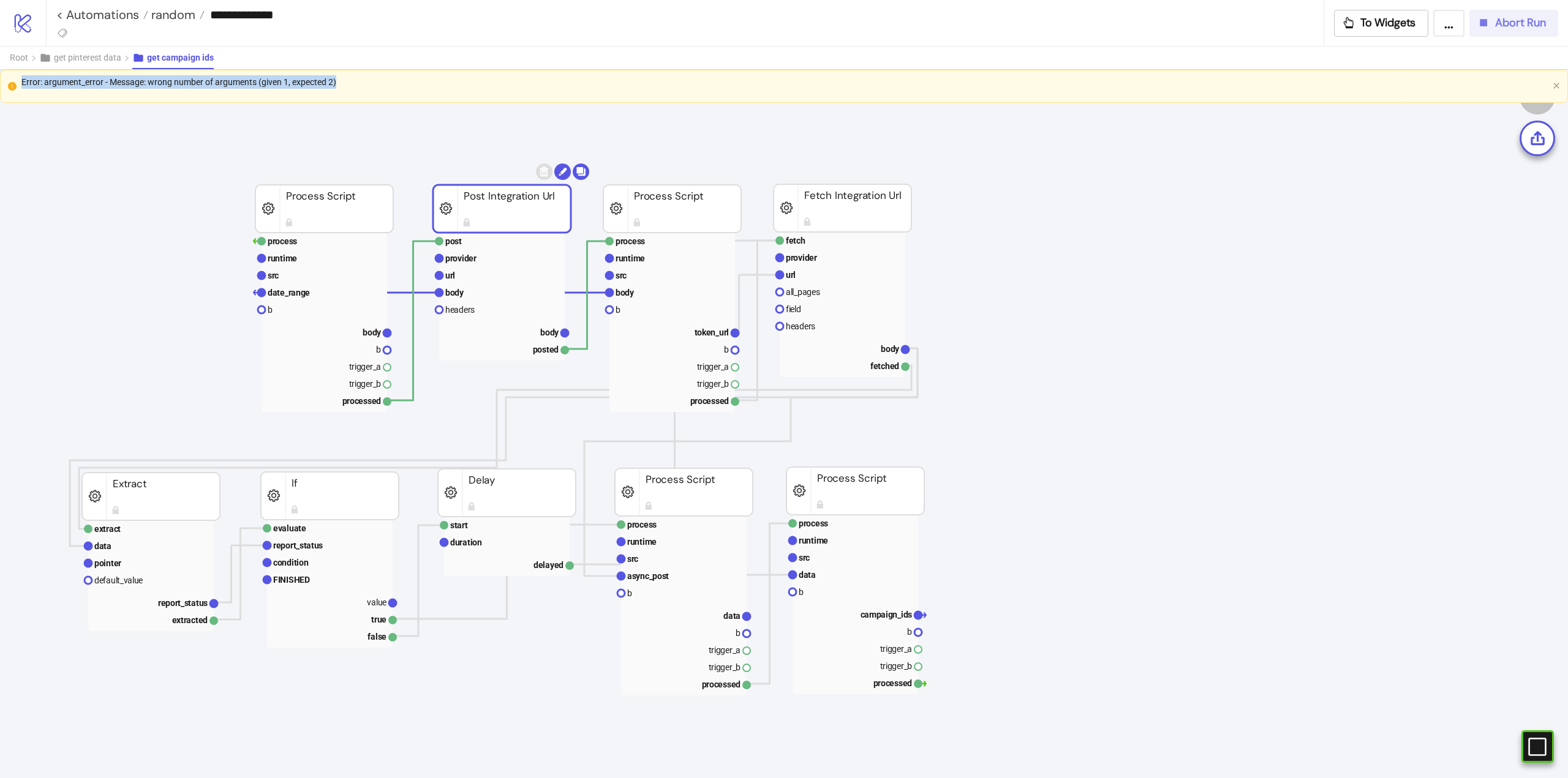
click at [1515, 28] on span "Abort Run" at bounding box center [1521, 23] width 51 height 14
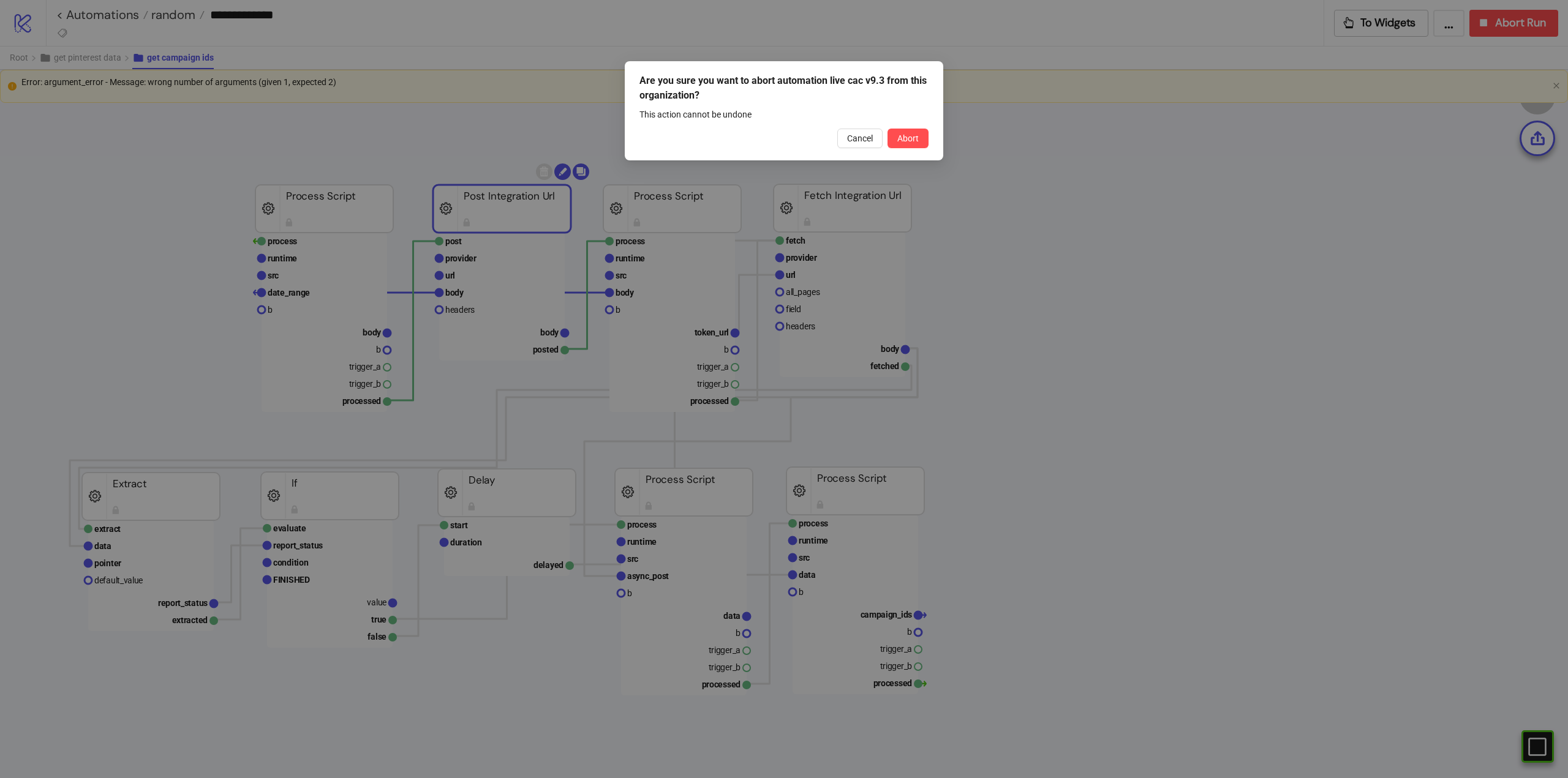
click at [919, 149] on div "Are you sure you want to abort automation live cac v9.3 from this organization?…" at bounding box center [783, 111] width 318 height 99
click at [906, 143] on span "Abort" at bounding box center [907, 138] width 21 height 10
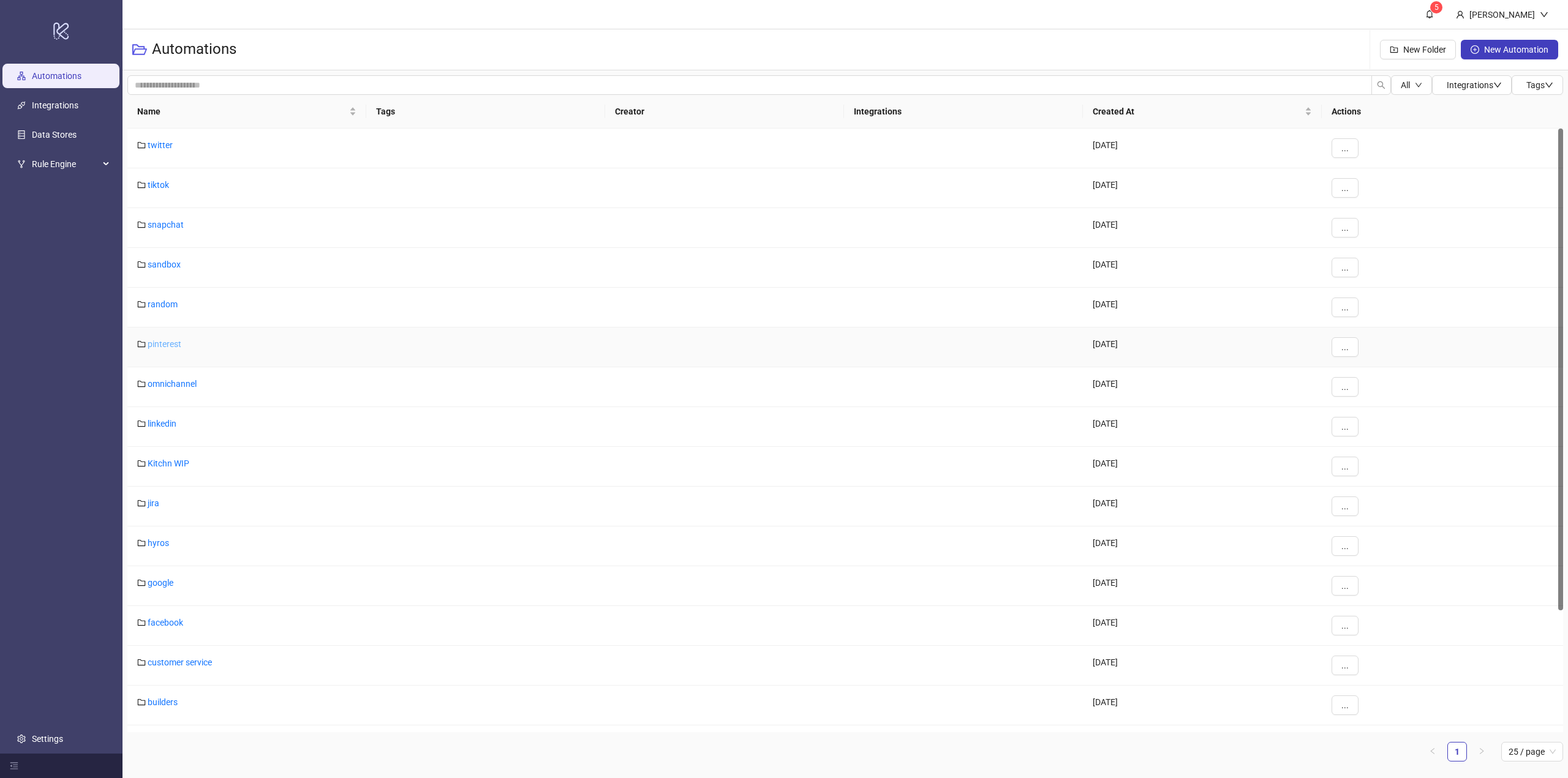
click at [166, 345] on link "pinterest" at bounding box center [164, 344] width 34 height 10
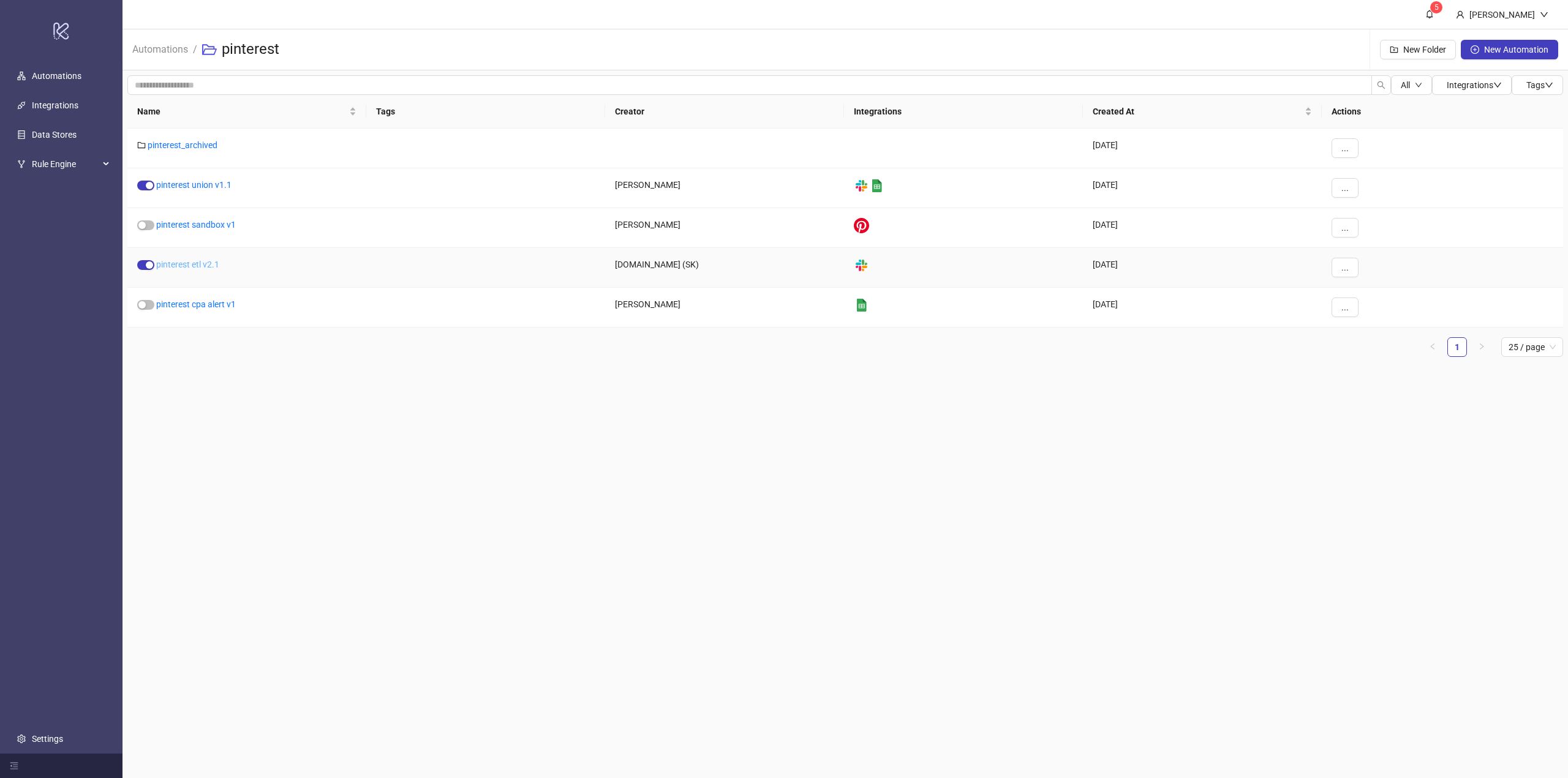
click at [203, 267] on link "pinterest etl v2.1" at bounding box center [188, 264] width 63 height 10
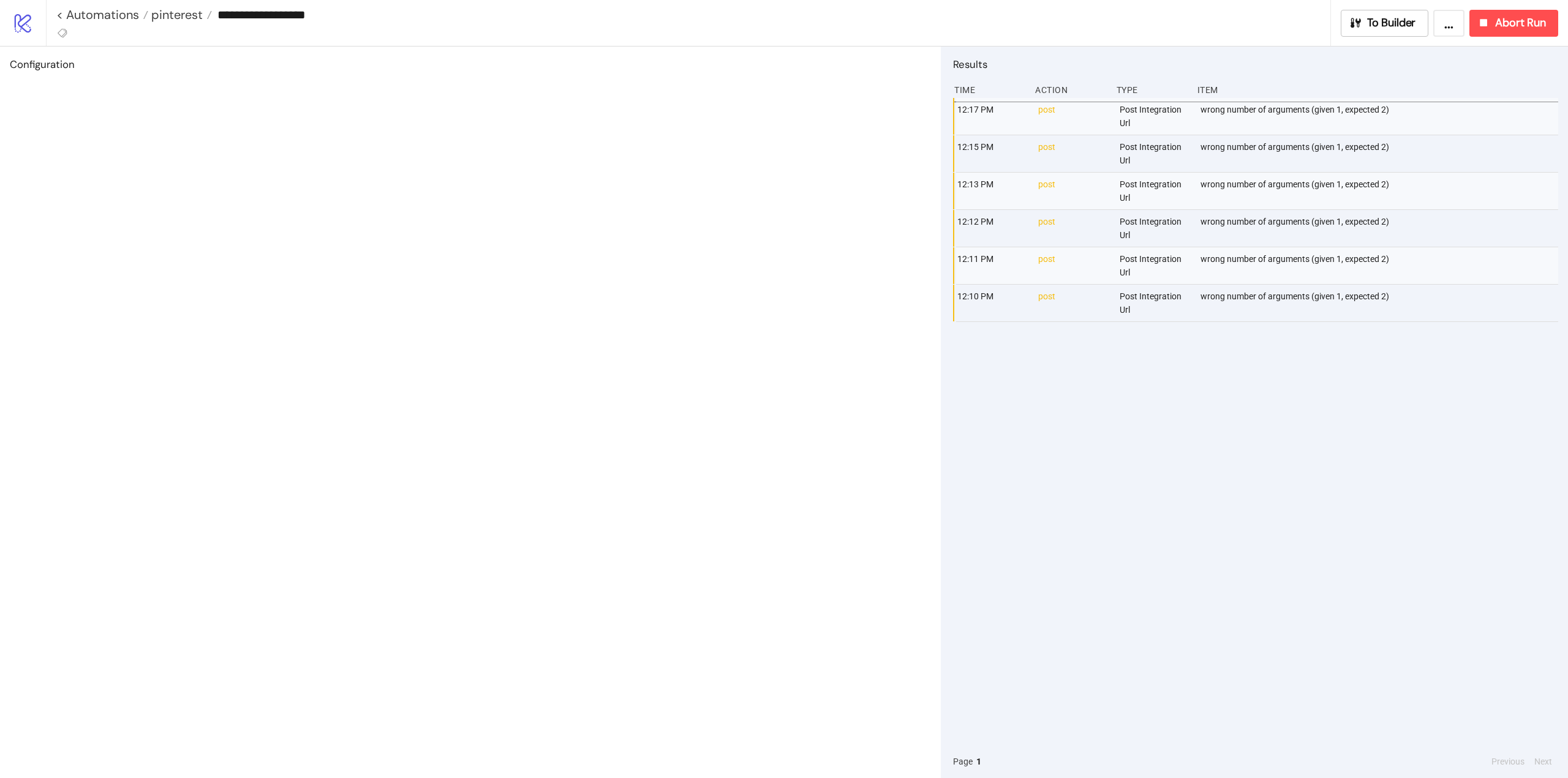
click at [1202, 409] on div "12:17 PM post Post Integration Url wrong number of arguments (given 1, expected…" at bounding box center [1255, 421] width 605 height 647
click at [1423, 23] on button "To Builder" at bounding box center [1384, 23] width 88 height 27
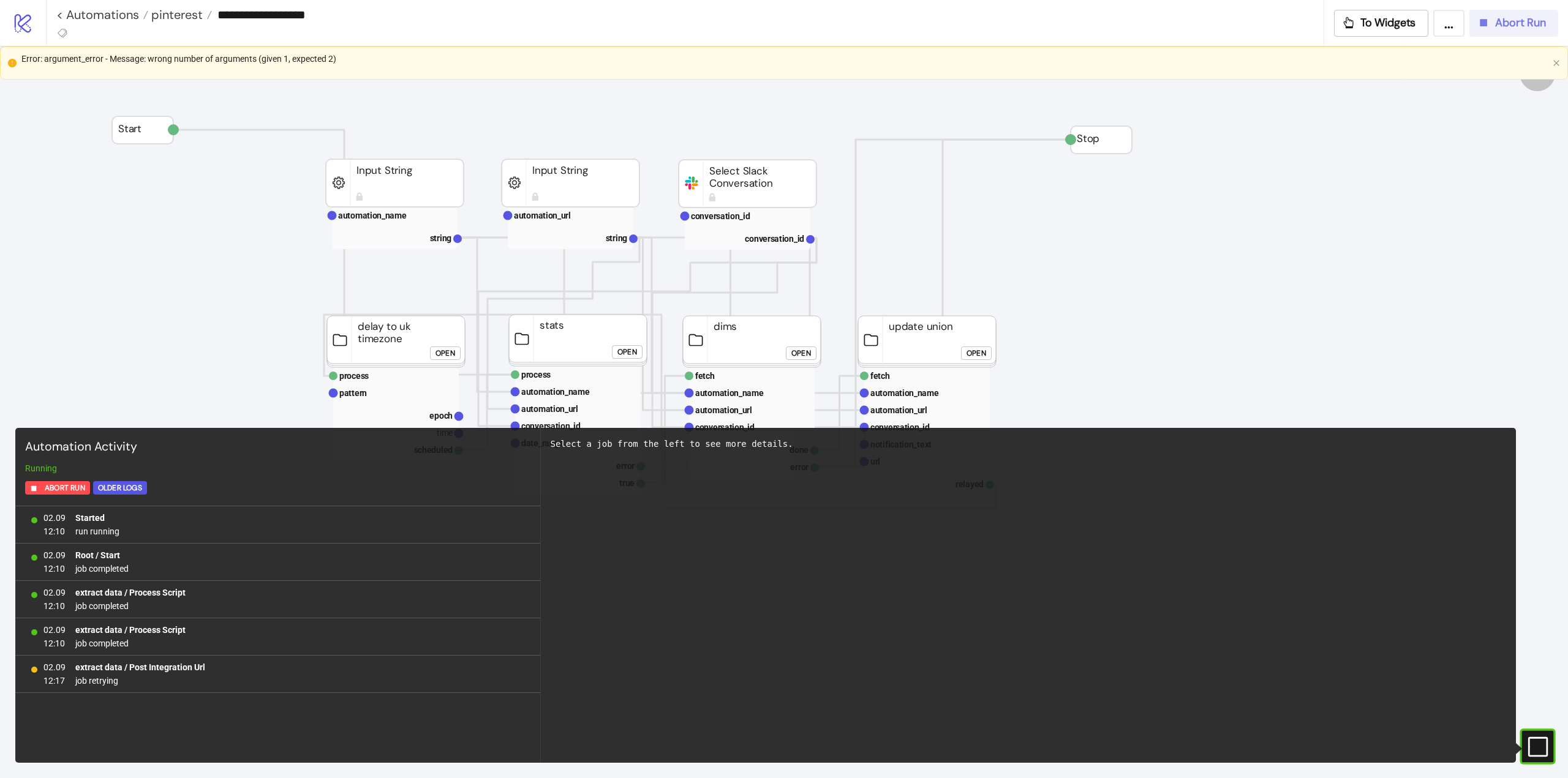
click at [1506, 26] on span "Abort Run" at bounding box center [1521, 23] width 51 height 14
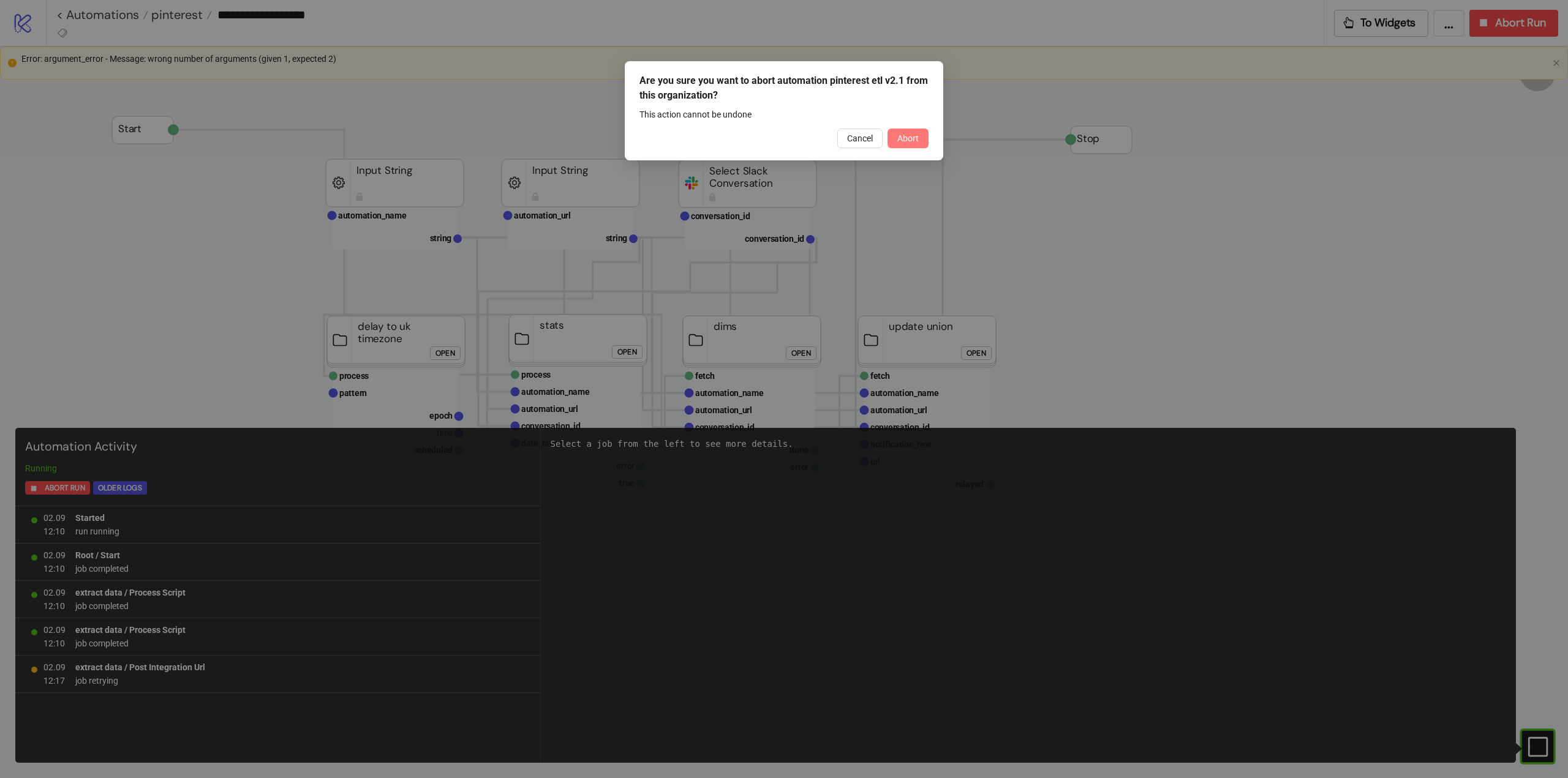
click at [916, 137] on span "Abort" at bounding box center [907, 138] width 21 height 10
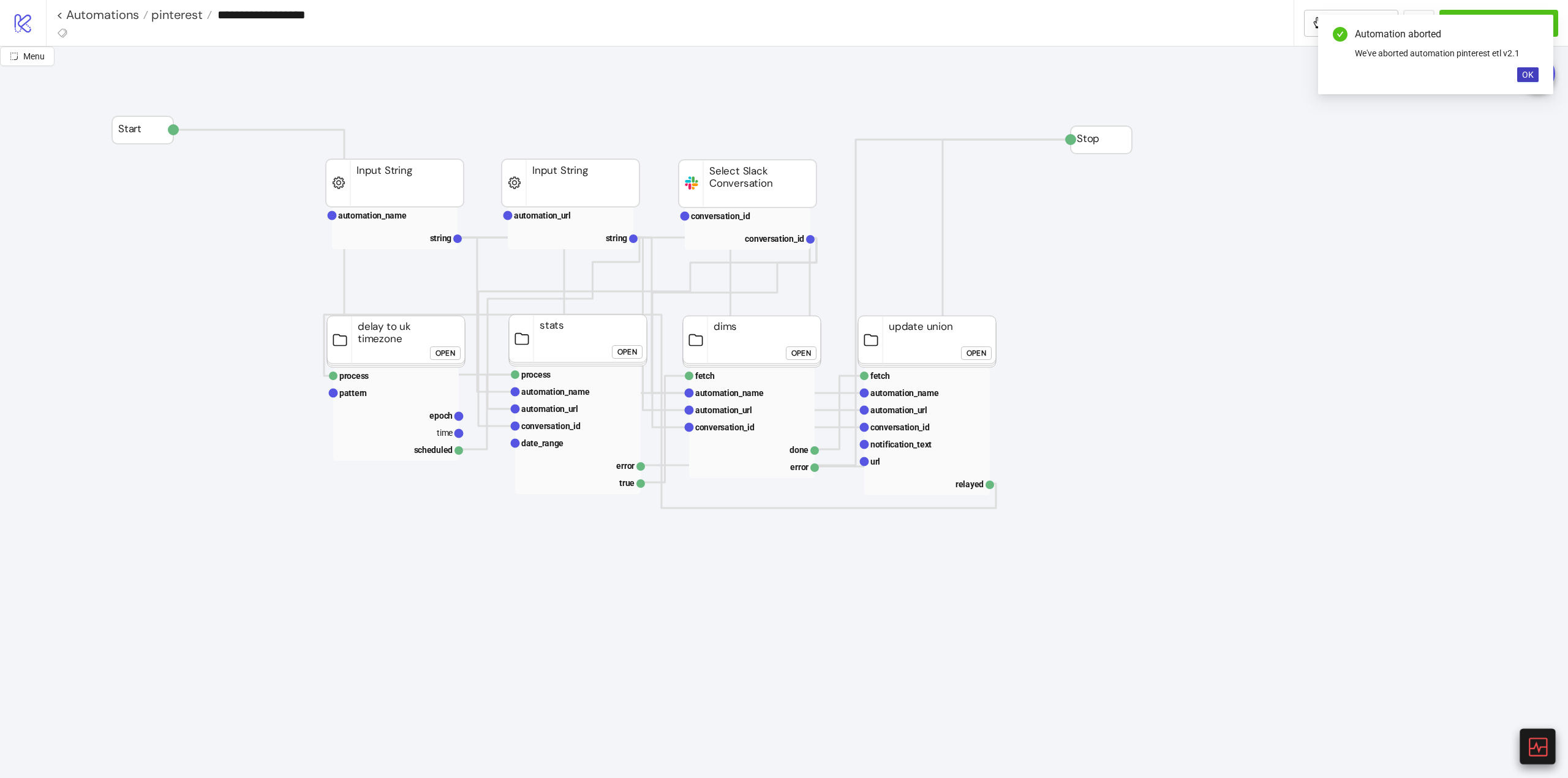
click at [1536, 742] on icon at bounding box center [1537, 747] width 18 height 18
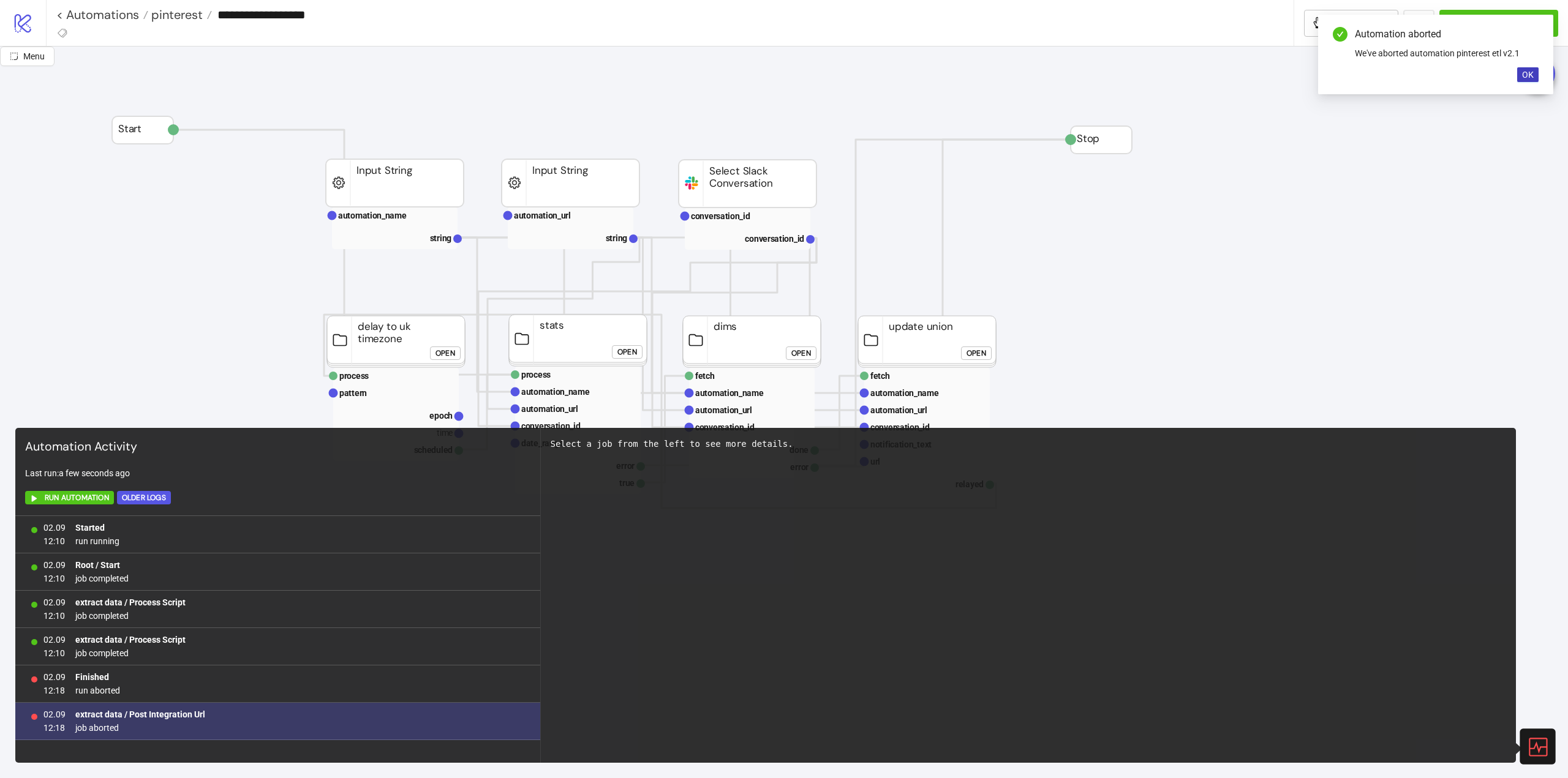
click at [99, 727] on span "job aborted" at bounding box center [140, 728] width 130 height 14
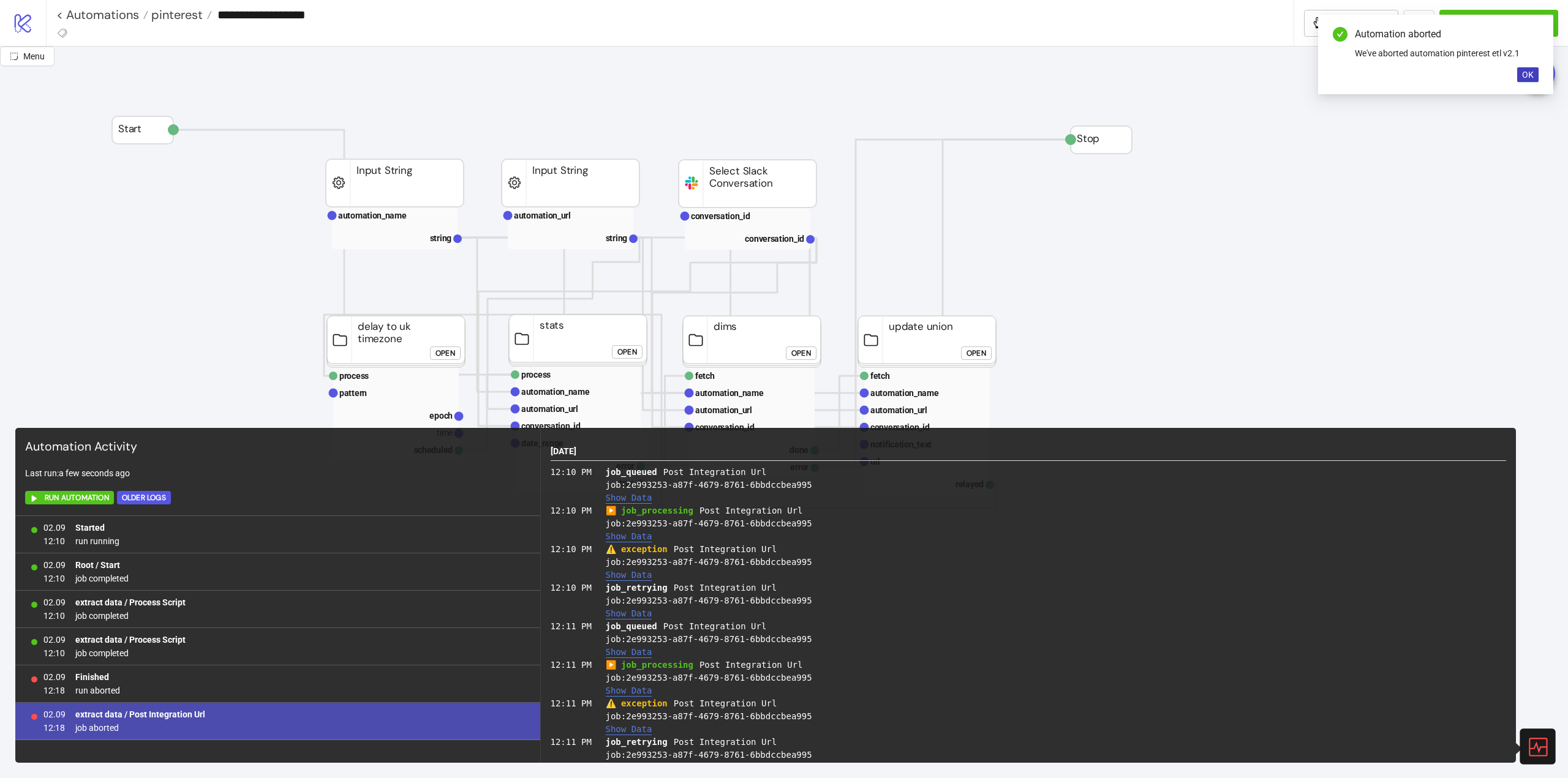
click at [157, 719] on b "extract data / Post Integration Url" at bounding box center [140, 714] width 130 height 10
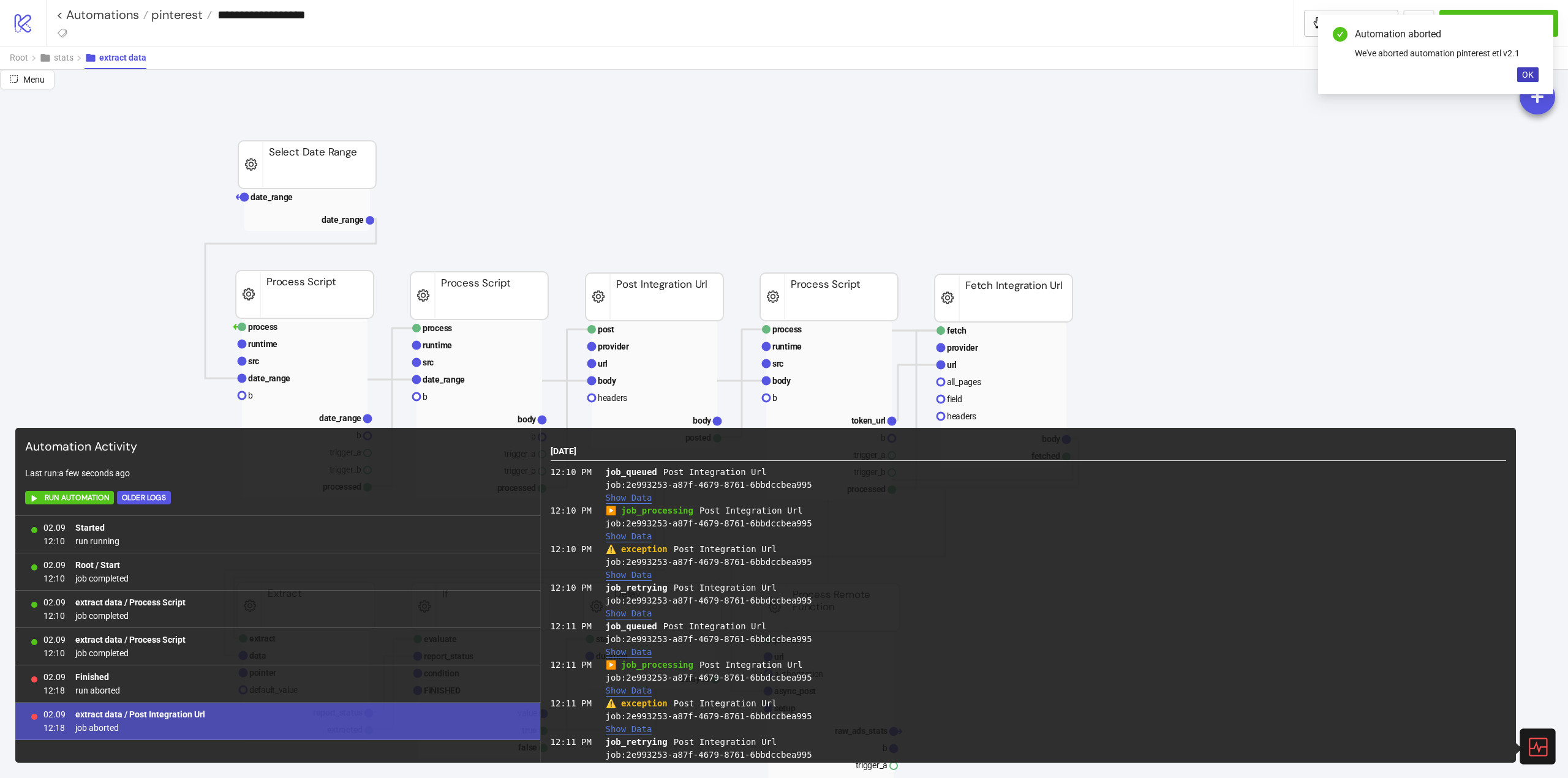
click at [624, 576] on button "Show Data" at bounding box center [629, 576] width 47 height 11
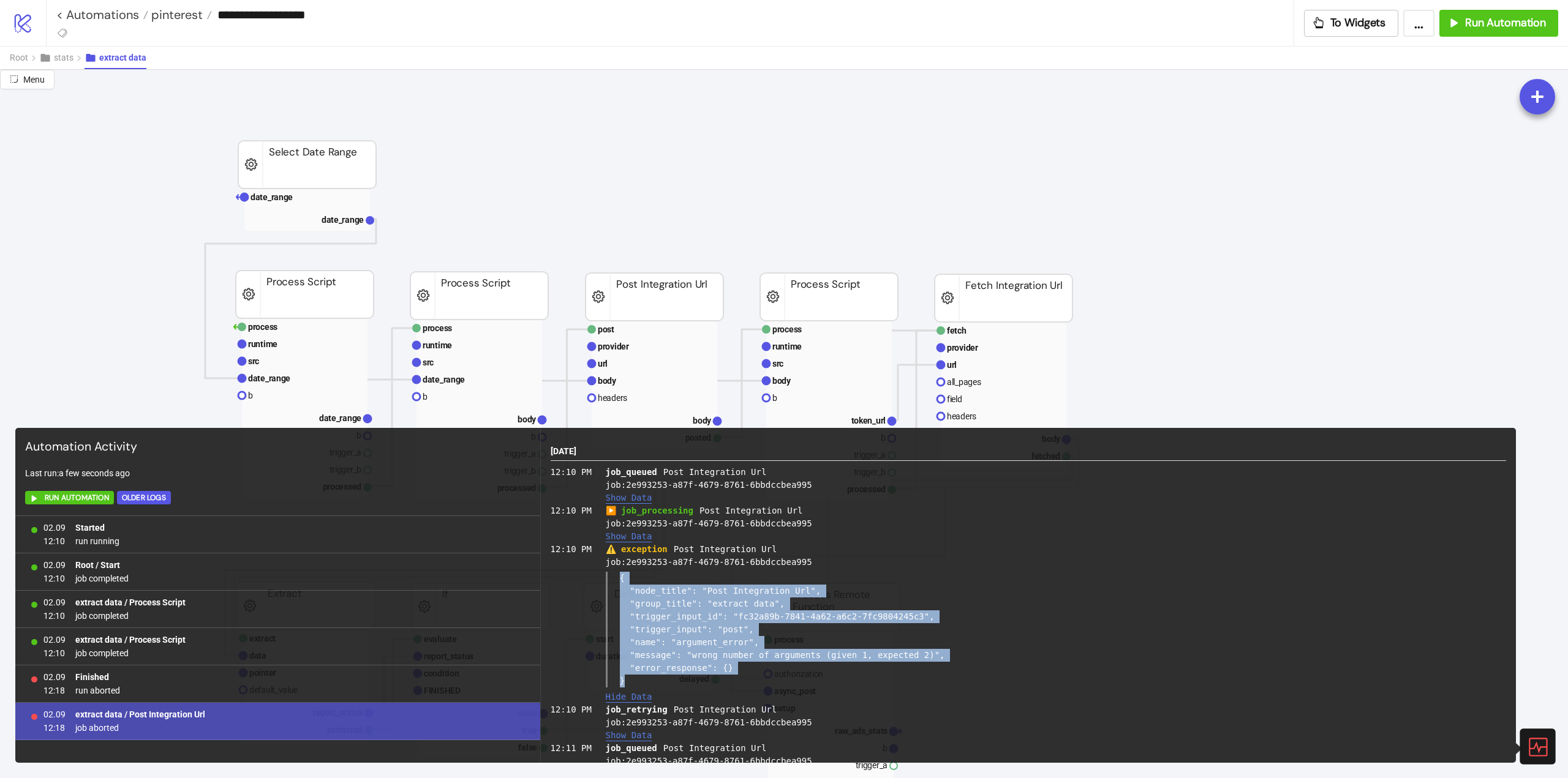
drag, startPoint x: 624, startPoint y: 680, endPoint x: 620, endPoint y: 584, distance: 96.1
click at [620, 584] on div "{ "node_title": "Post Integration Url", "group_title": "extract data", "trigger…" at bounding box center [1056, 630] width 901 height 116
copy div "{ "node_title": "Post Integration Url", "group_title": "extract data", "trigger…"
click at [1088, 604] on div "{ "node_title": "Post Integration Url", "group_title": "extract data", "trigger…" at bounding box center [1056, 630] width 901 height 116
click at [1019, 673] on div "{ "node_title": "Post Integration Url", "group_title": "extract data", "trigger…" at bounding box center [1056, 630] width 901 height 116
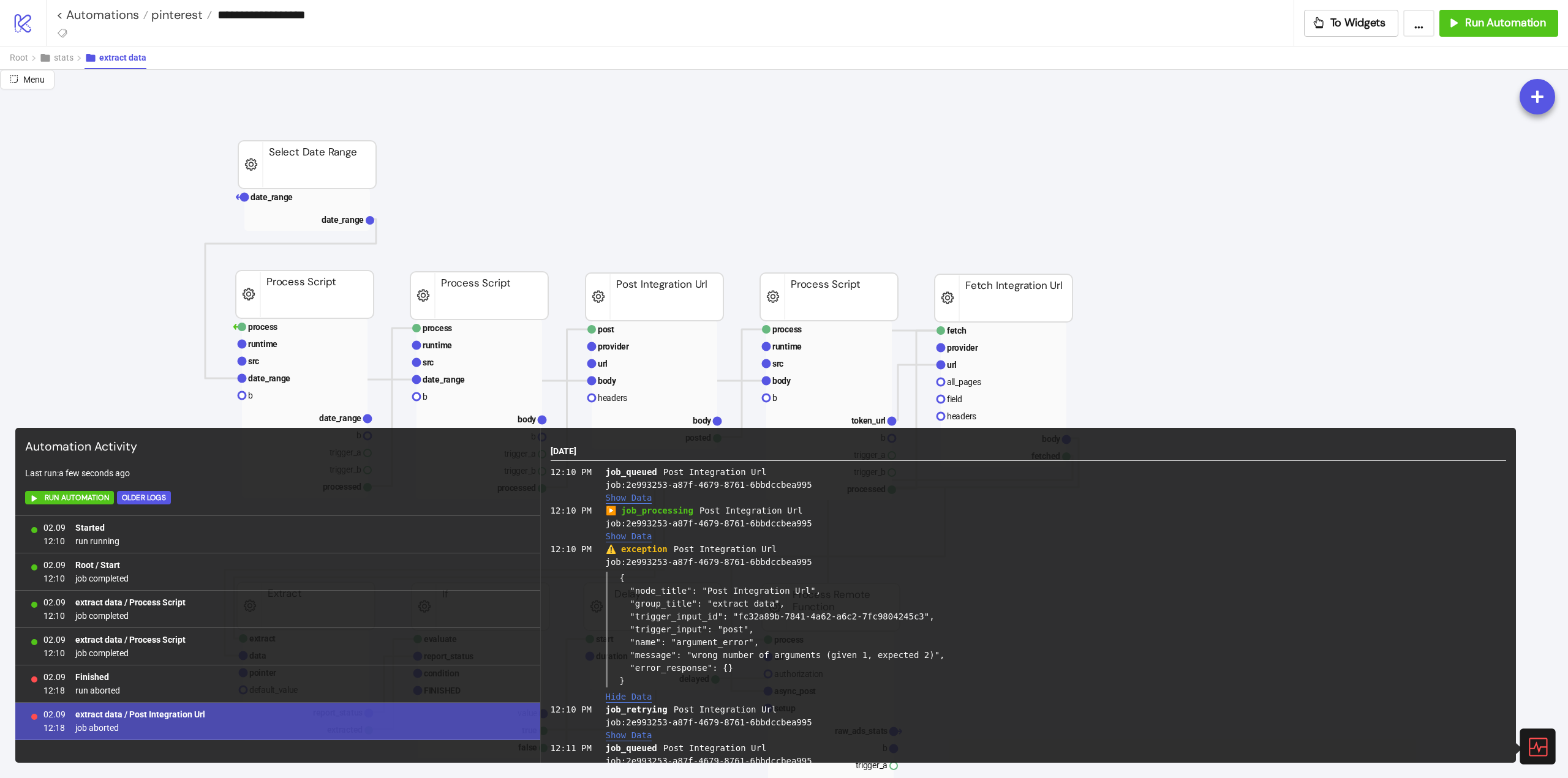
click at [798, 658] on div "{ "node_title": "Post Integration Url", "group_title": "extract data", "trigger…" at bounding box center [1056, 630] width 901 height 116
click at [628, 636] on div "{ "node_title": "Post Integration Url", "group_title": "extract data", "trigger…" at bounding box center [1056, 630] width 901 height 116
click at [624, 638] on div "{ "node_title": "Post Integration Url", "group_title": "extract data", "trigger…" at bounding box center [1056, 630] width 901 height 116
click at [621, 634] on div "{ "node_title": "Post Integration Url", "group_title": "extract data", "trigger…" at bounding box center [1056, 630] width 901 height 116
click at [620, 637] on div "{ "node_title": "Post Integration Url", "group_title": "extract data", "trigger…" at bounding box center [1056, 630] width 901 height 116
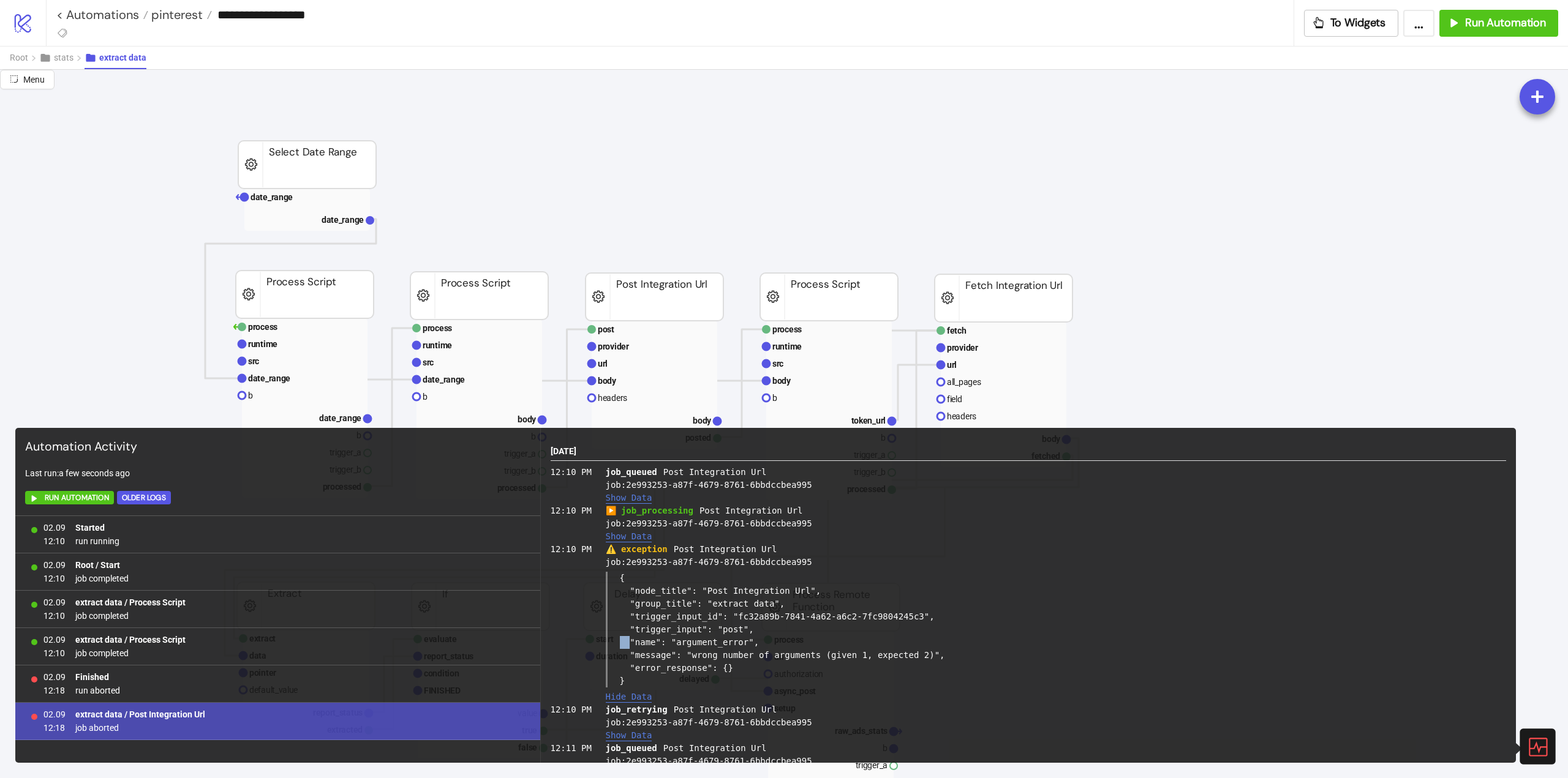
click at [625, 538] on button "Show Data" at bounding box center [629, 536] width 47 height 11
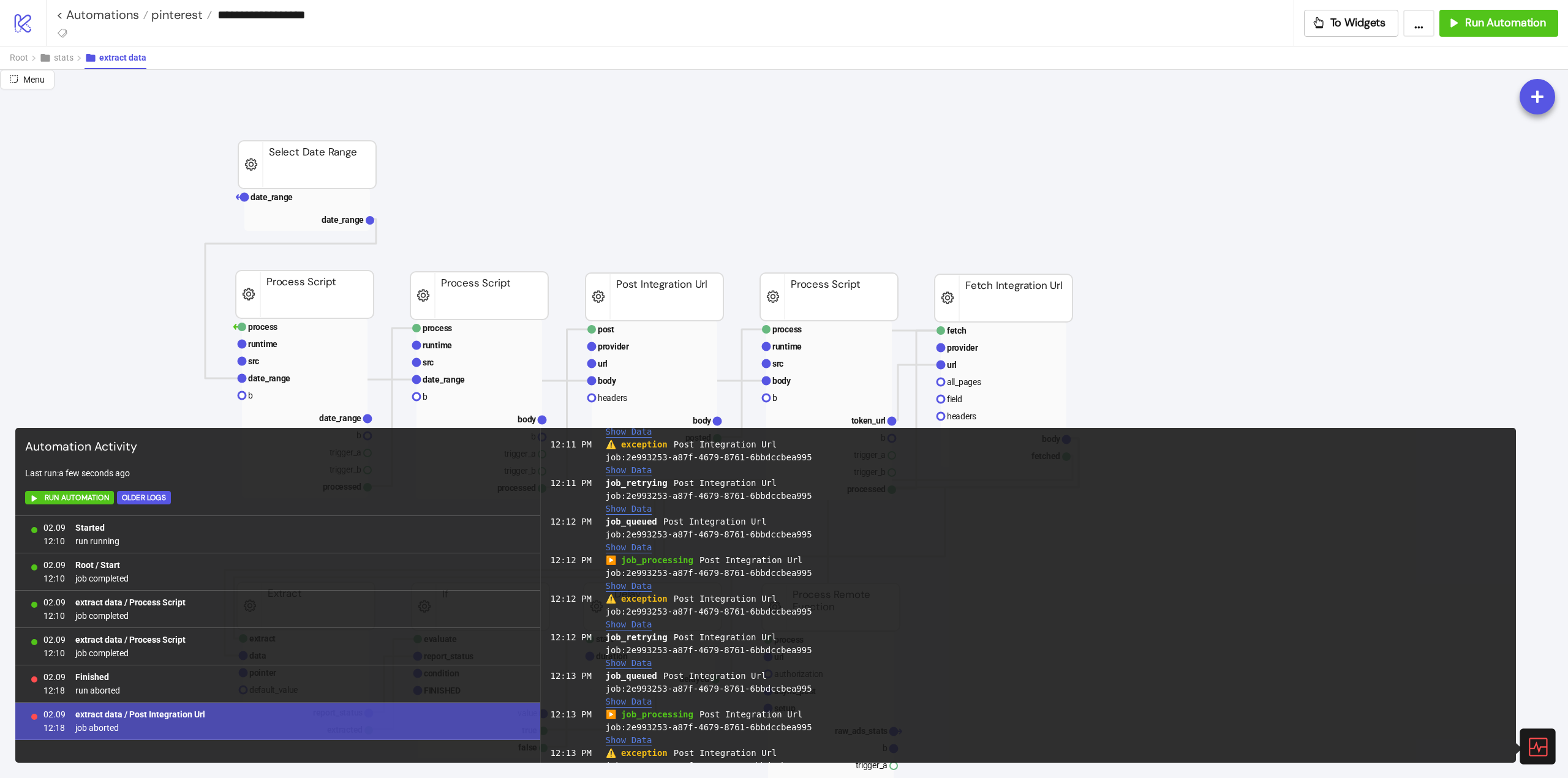
scroll to position [908, 0]
